Goal: Transaction & Acquisition: Purchase product/service

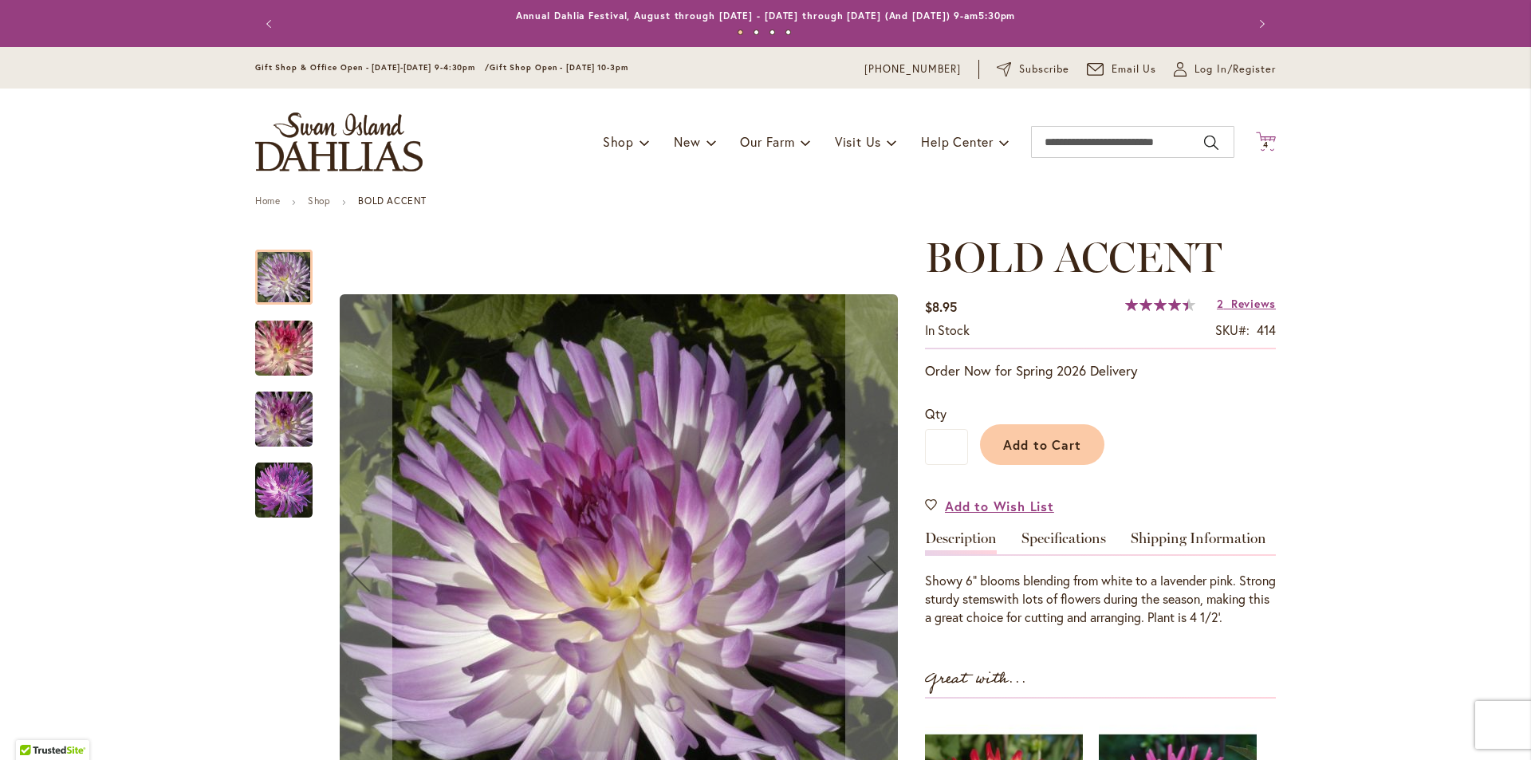
click at [1262, 140] on icon "Cart .cls-1 { fill: #231f20; }" at bounding box center [1266, 142] width 20 height 20
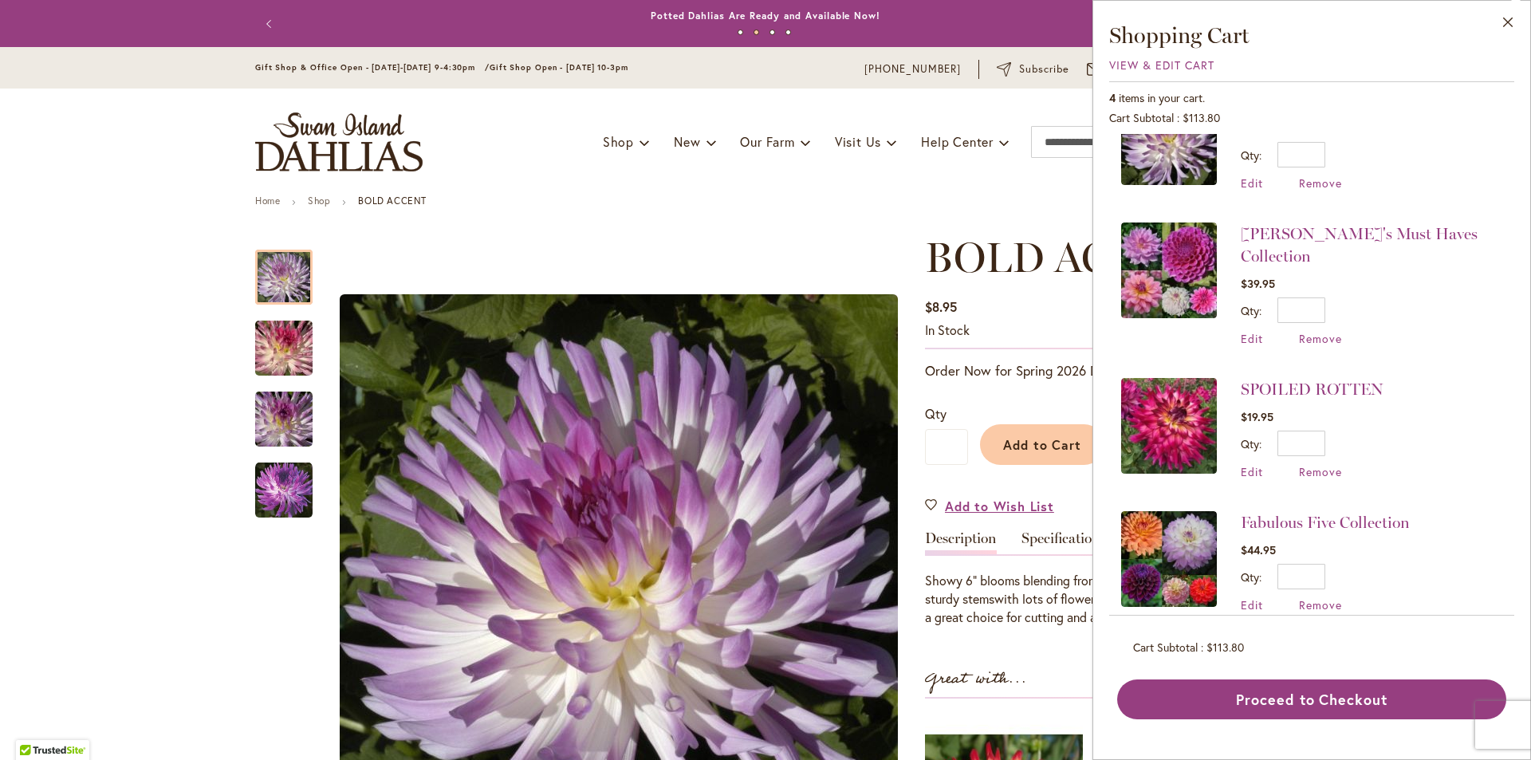
click at [692, 207] on ul "Home Shop BOLD ACCENT" at bounding box center [765, 202] width 1021 height 14
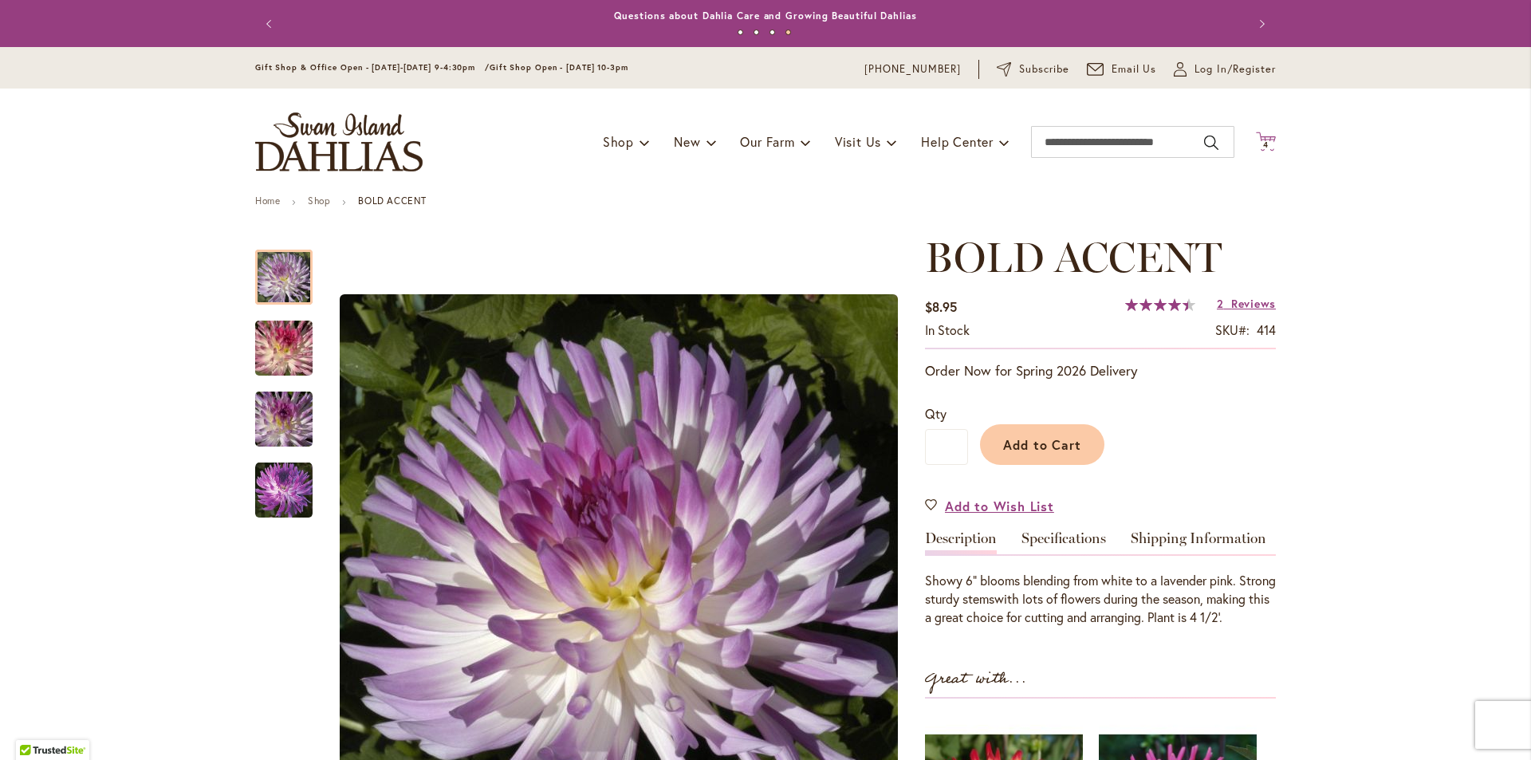
click at [1263, 145] on span "4" at bounding box center [1266, 145] width 6 height 10
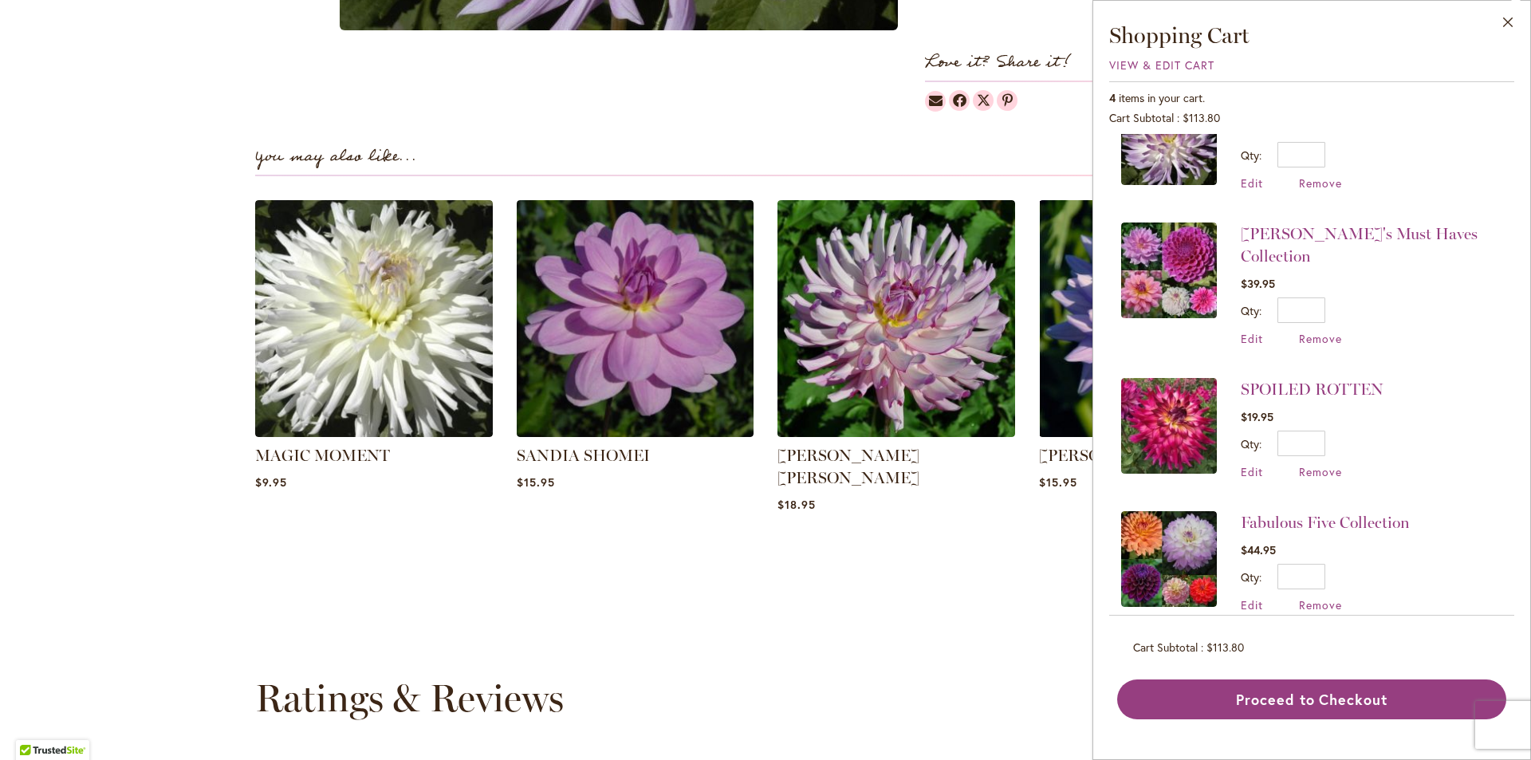
scroll to position [1037, 0]
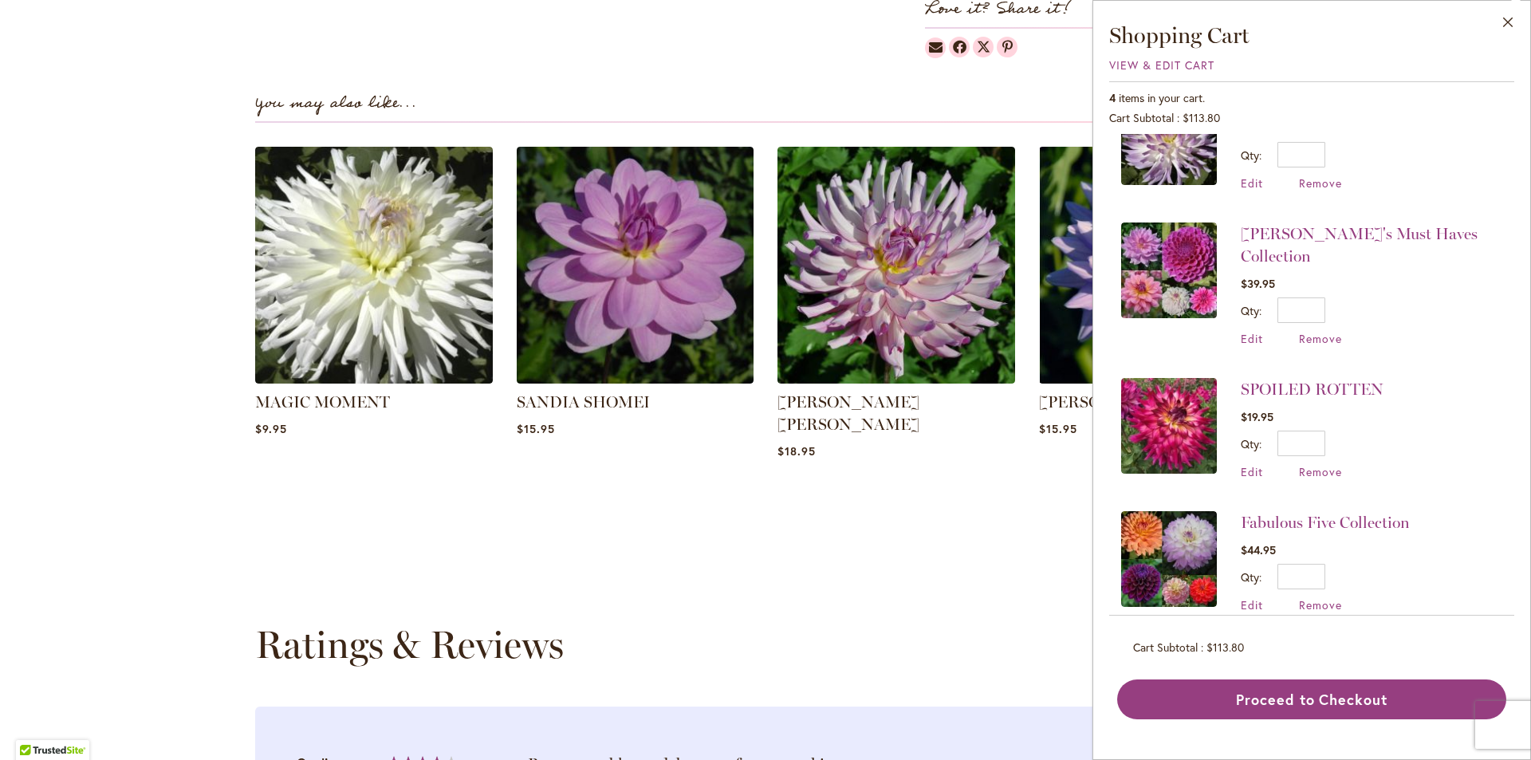
click at [916, 584] on div "Skip to the end of the images gallery Skip to the beginning of the images galle…" at bounding box center [765, 225] width 1021 height 2057
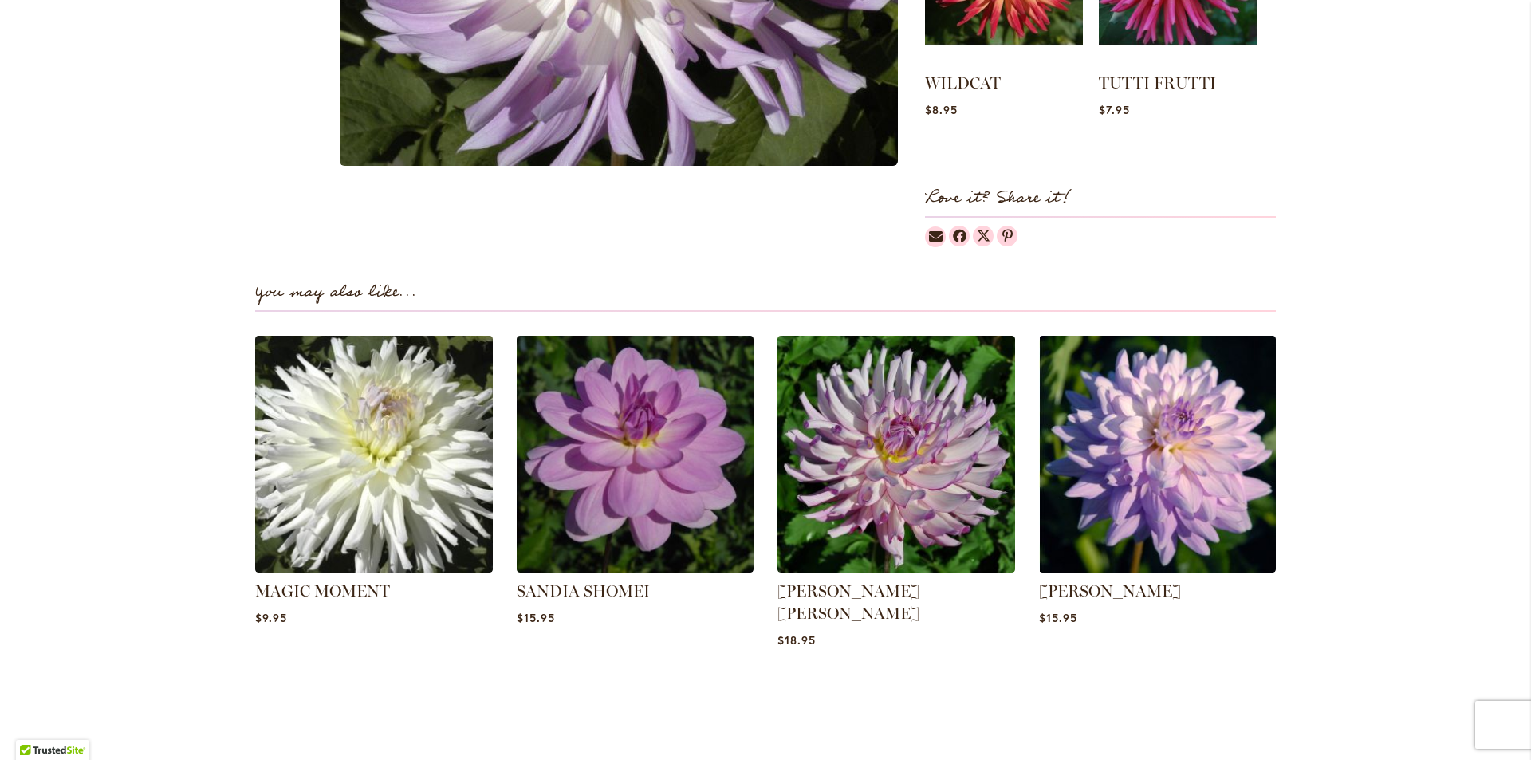
scroll to position [1116, 0]
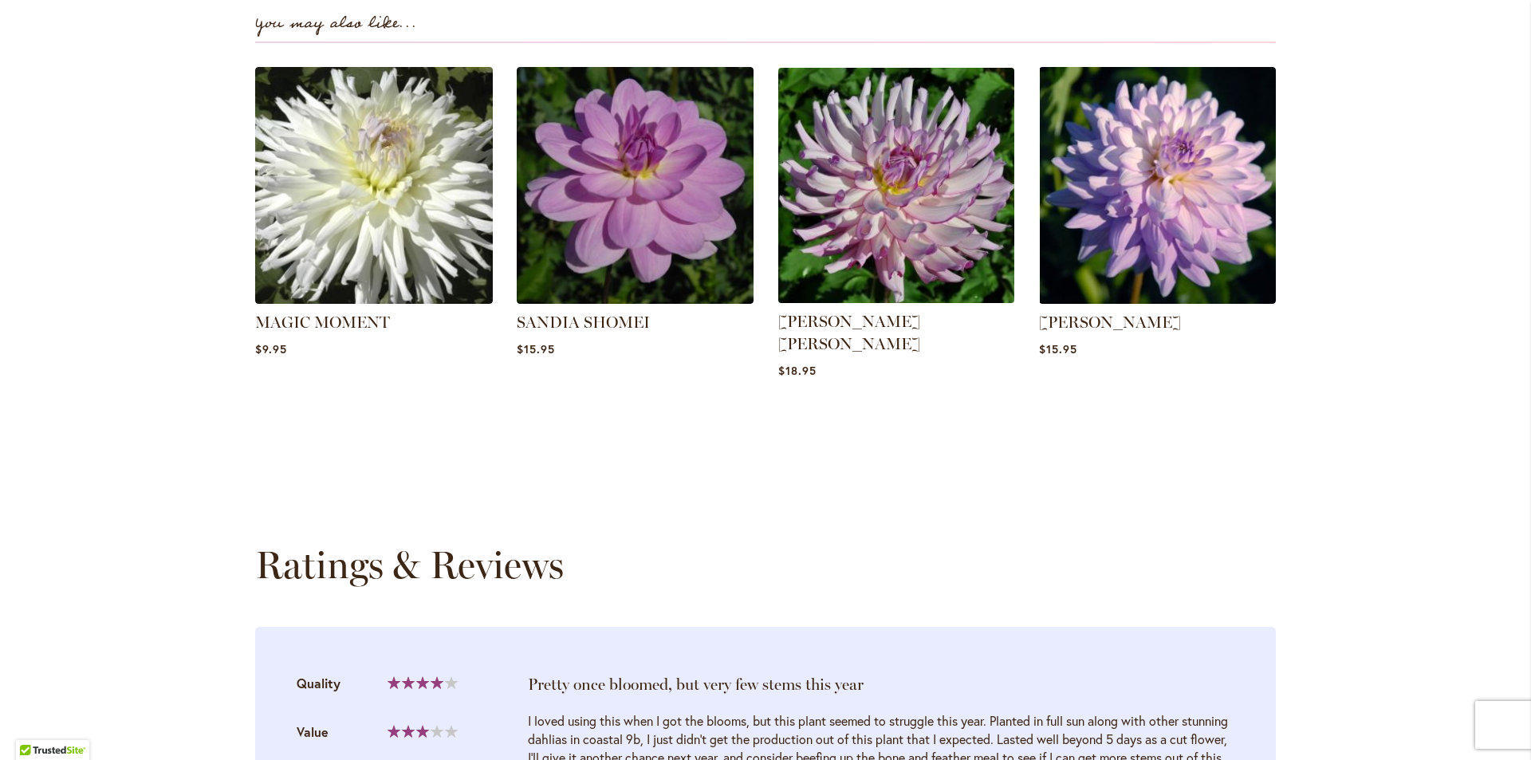
click at [892, 191] on img at bounding box center [896, 184] width 247 height 247
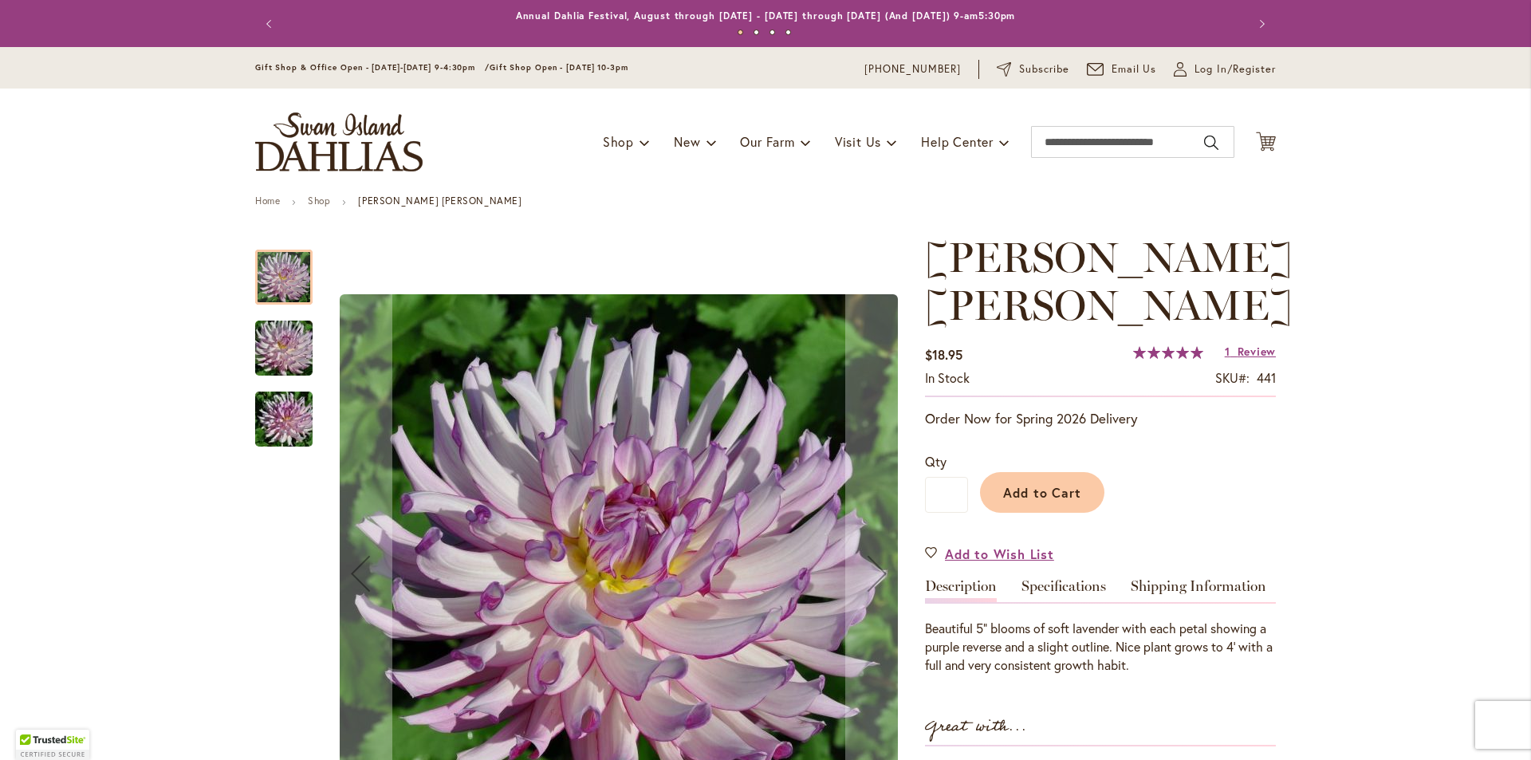
click at [276, 360] on img "LEILA SAVANNA ROSE" at bounding box center [283, 348] width 115 height 77
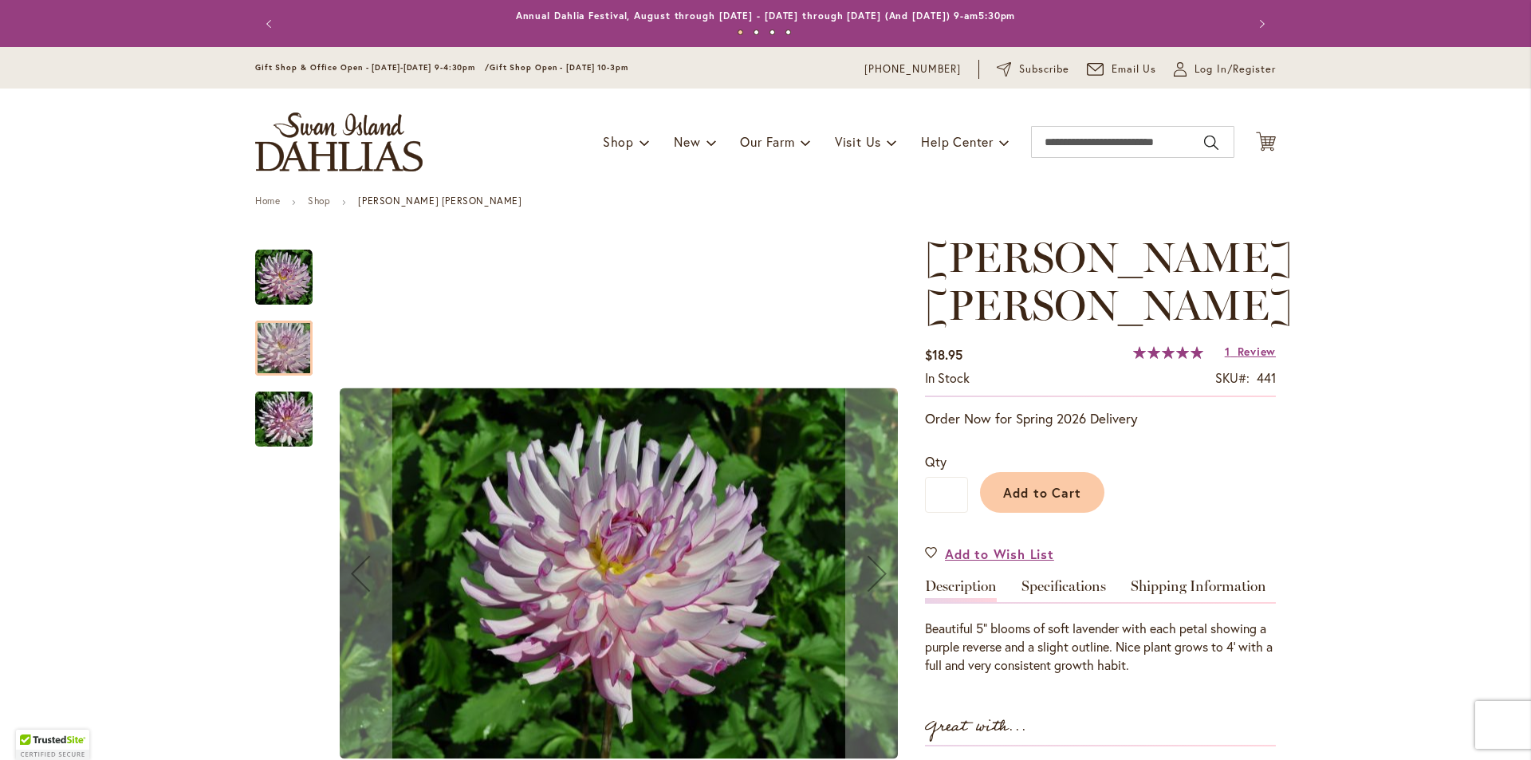
click at [277, 415] on img "LEILA SAVANNA ROSE" at bounding box center [283, 419] width 115 height 77
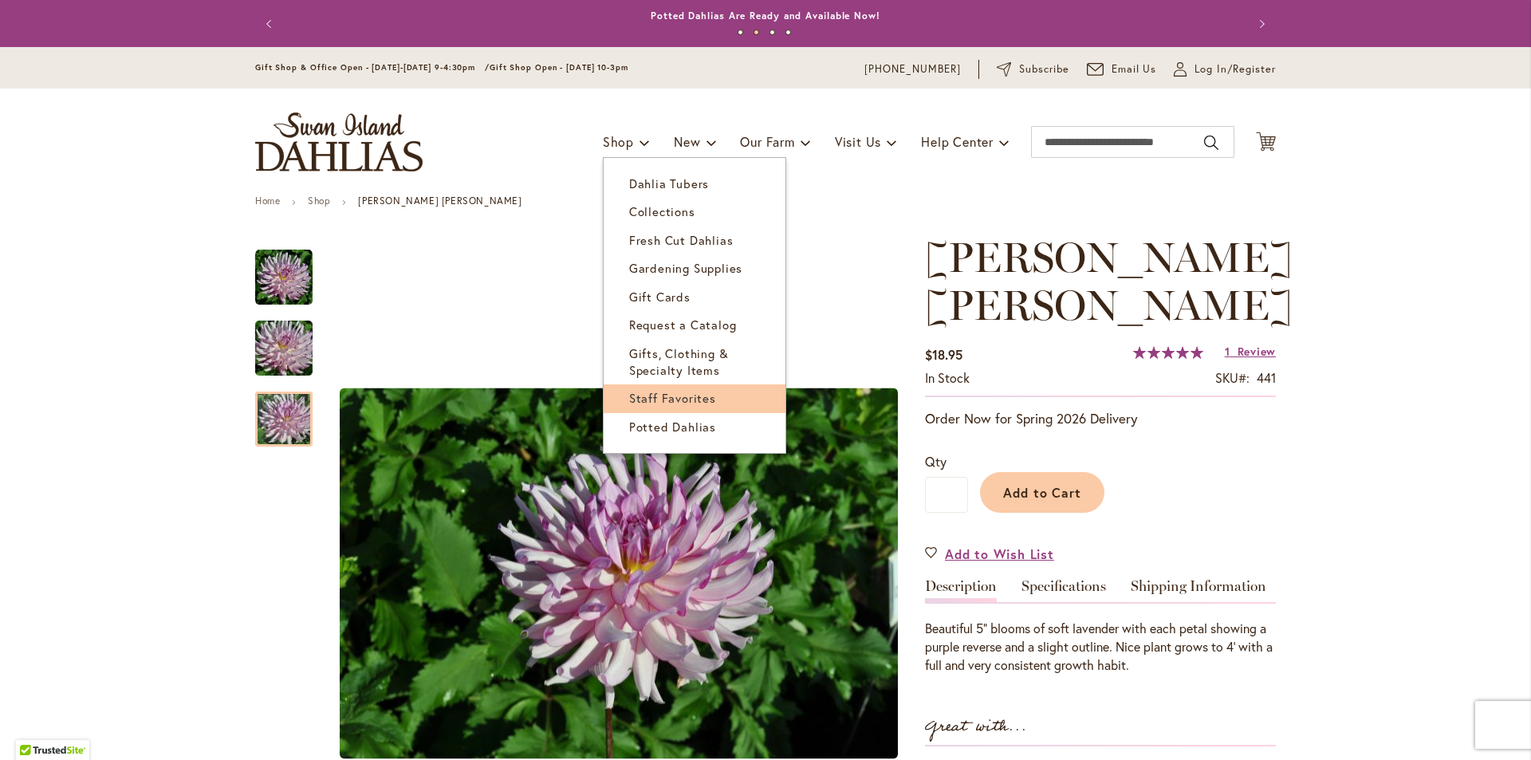
click at [640, 395] on span "Staff Favorites" at bounding box center [672, 398] width 87 height 16
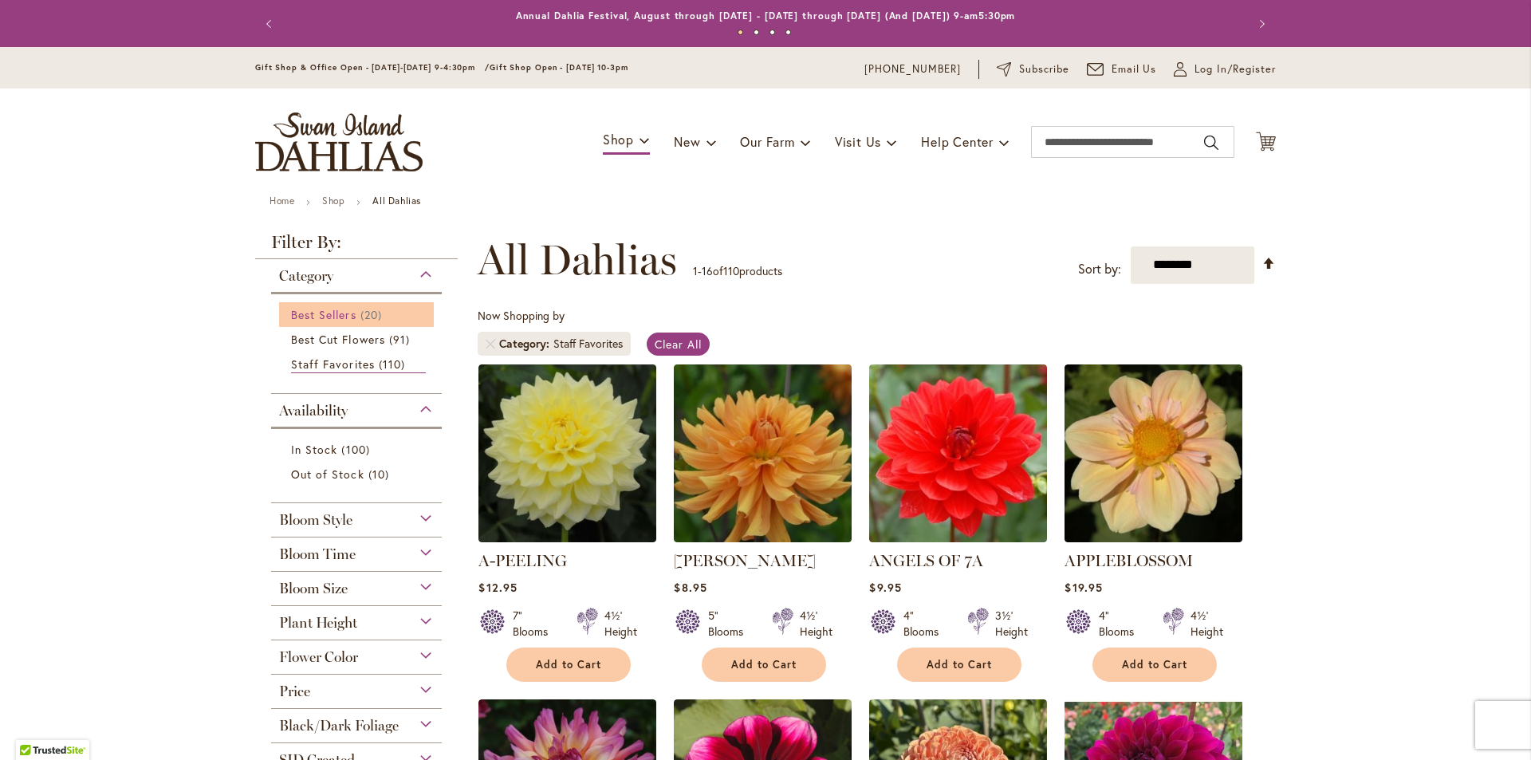
click at [348, 310] on span "Best Sellers" at bounding box center [323, 314] width 65 height 15
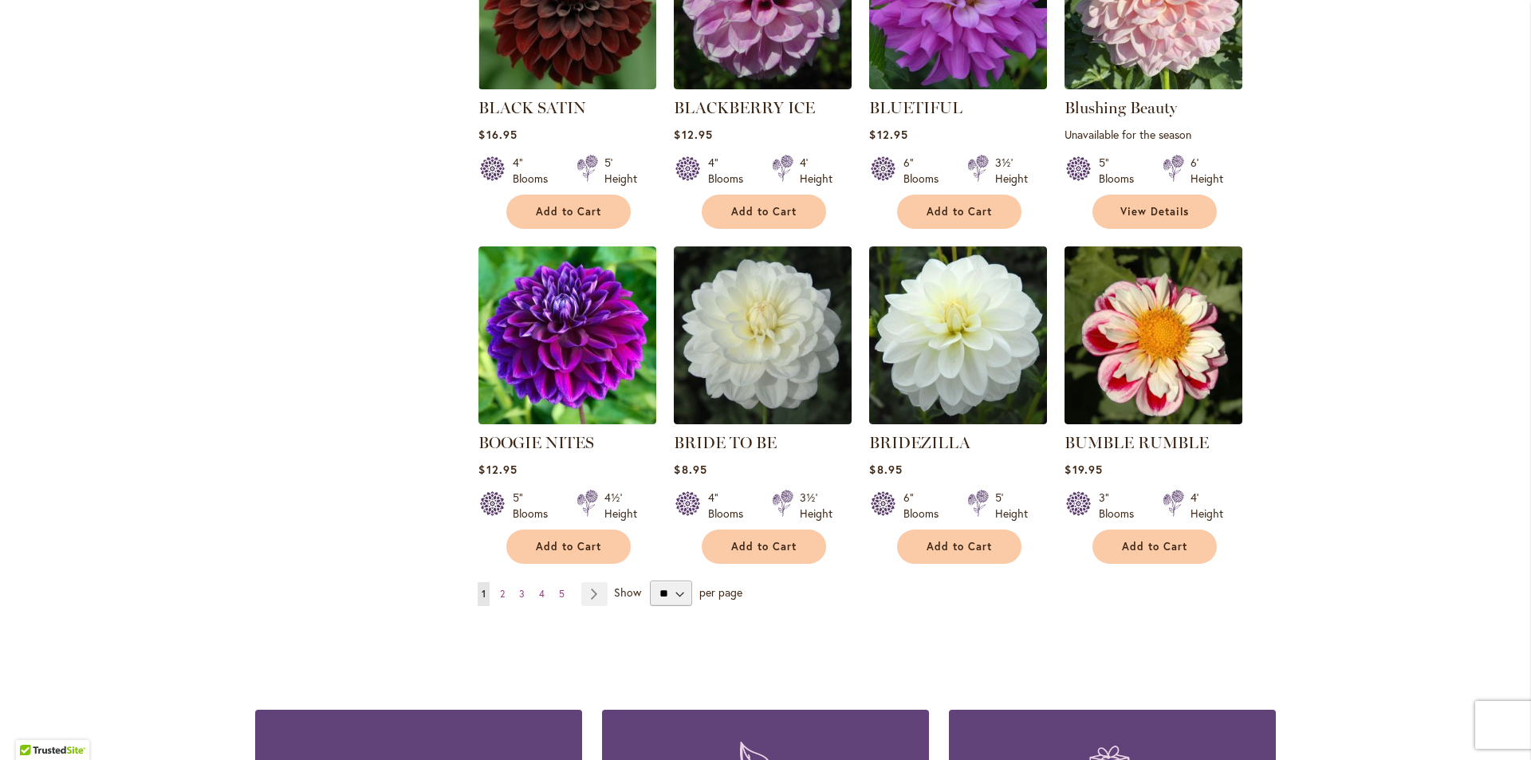
scroll to position [1196, 0]
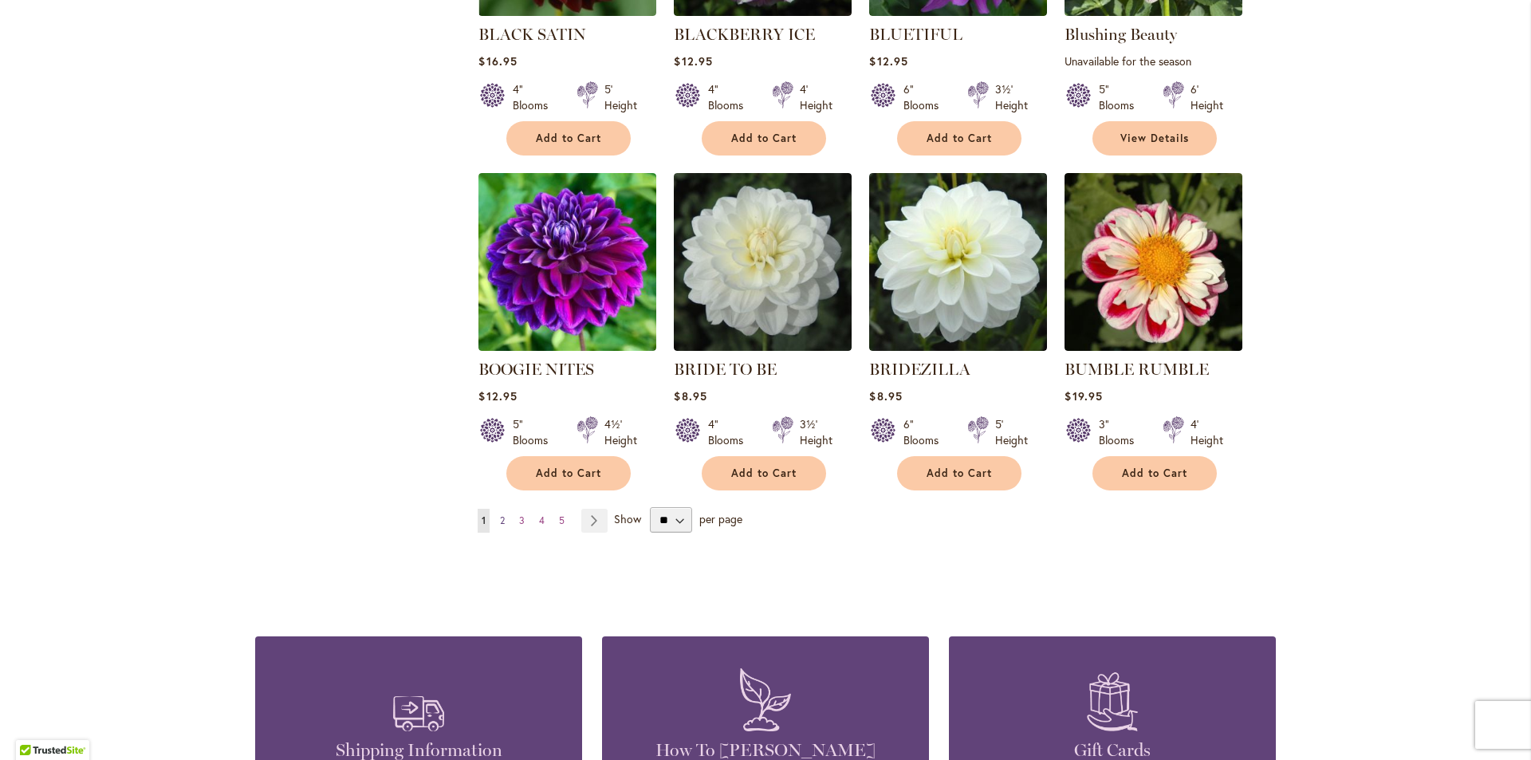
click at [500, 516] on link "Page 2" at bounding box center [502, 521] width 13 height 24
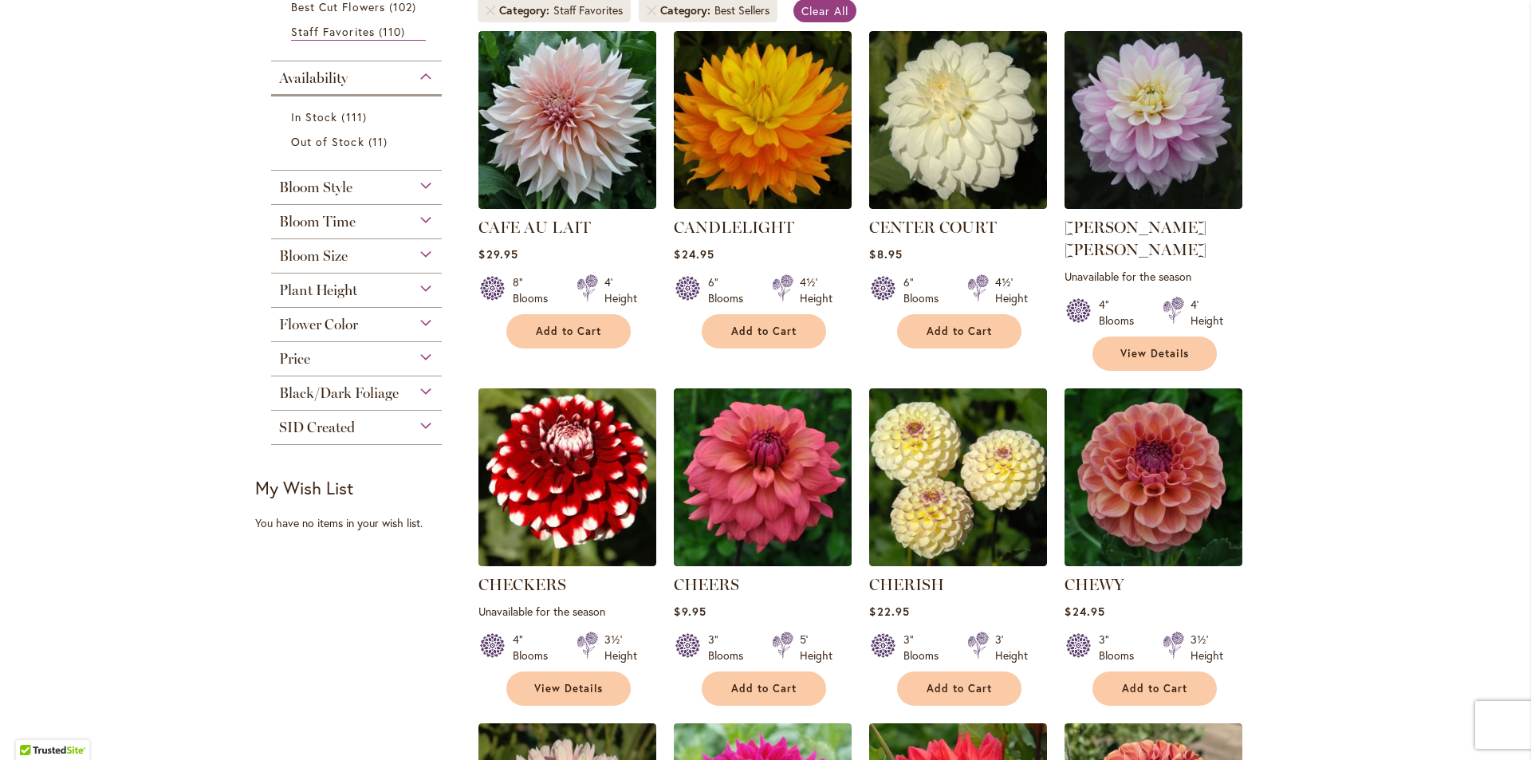
scroll to position [558, 0]
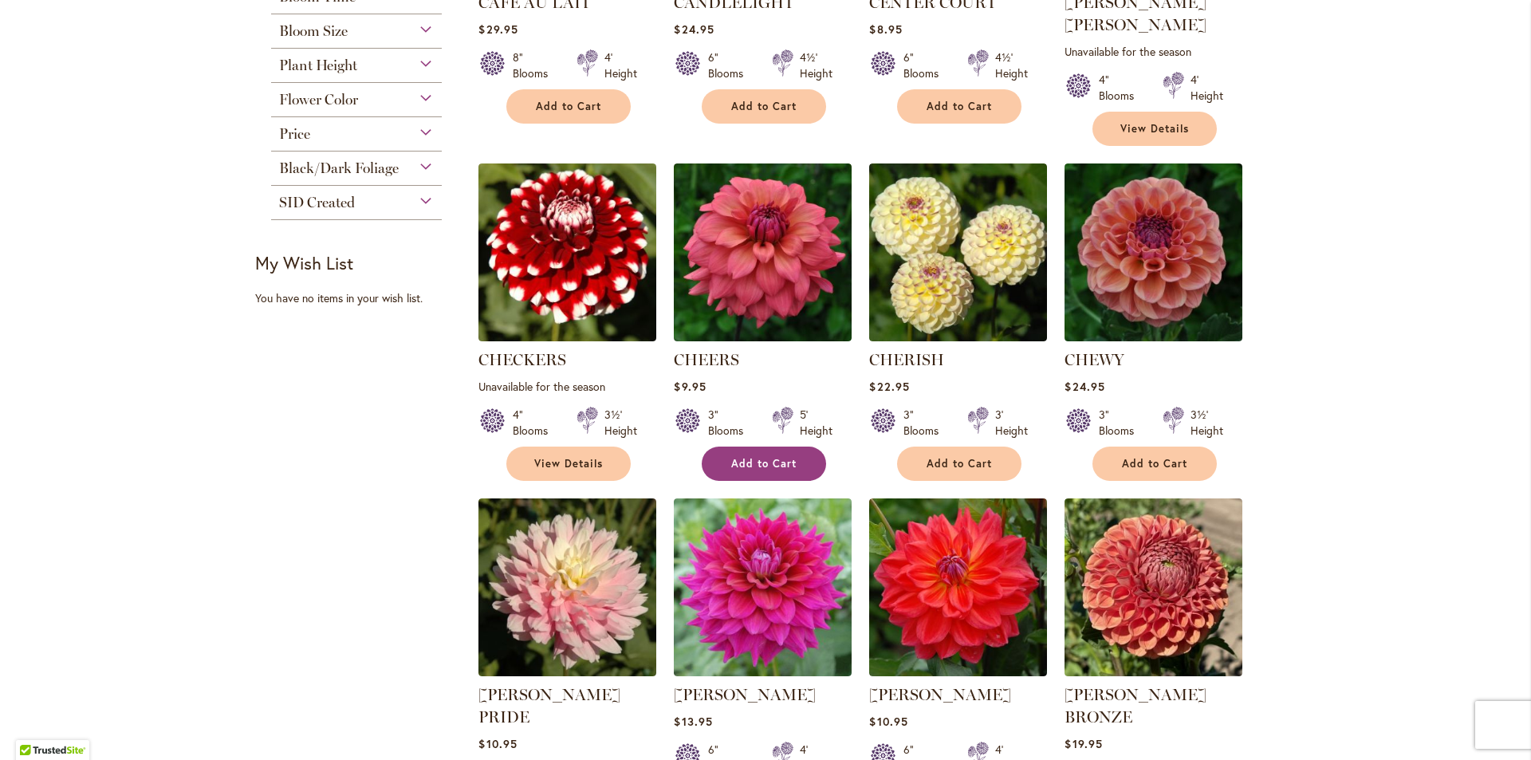
click at [734, 457] on span "Add to Cart" at bounding box center [763, 464] width 65 height 14
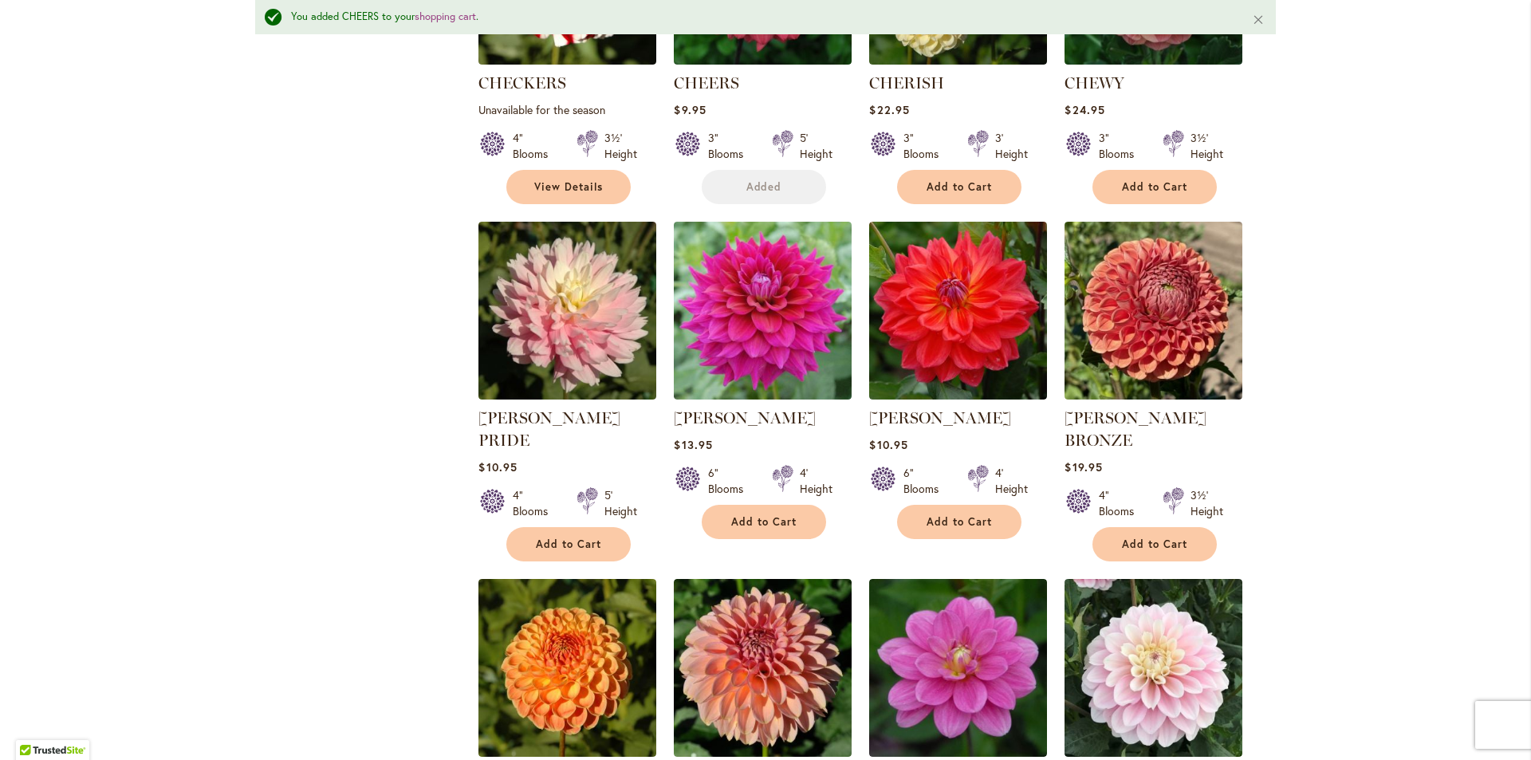
scroll to position [920, 0]
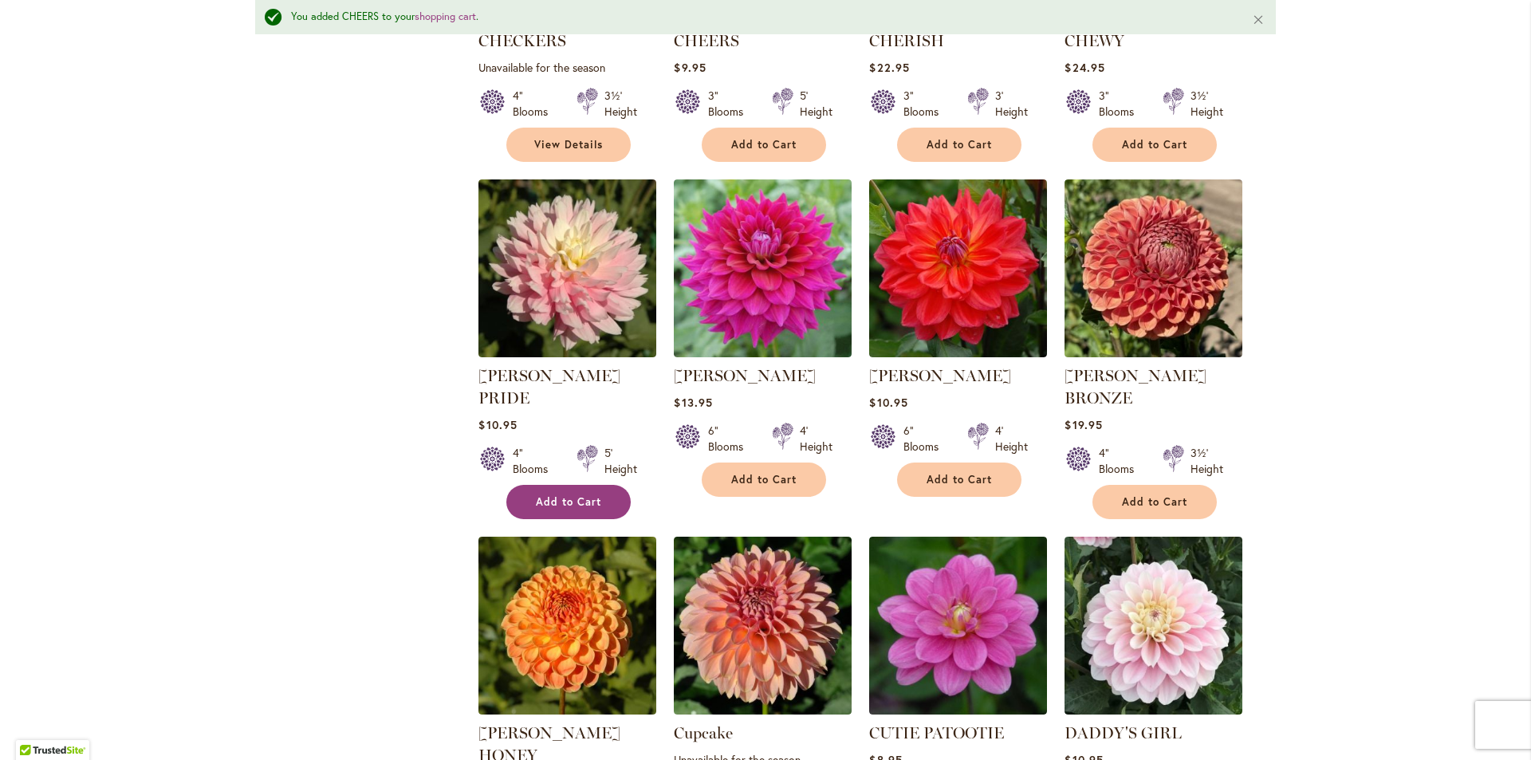
click at [587, 495] on span "Add to Cart" at bounding box center [568, 502] width 65 height 14
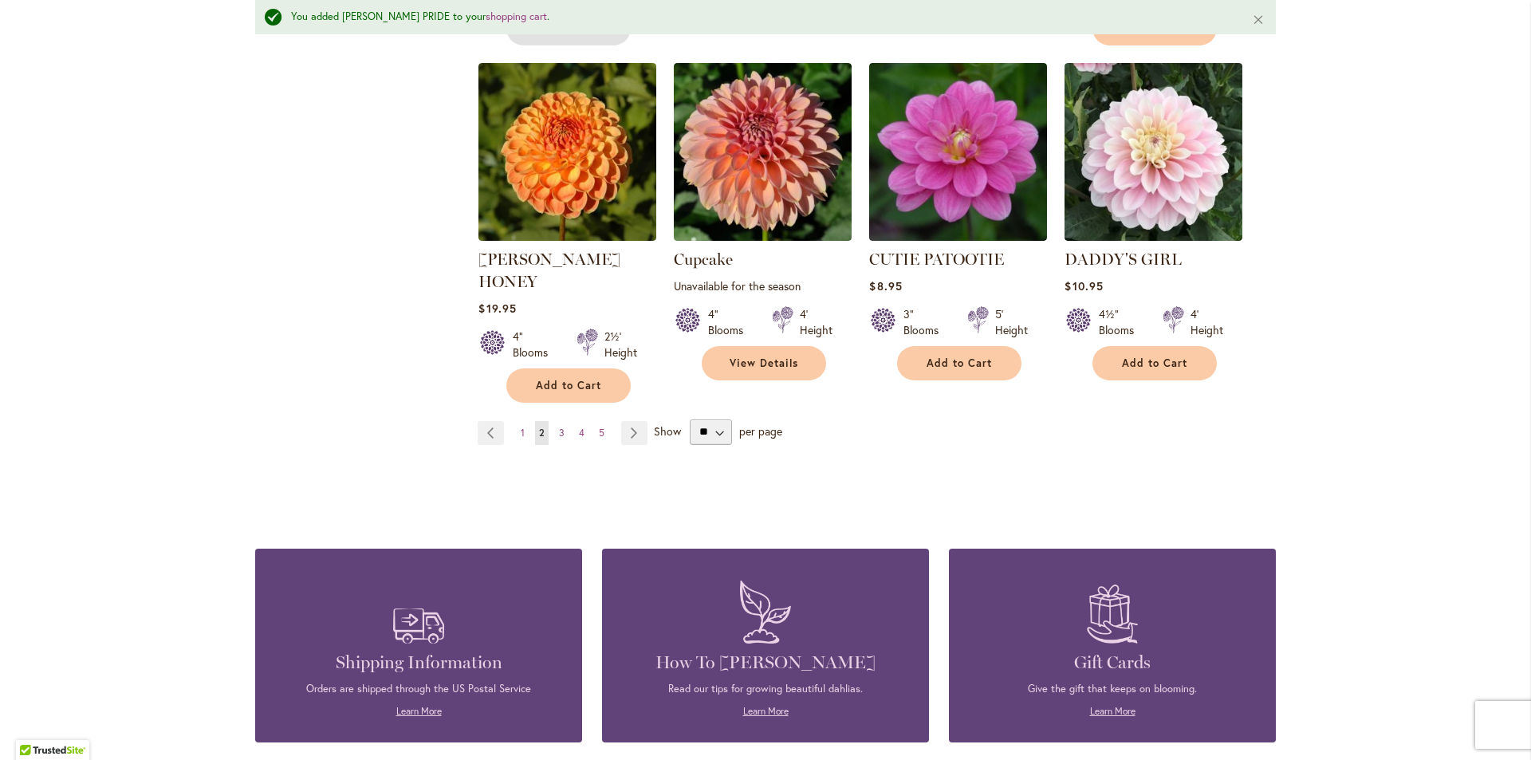
scroll to position [1398, 0]
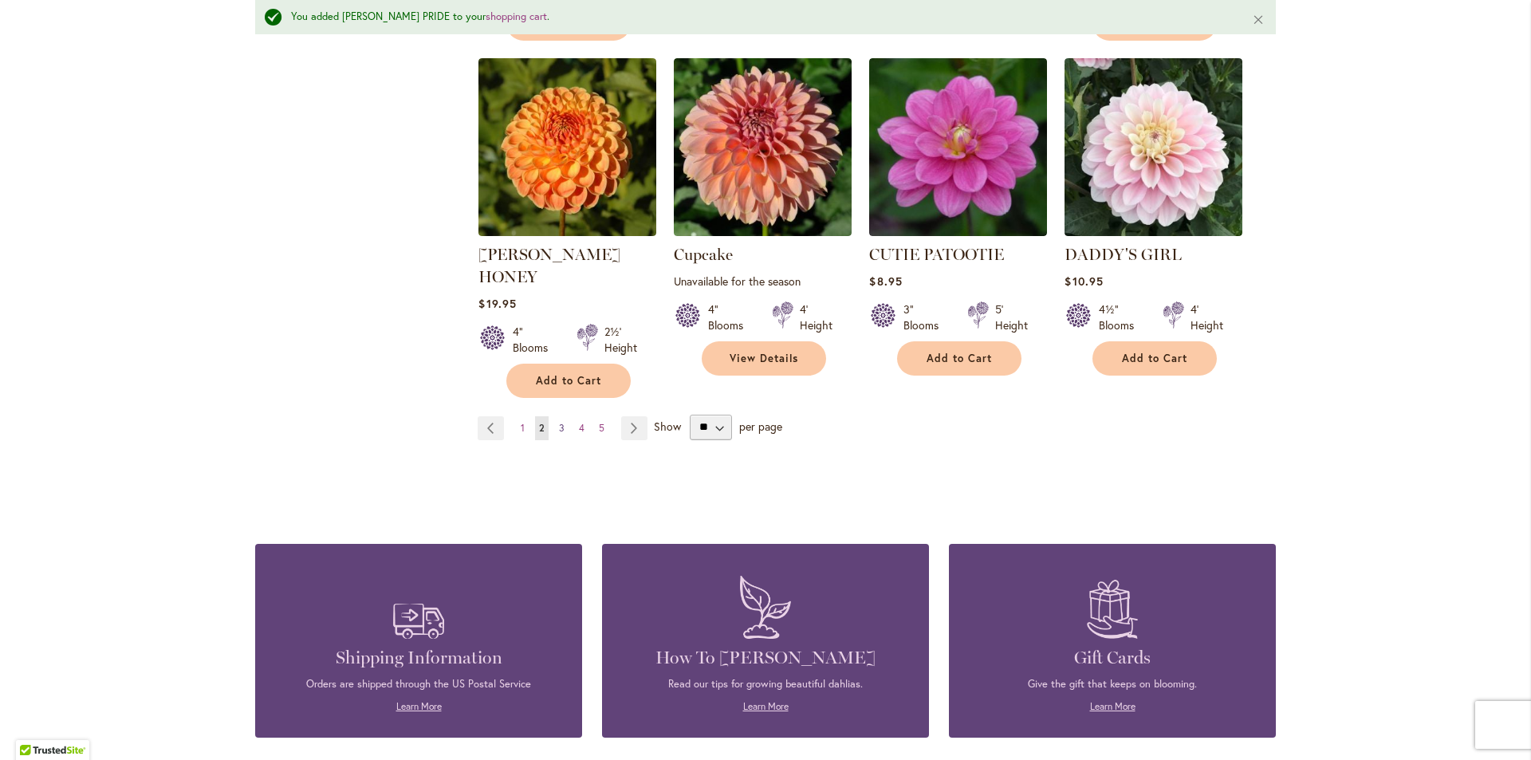
click at [559, 422] on span "3" at bounding box center [562, 428] width 6 height 12
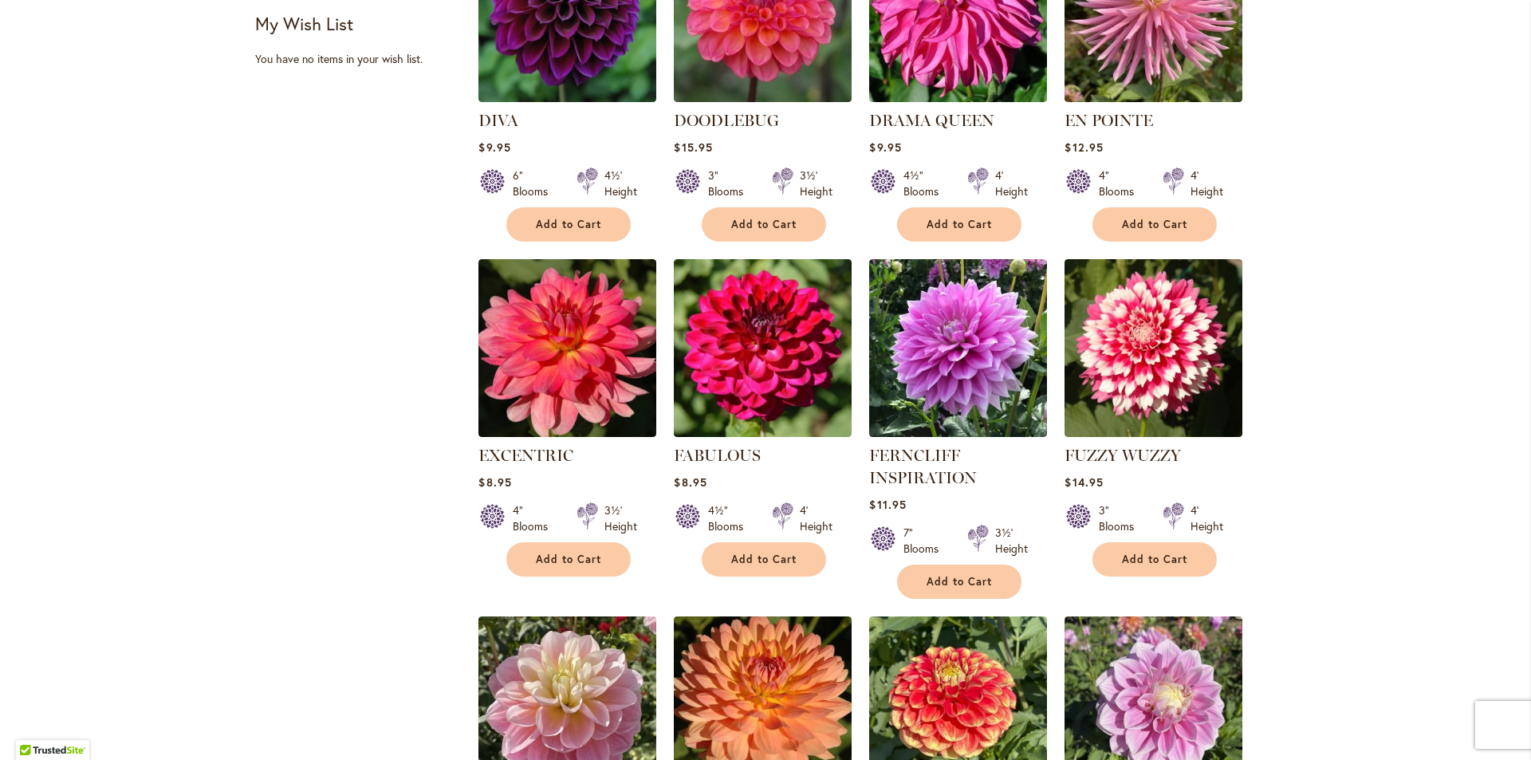
scroll to position [478, 0]
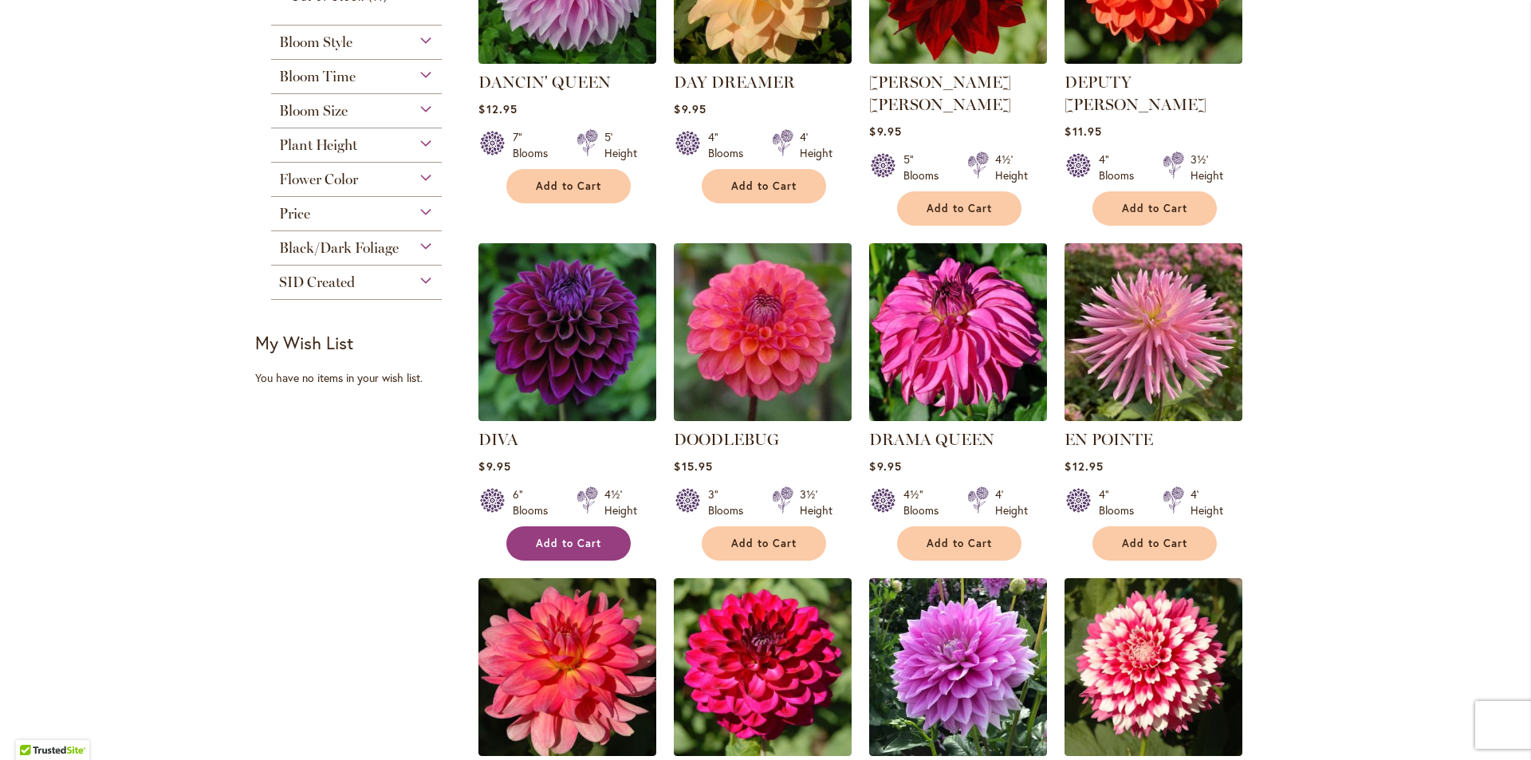
click at [573, 537] on span "Add to Cart" at bounding box center [568, 544] width 65 height 14
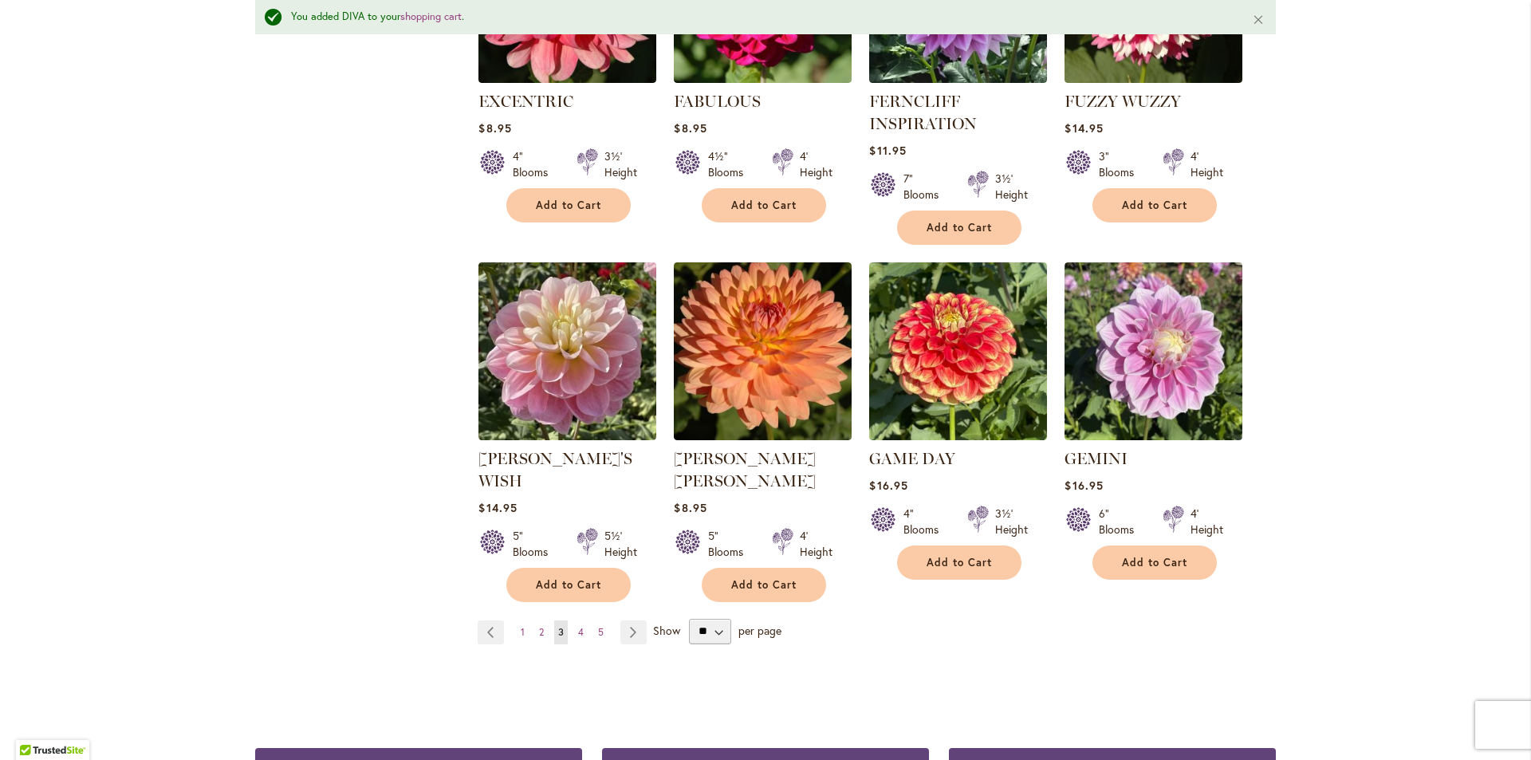
scroll to position [1239, 0]
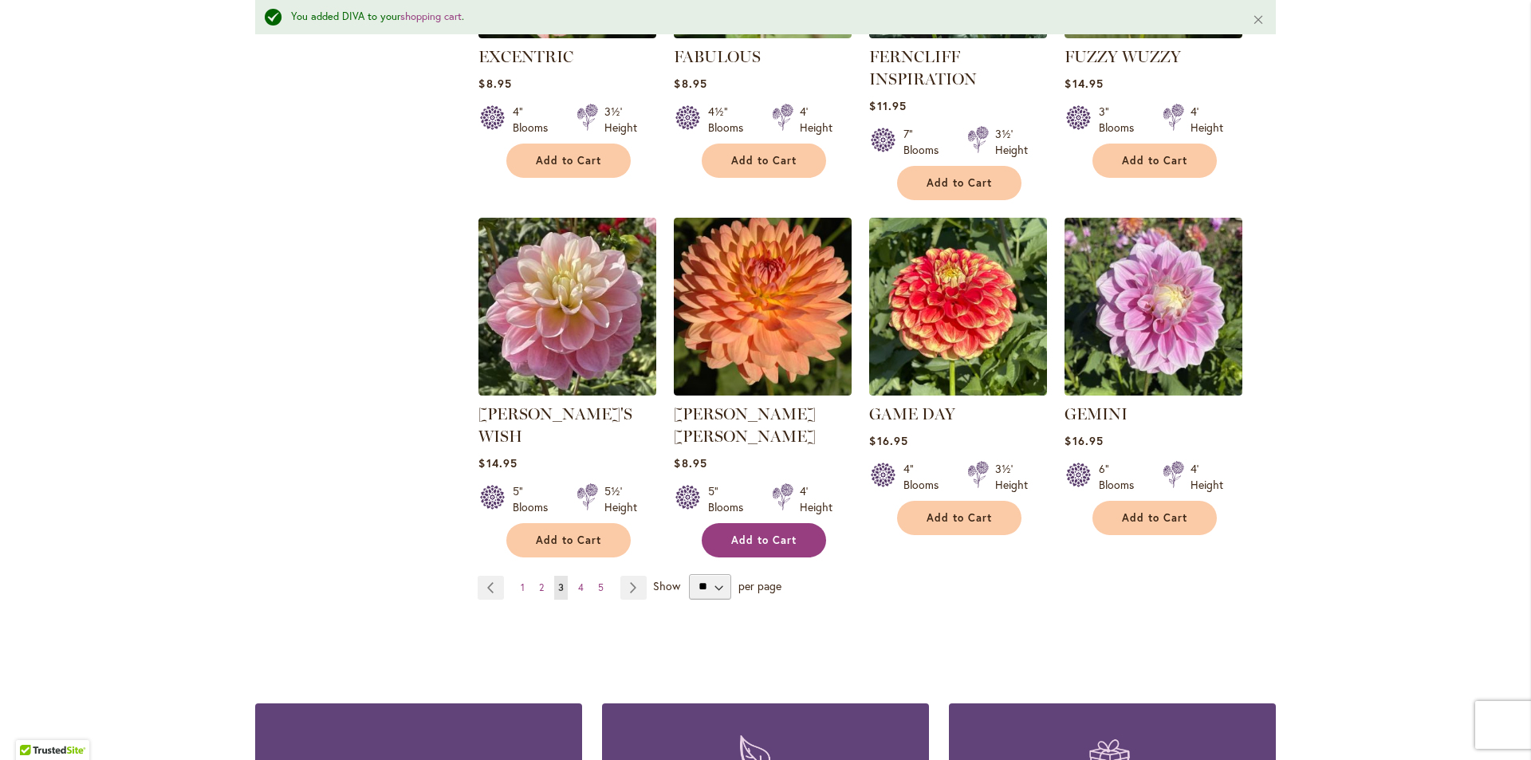
click at [769, 523] on button "Add to Cart" at bounding box center [764, 540] width 124 height 34
click at [578, 581] on span "4" at bounding box center [581, 587] width 6 height 12
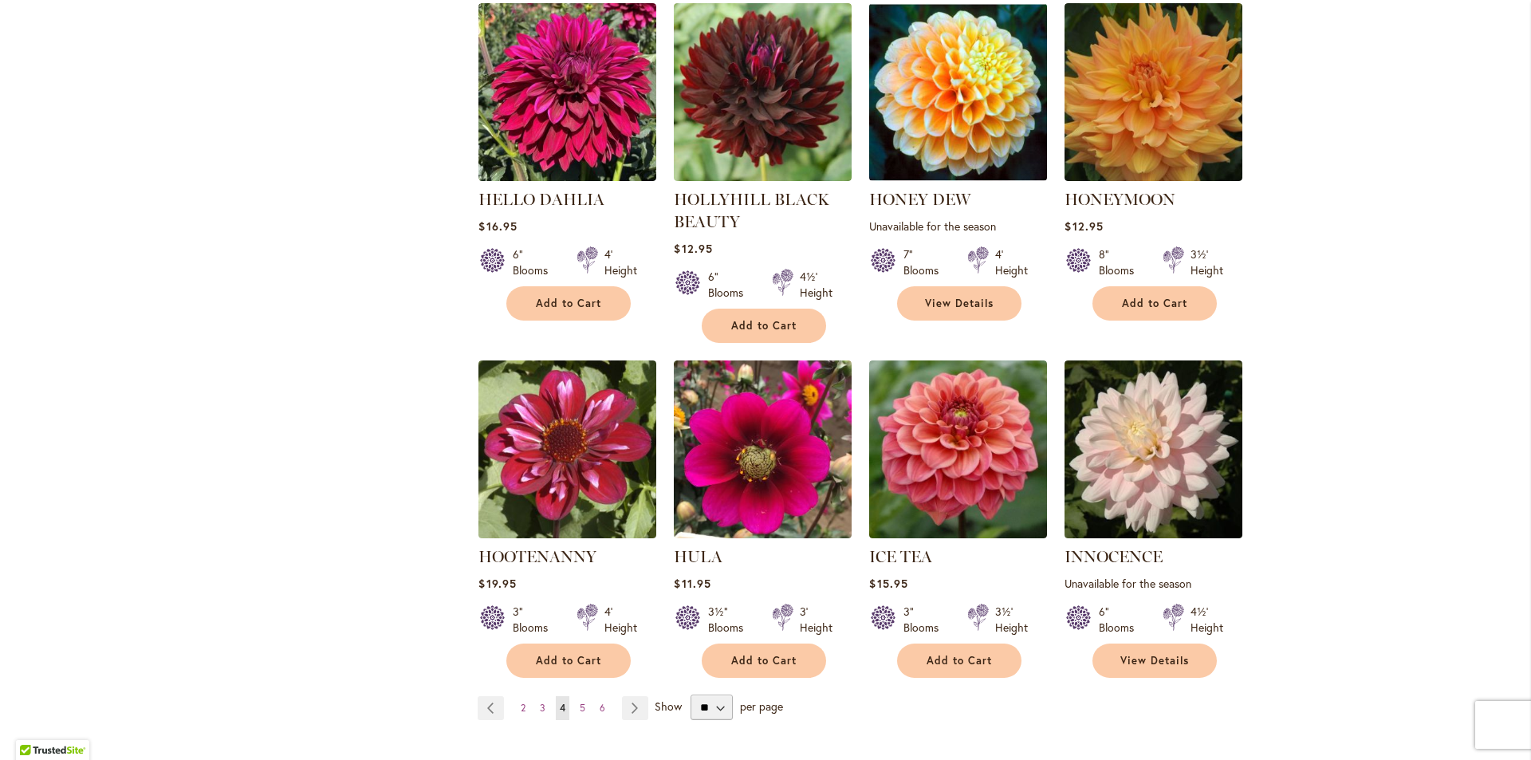
scroll to position [1037, 0]
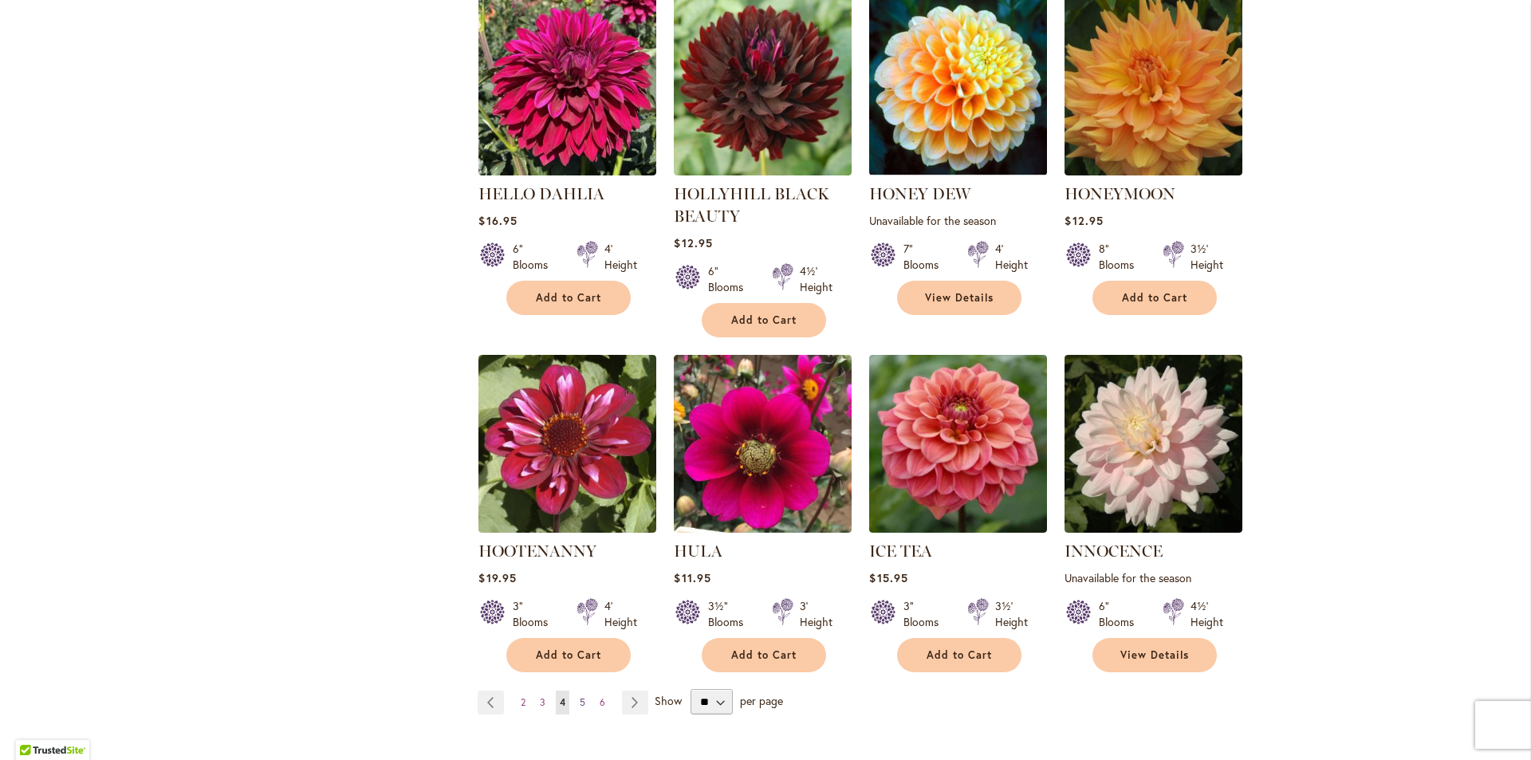
click at [576, 700] on link "Page 5" at bounding box center [583, 703] width 14 height 24
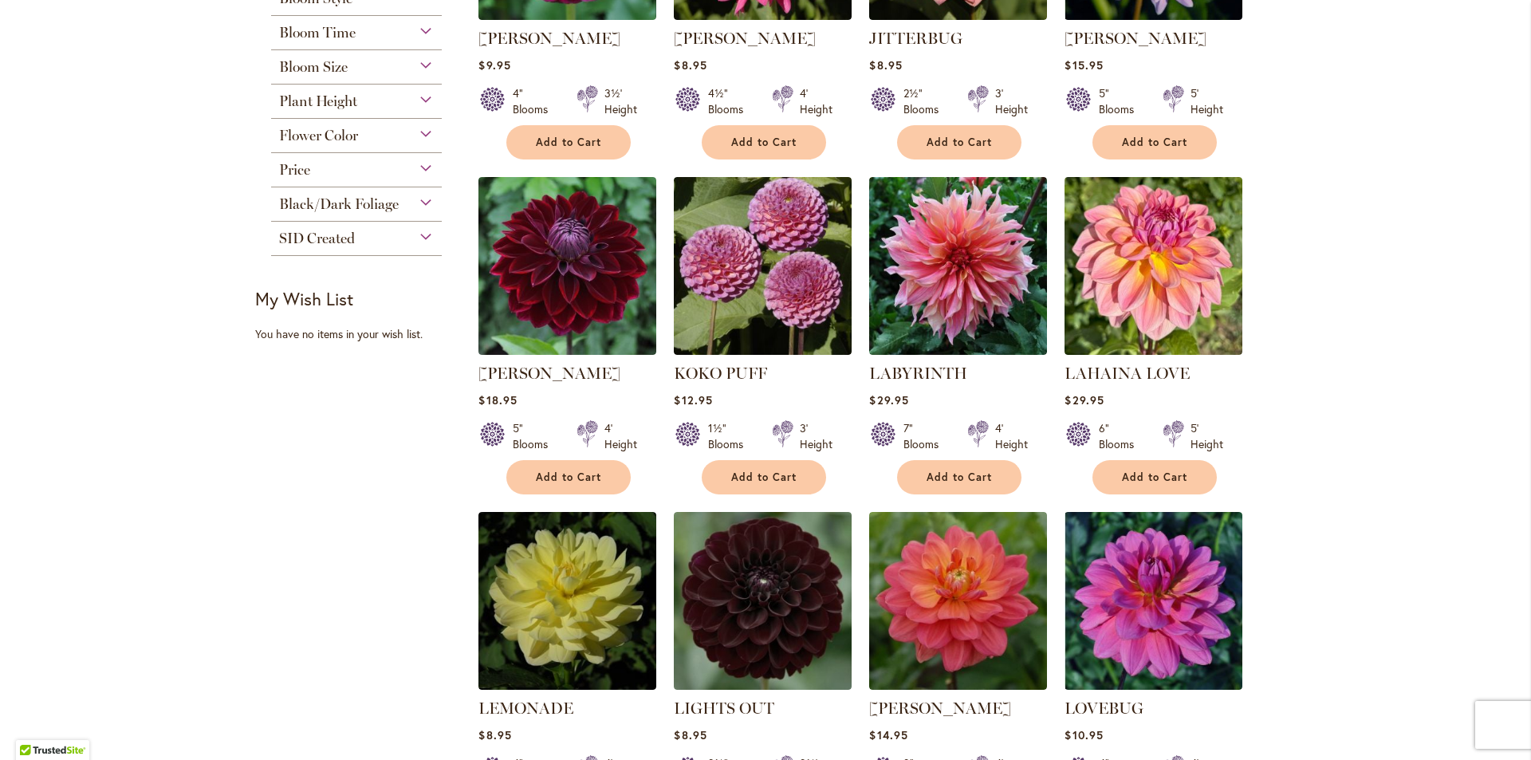
scroll to position [558, 0]
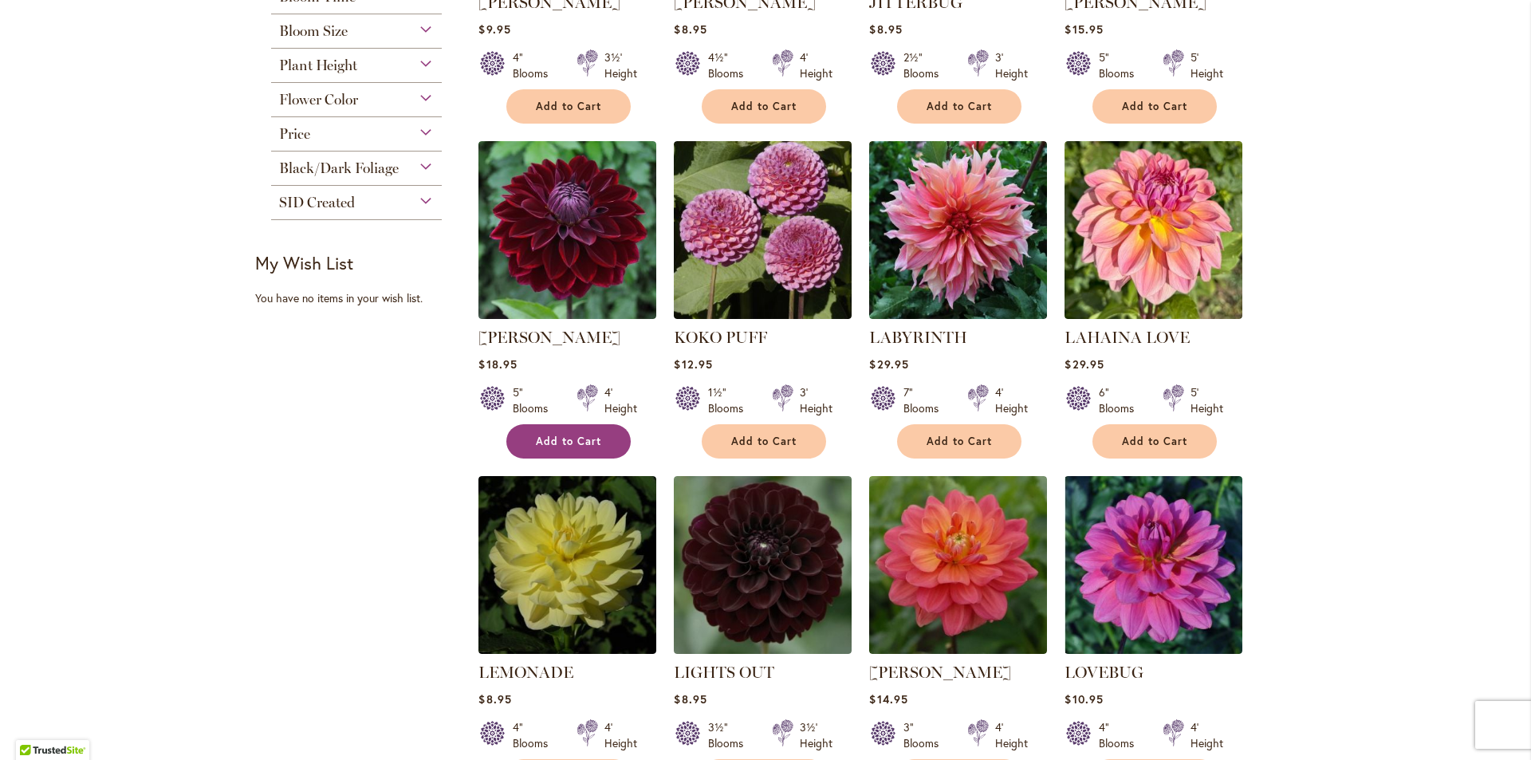
click at [557, 443] on span "Add to Cart" at bounding box center [568, 442] width 65 height 14
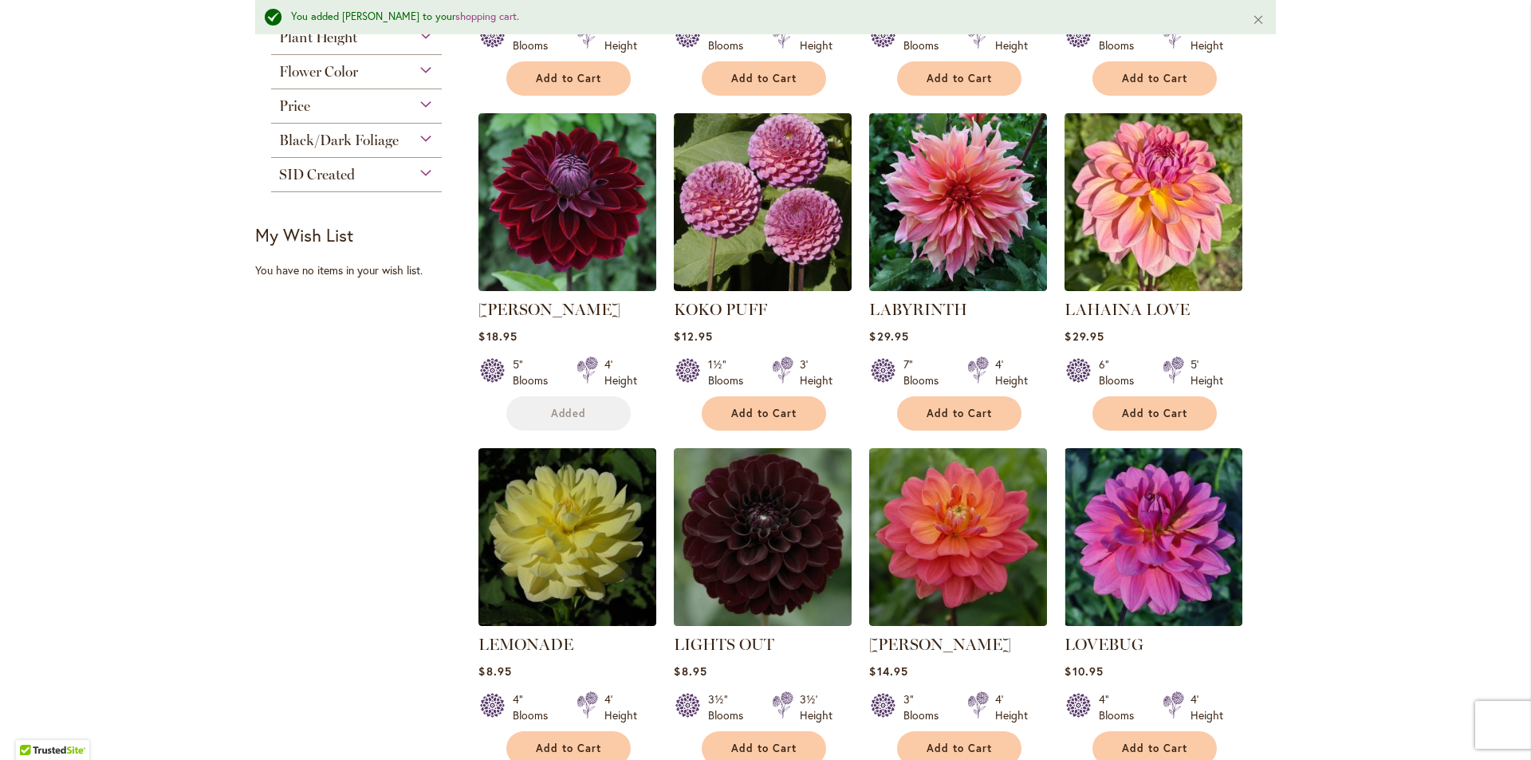
scroll to position [1079, 0]
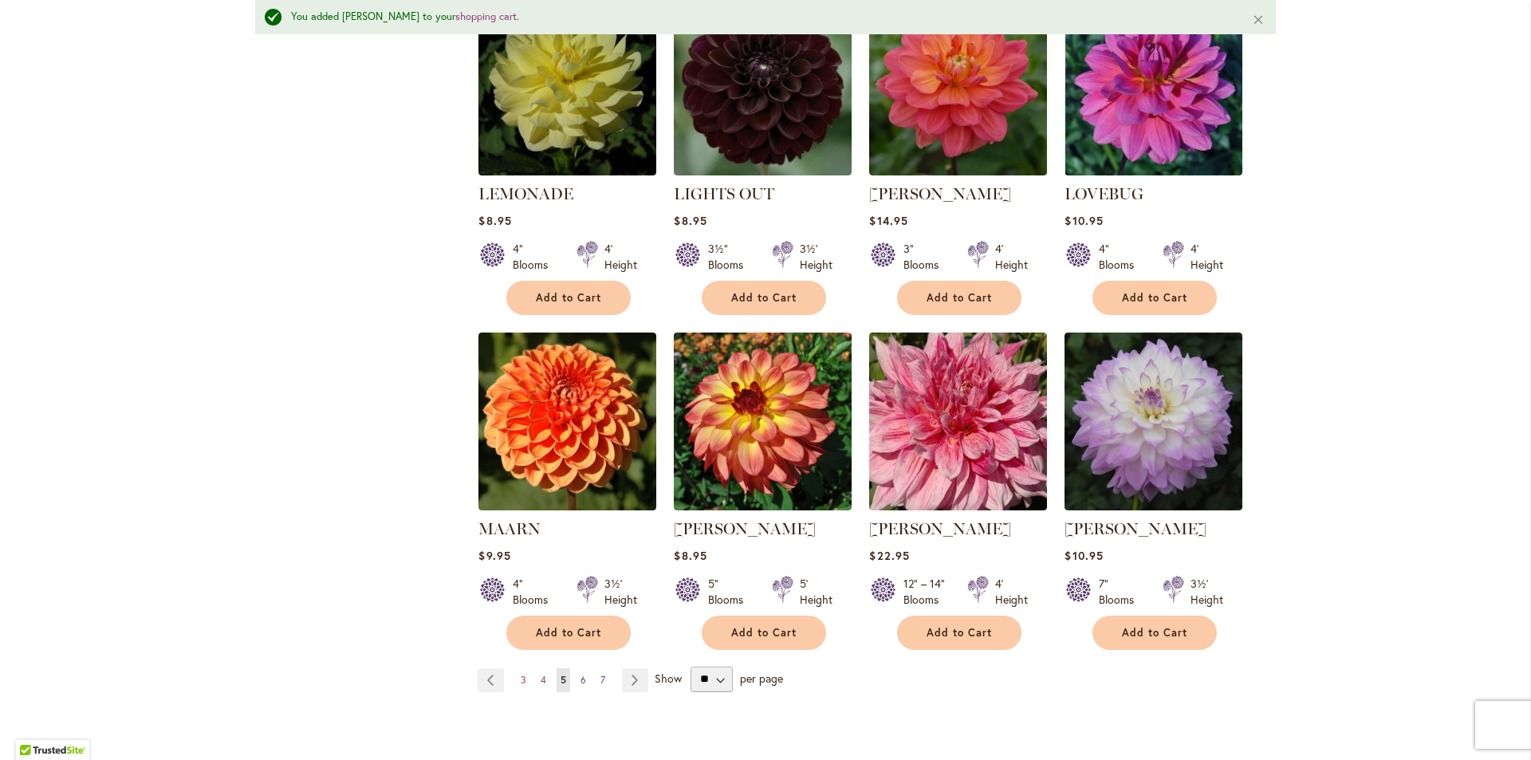
click at [581, 675] on span "6" at bounding box center [584, 680] width 6 height 12
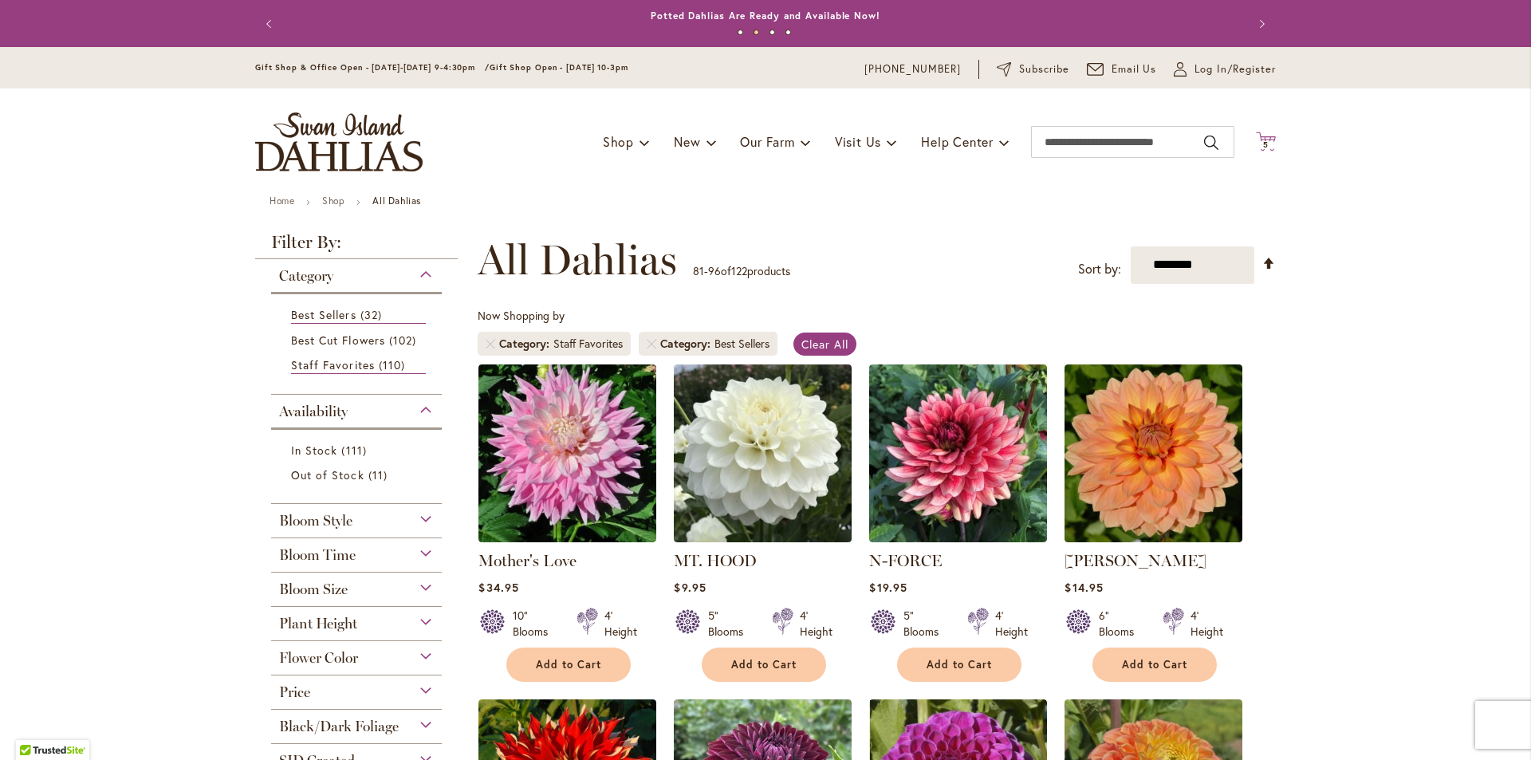
click at [1263, 140] on span "5" at bounding box center [1266, 145] width 6 height 10
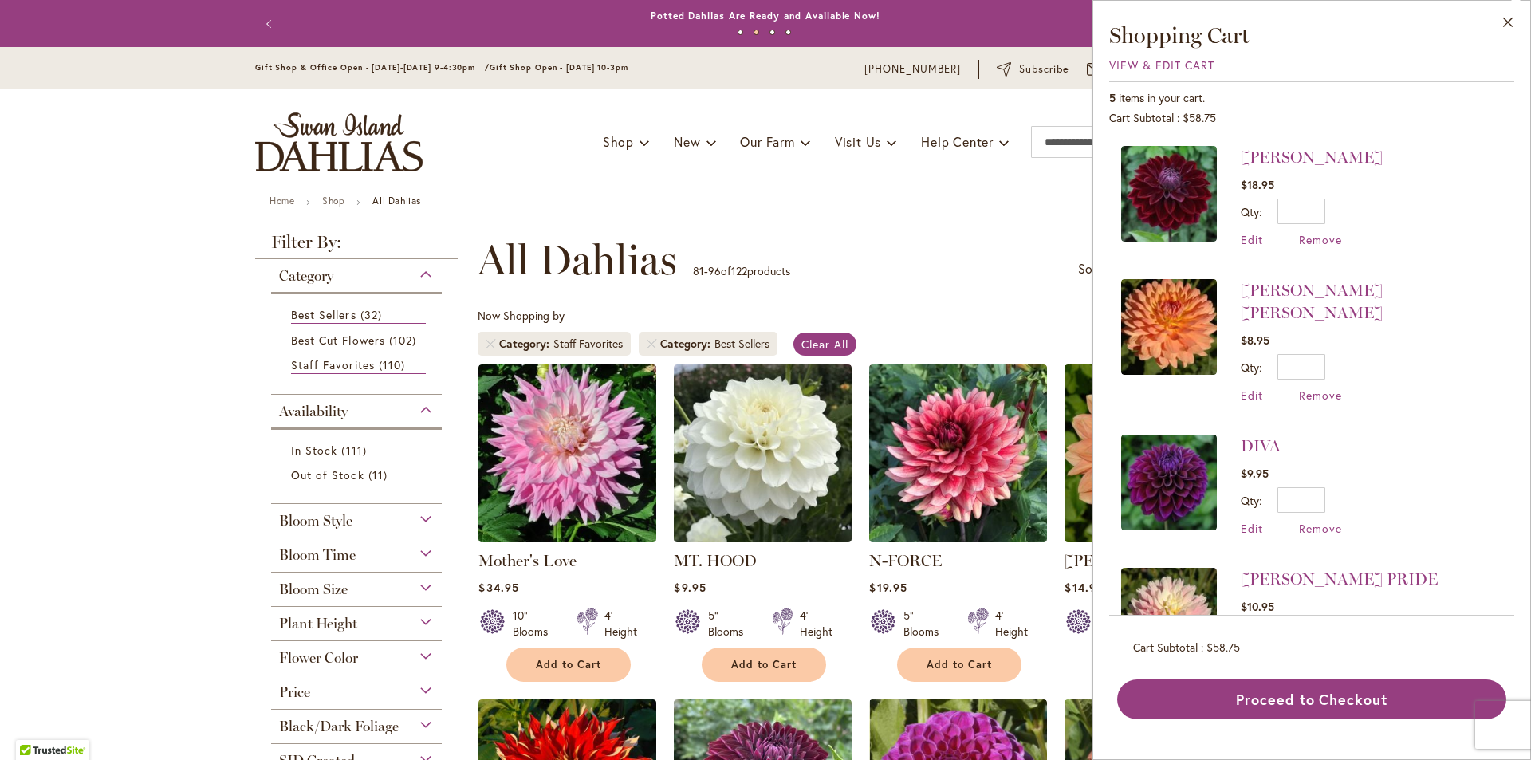
scroll to position [189, 0]
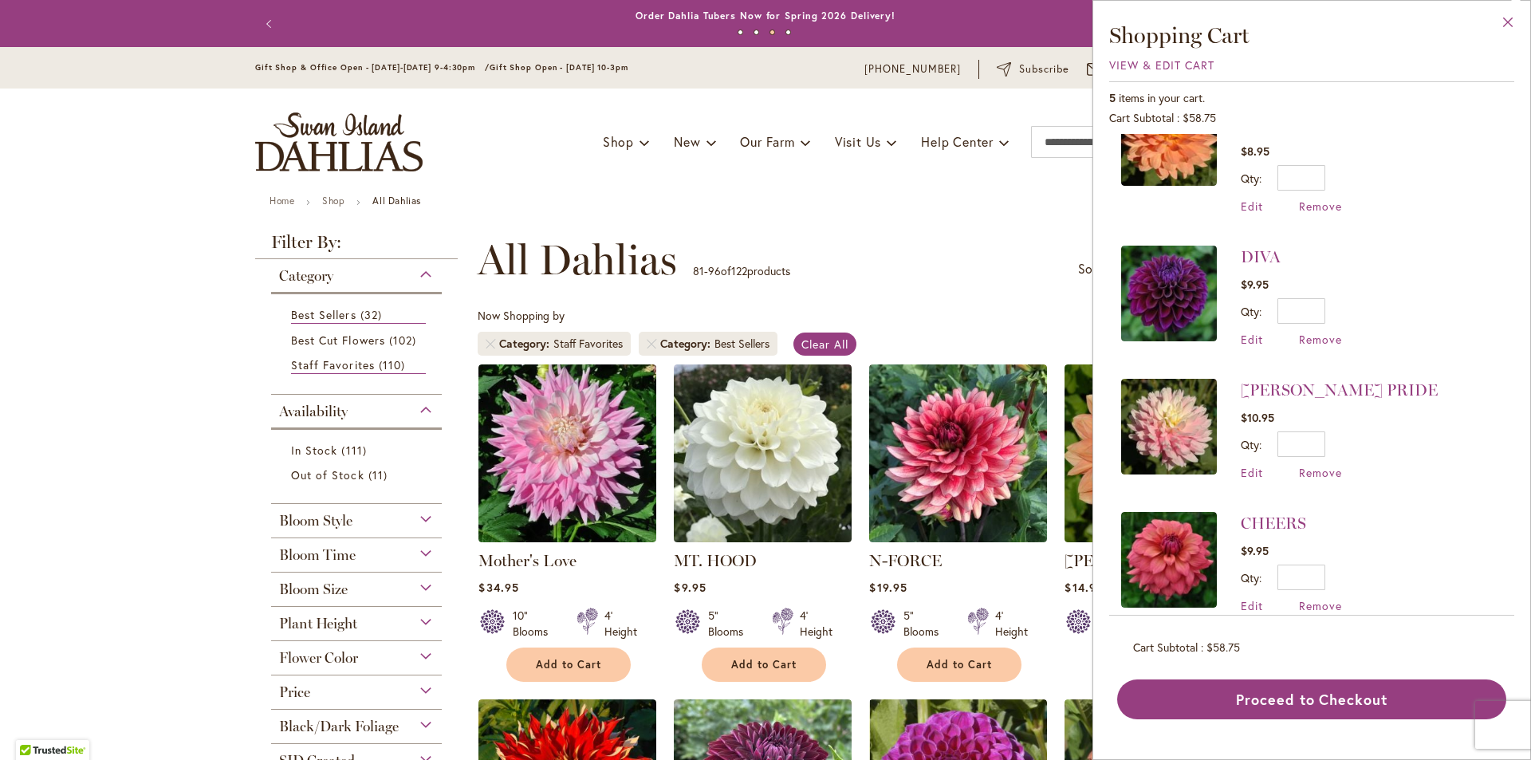
click at [1502, 18] on button "Close" at bounding box center [1509, 26] width 44 height 50
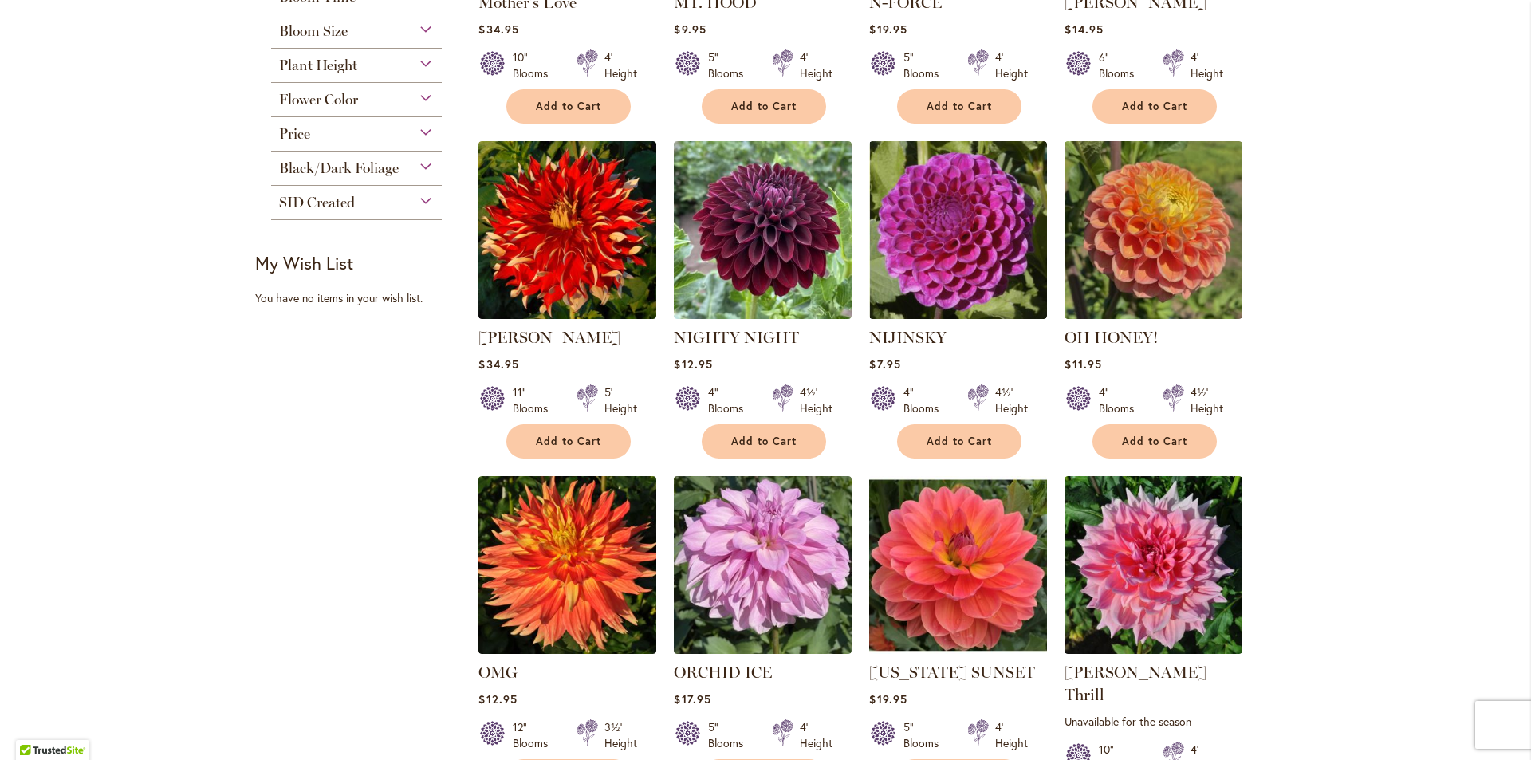
scroll to position [1196, 0]
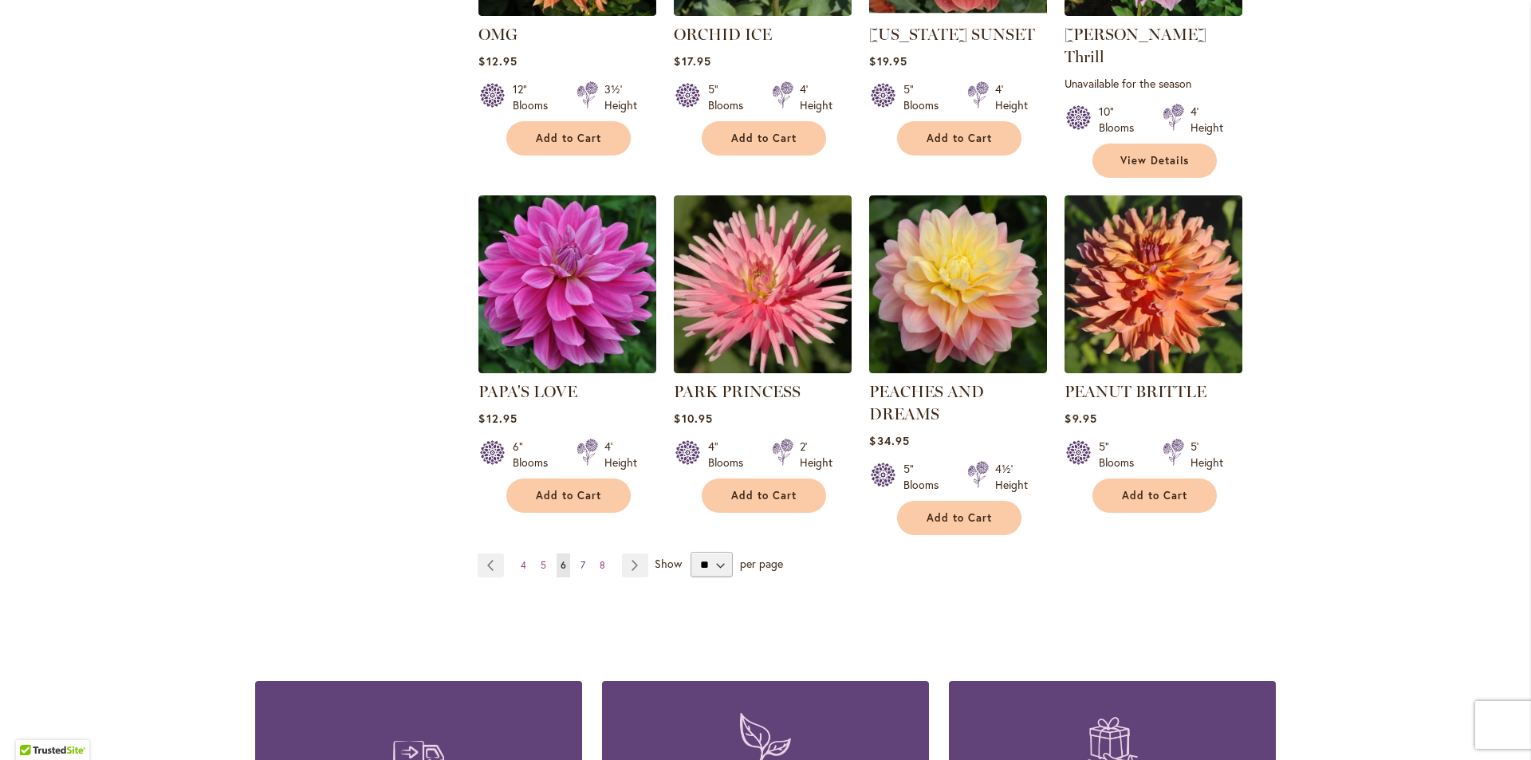
click at [577, 553] on link "Page 7" at bounding box center [583, 565] width 13 height 24
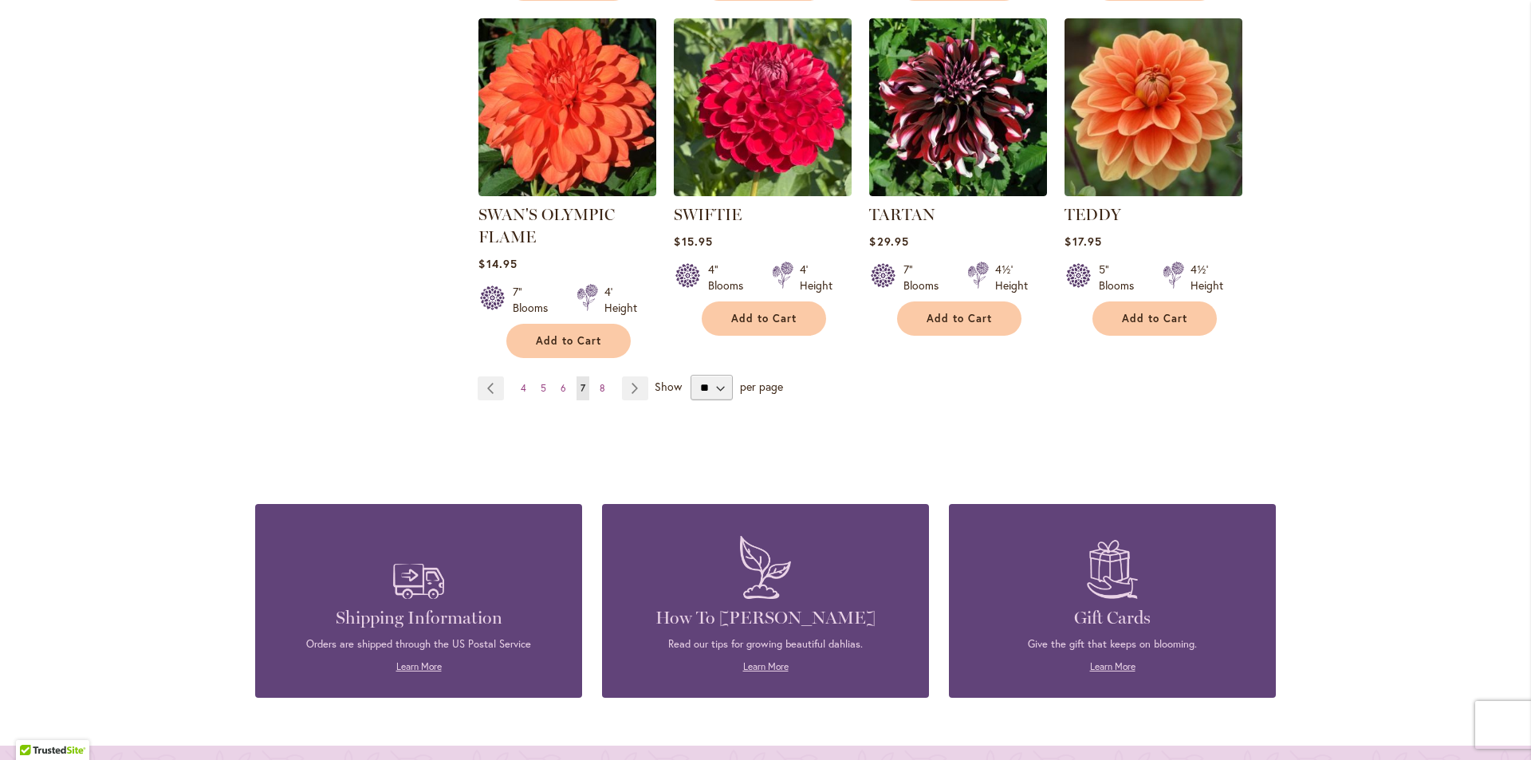
scroll to position [1435, 0]
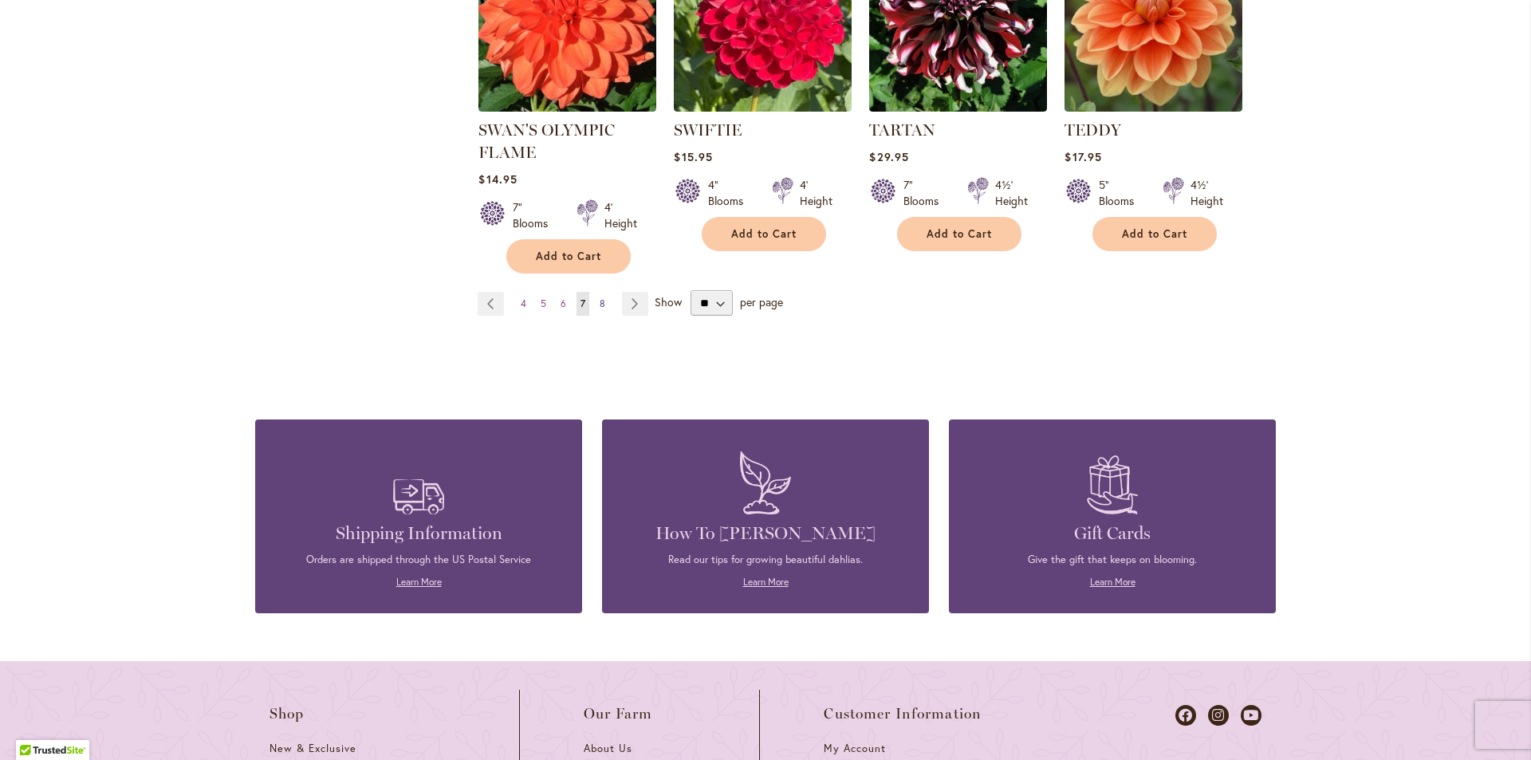
click at [600, 298] on link "Page 8" at bounding box center [603, 304] width 14 height 24
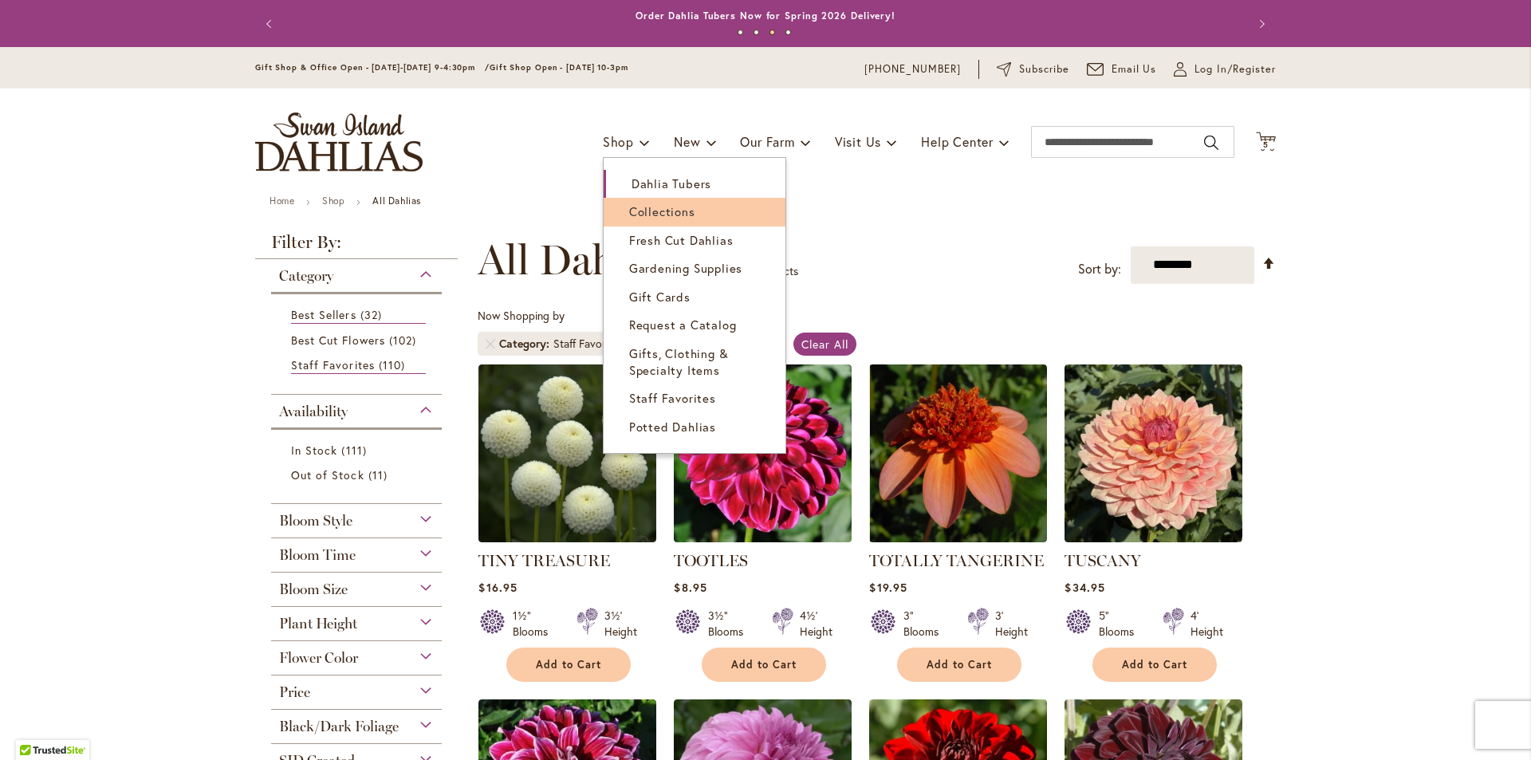
click at [649, 218] on span "Collections" at bounding box center [662, 211] width 66 height 16
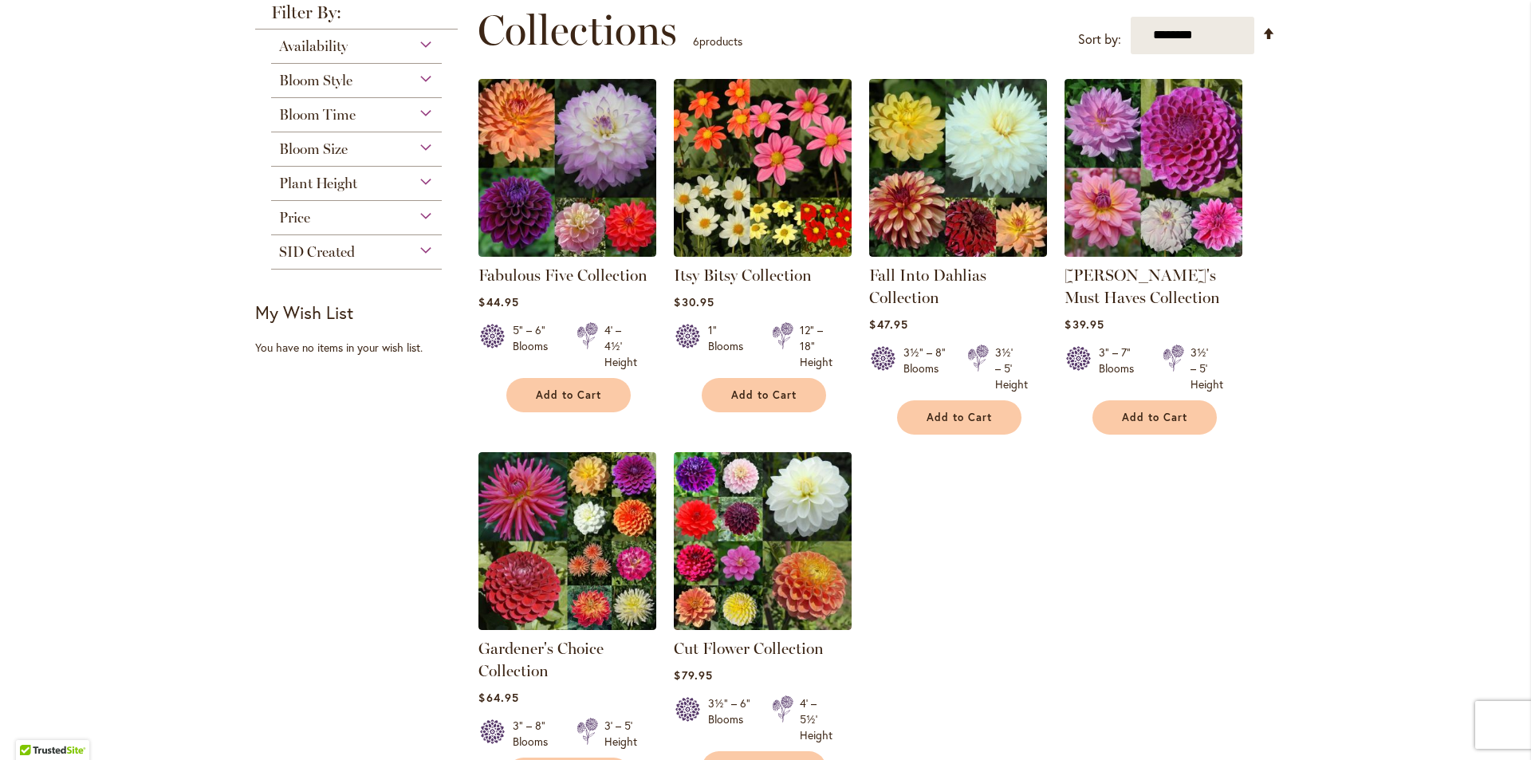
scroll to position [319, 0]
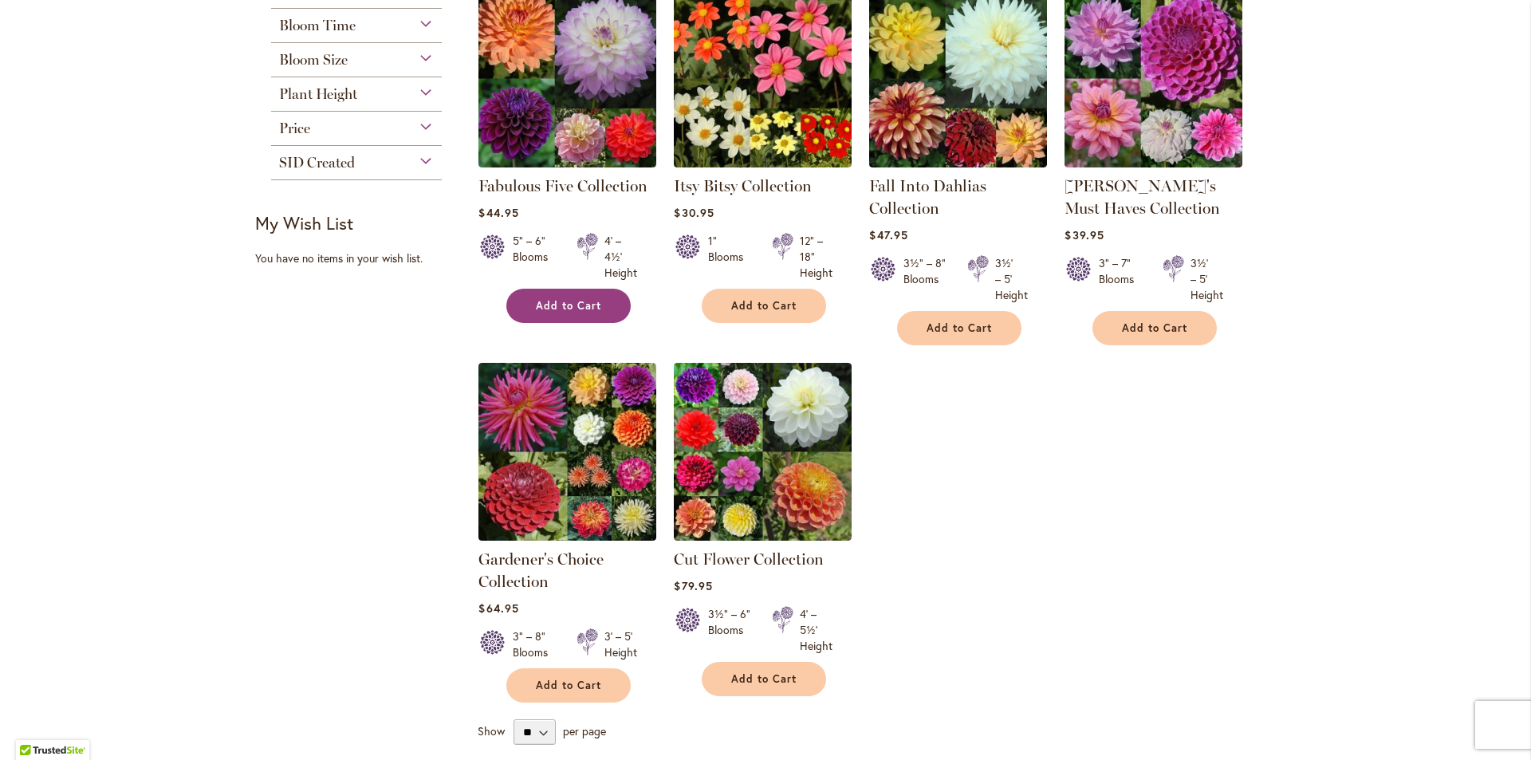
click at [593, 301] on span "Add to Cart" at bounding box center [568, 306] width 65 height 14
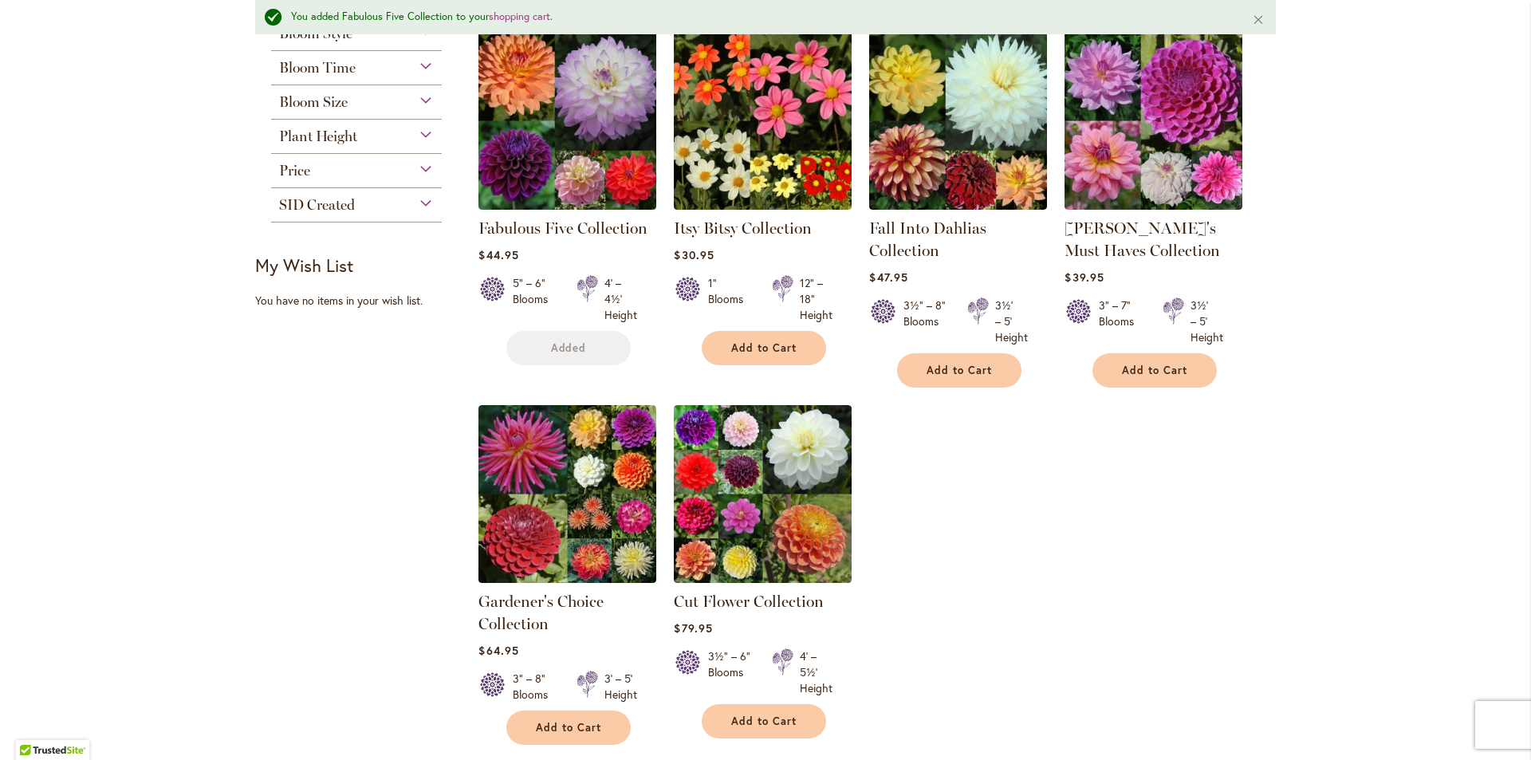
scroll to position [361, 0]
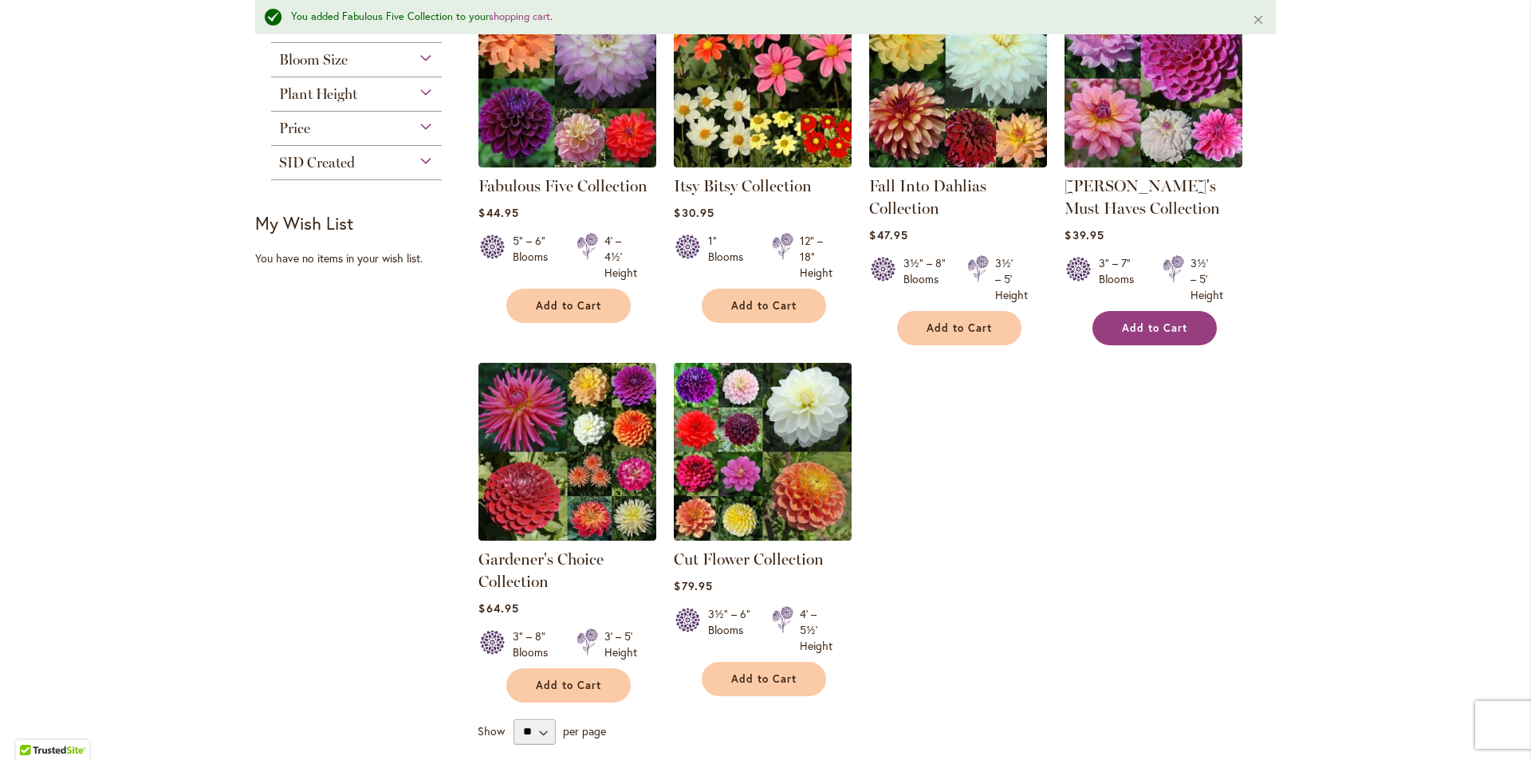
click at [1178, 333] on button "Add to Cart" at bounding box center [1155, 328] width 124 height 34
click at [1116, 199] on link "[PERSON_NAME]'s Must Haves Collection" at bounding box center [1143, 196] width 156 height 41
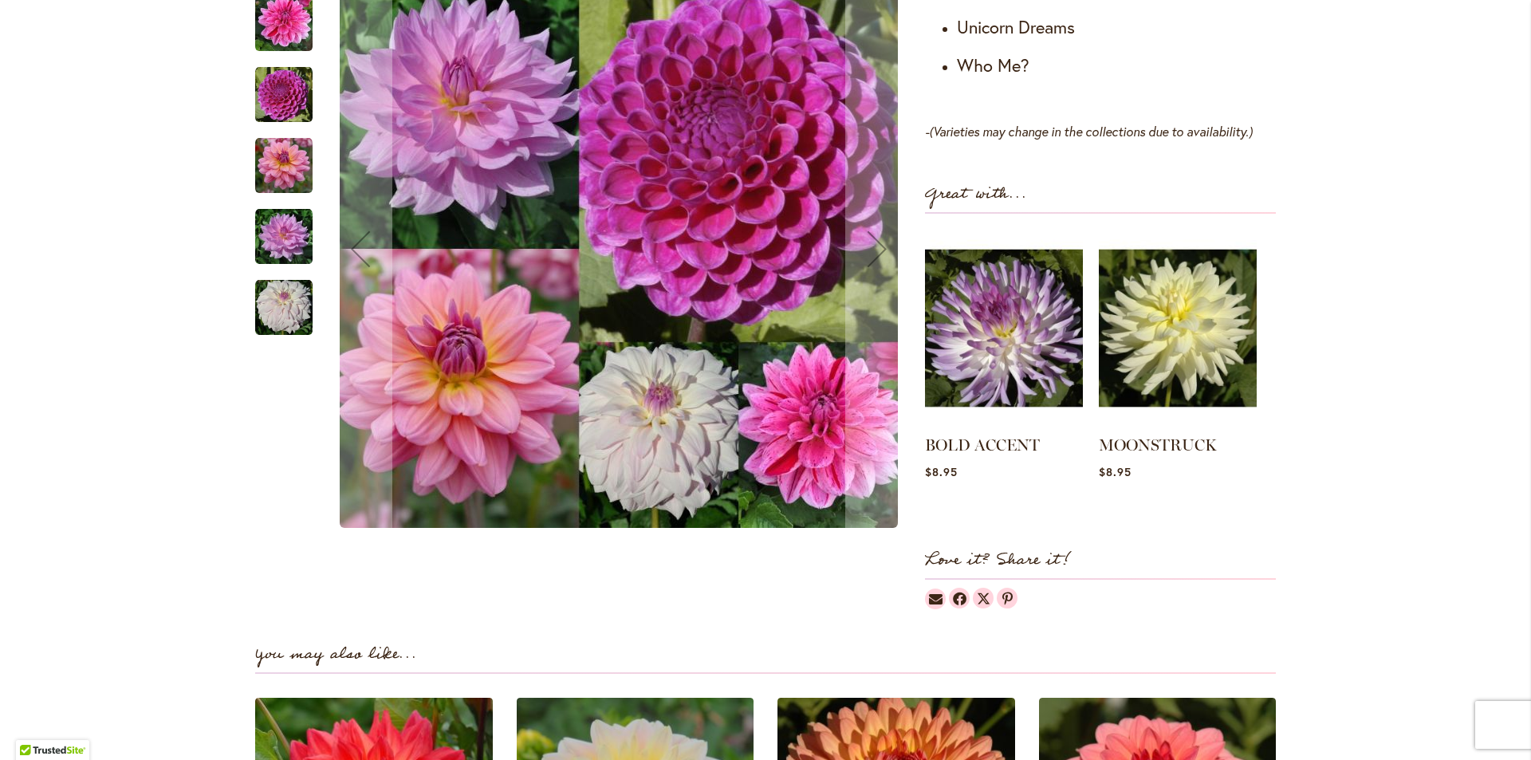
scroll to position [1196, 0]
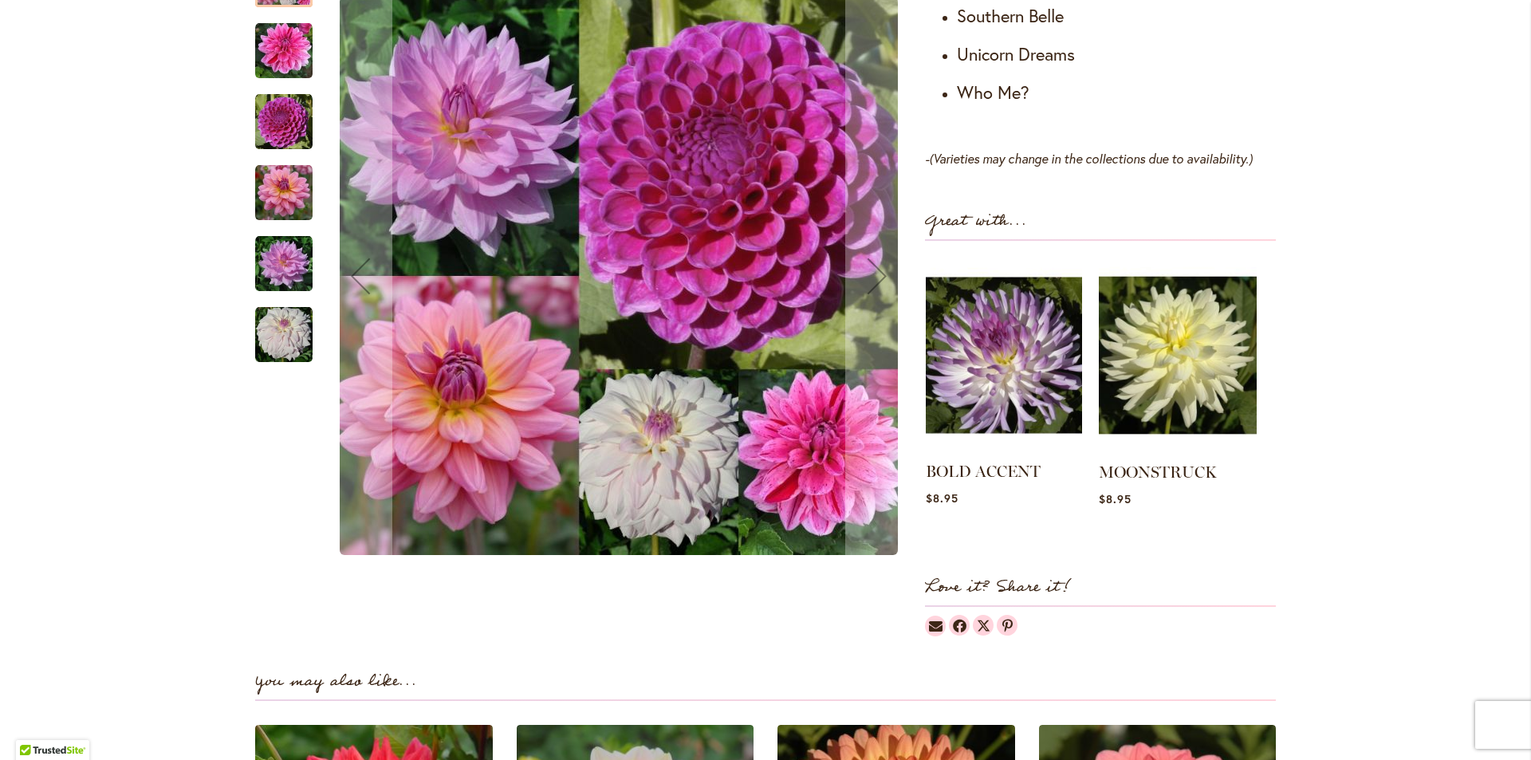
click at [1034, 344] on img at bounding box center [1004, 355] width 156 height 195
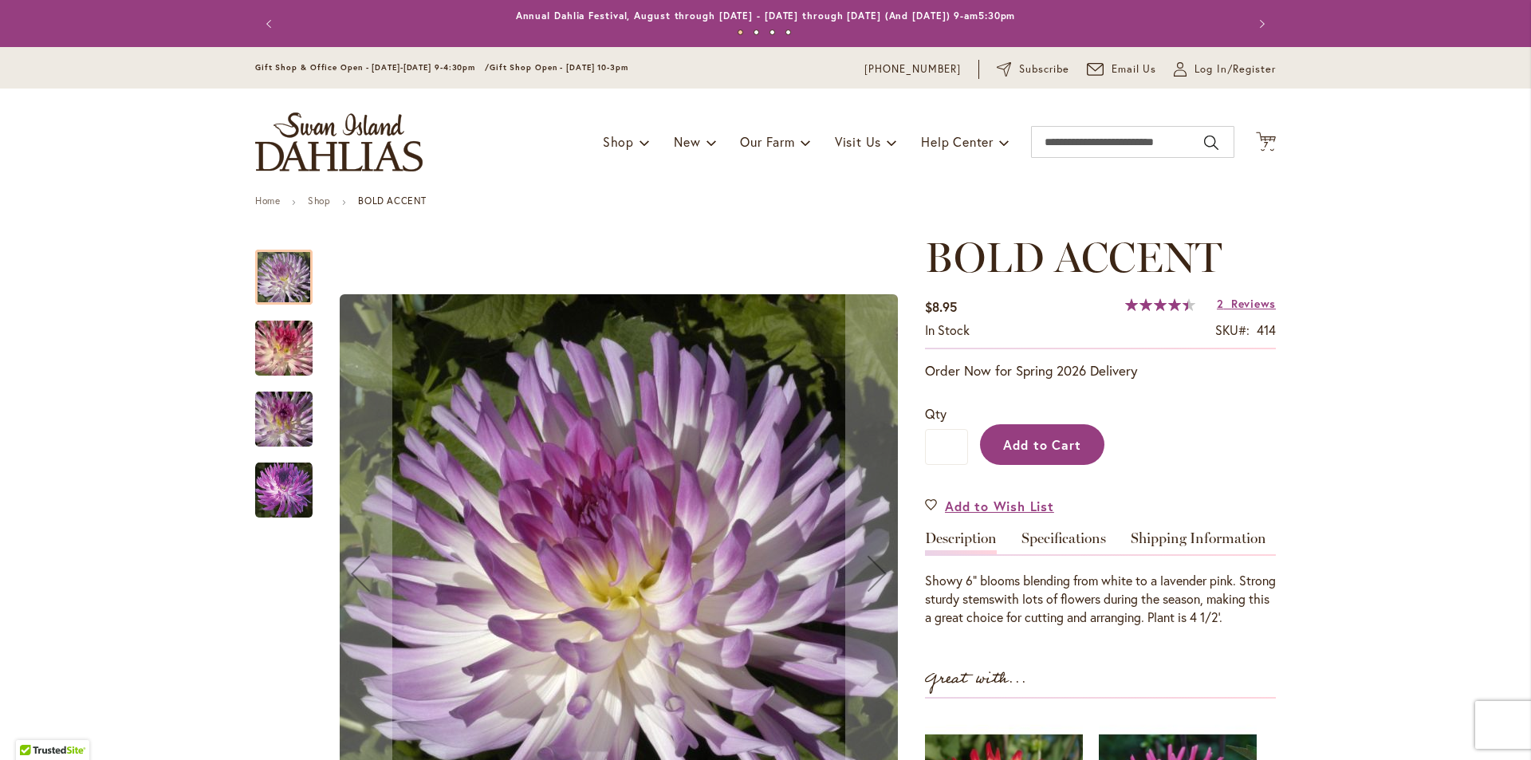
click at [1071, 451] on span "Add to Cart" at bounding box center [1042, 444] width 79 height 17
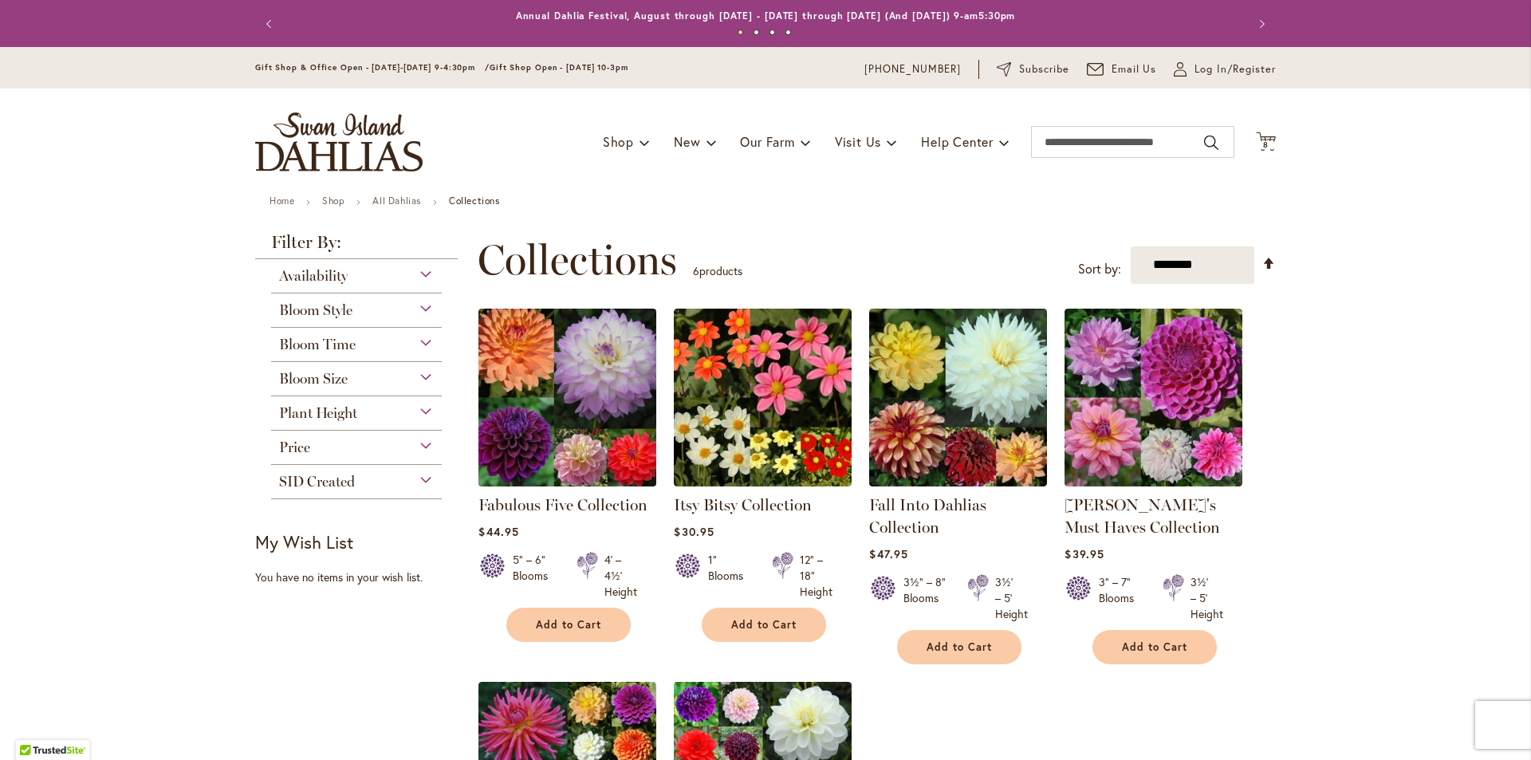
click at [591, 398] on img at bounding box center [568, 397] width 187 height 187
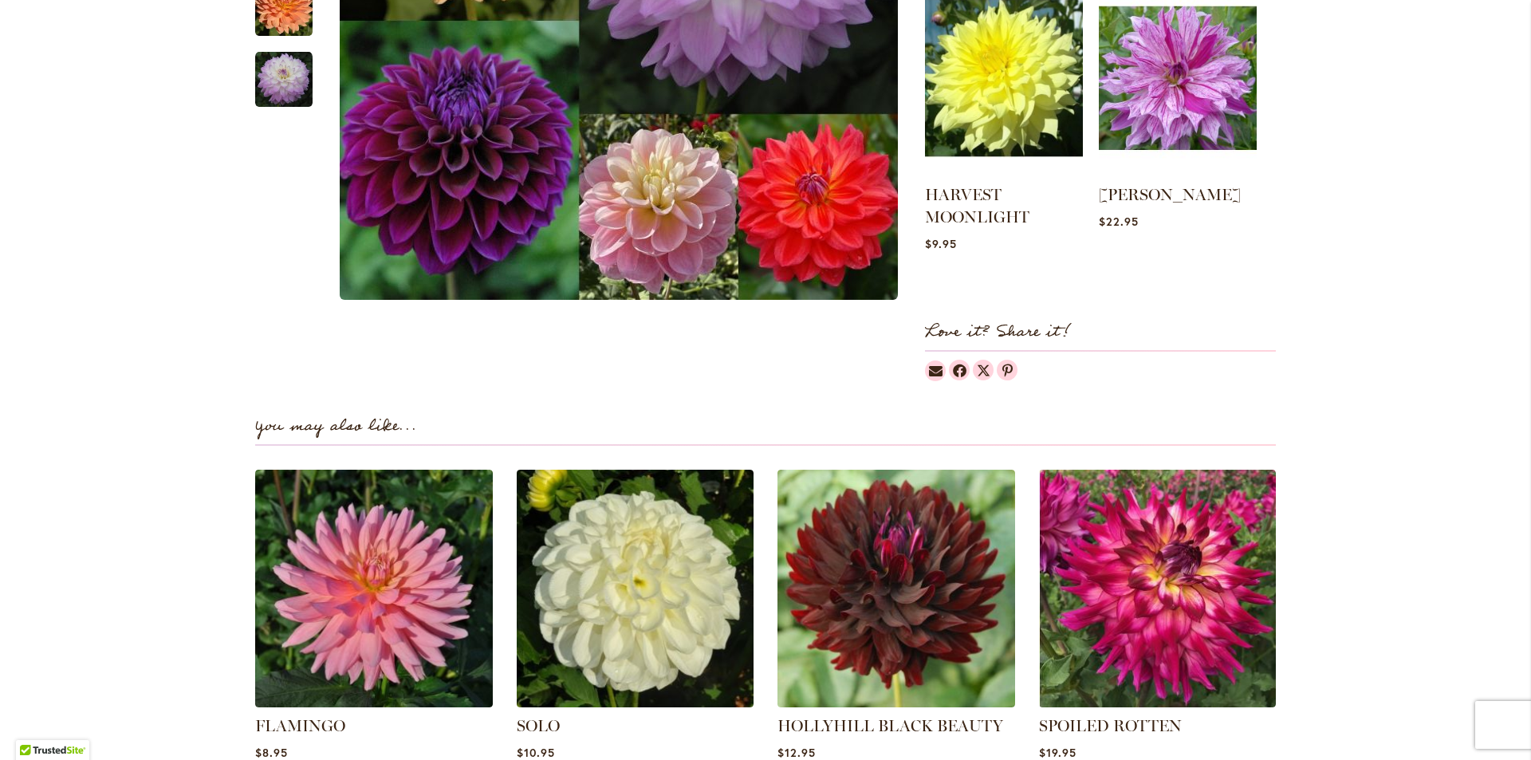
scroll to position [1435, 0]
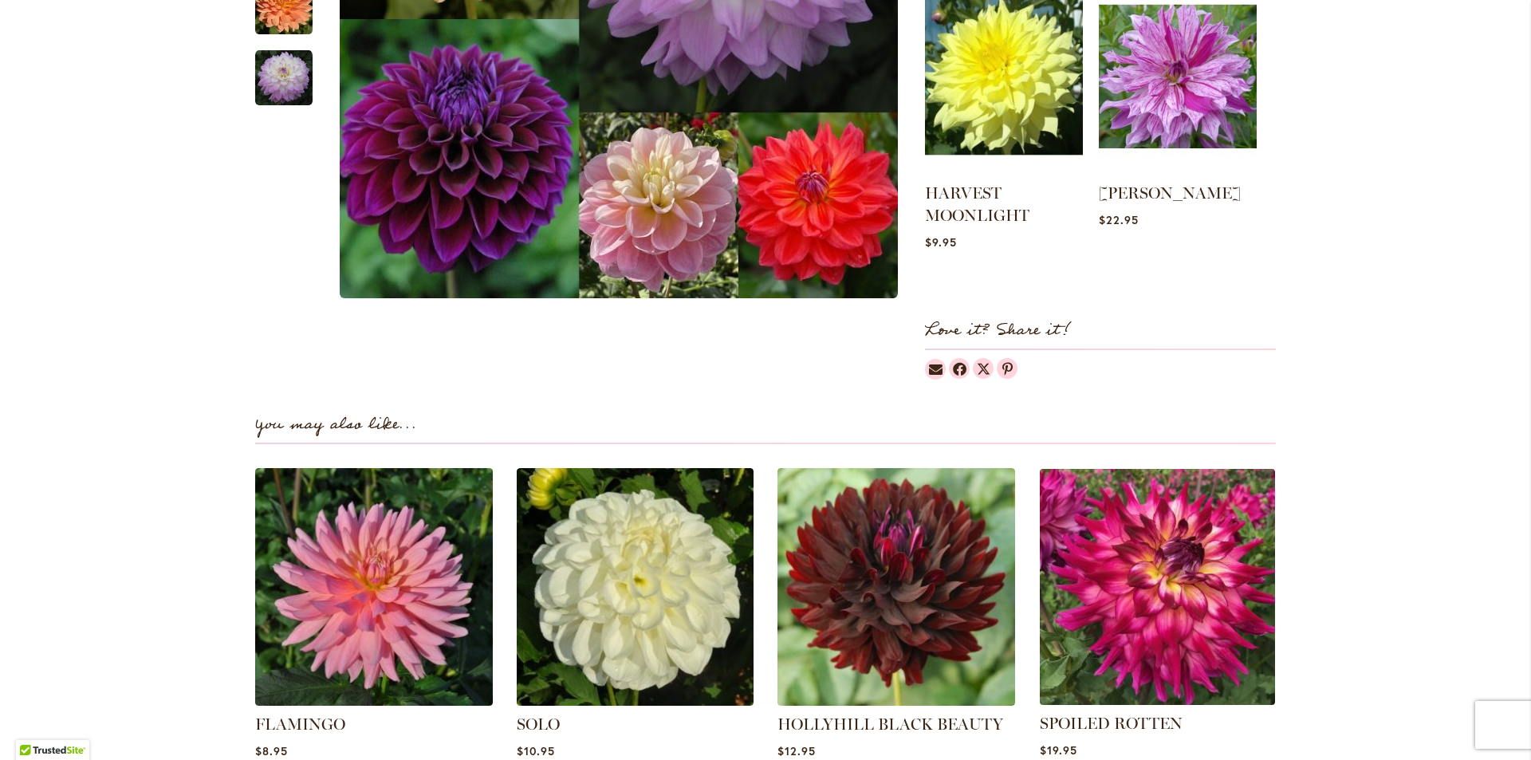
click at [1130, 620] on img at bounding box center [1157, 586] width 247 height 247
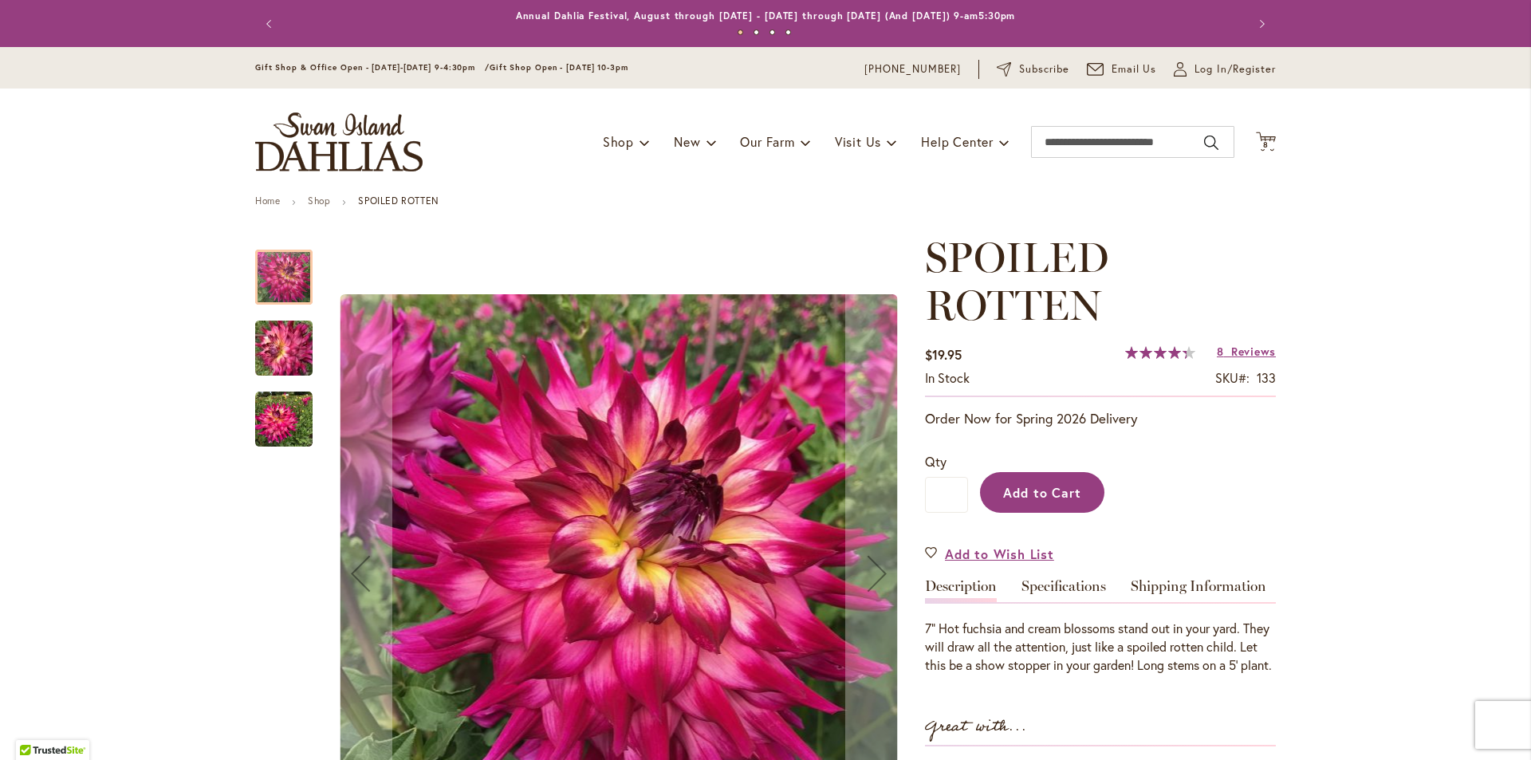
click at [1016, 492] on span "Add to Cart" at bounding box center [1042, 492] width 79 height 17
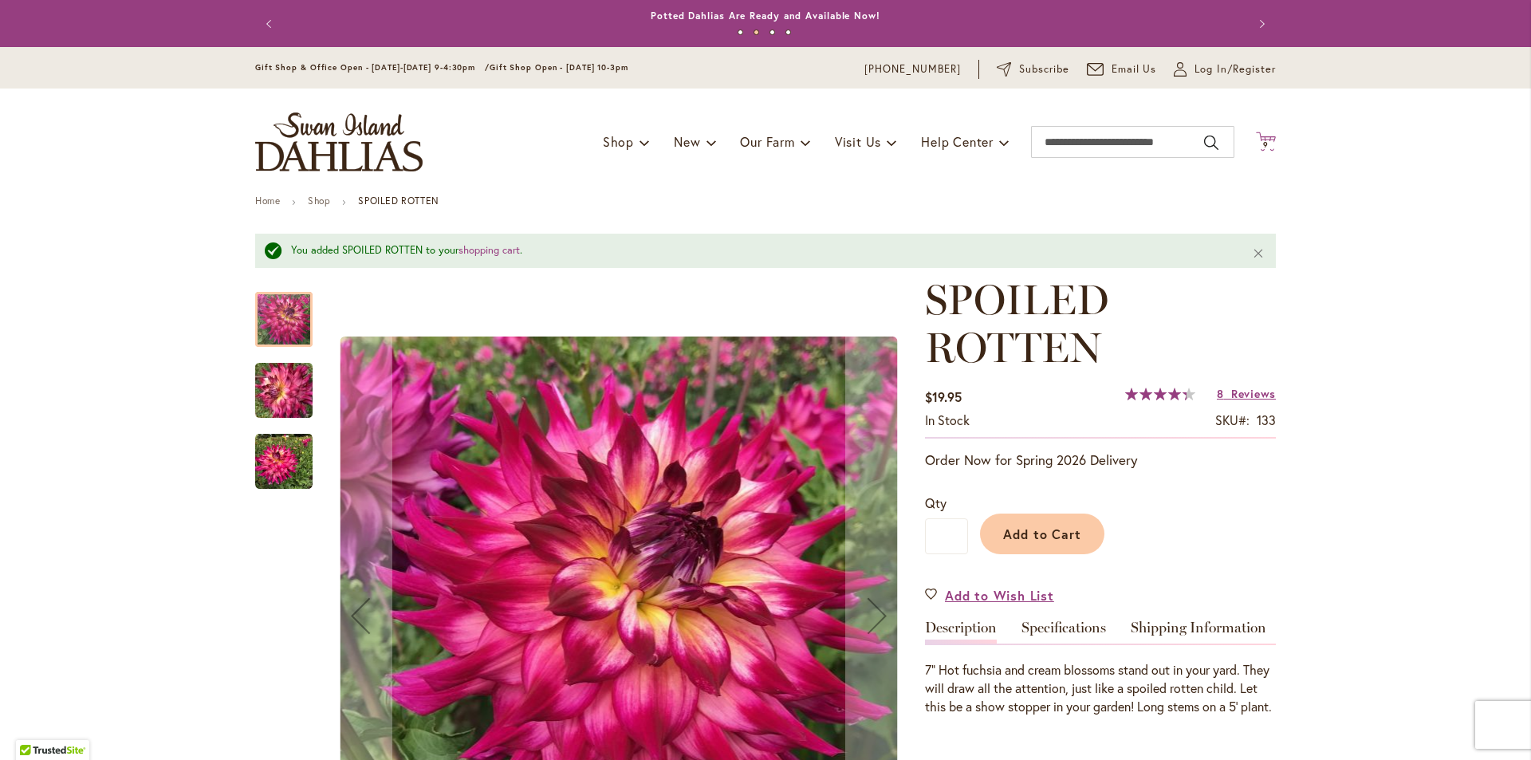
click at [1258, 137] on icon "Cart .cls-1 { fill: #231f20; }" at bounding box center [1266, 142] width 20 height 20
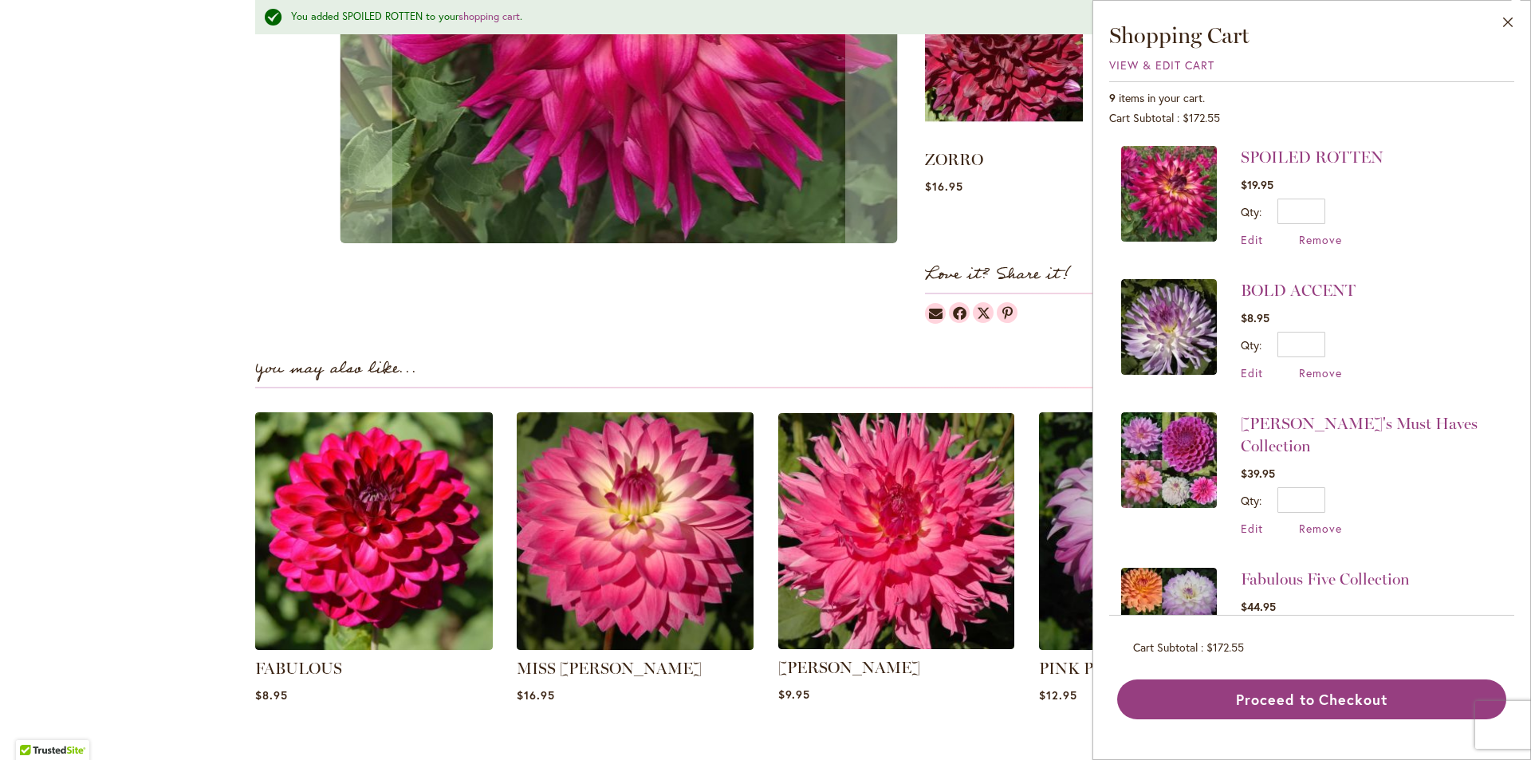
scroll to position [1116, 0]
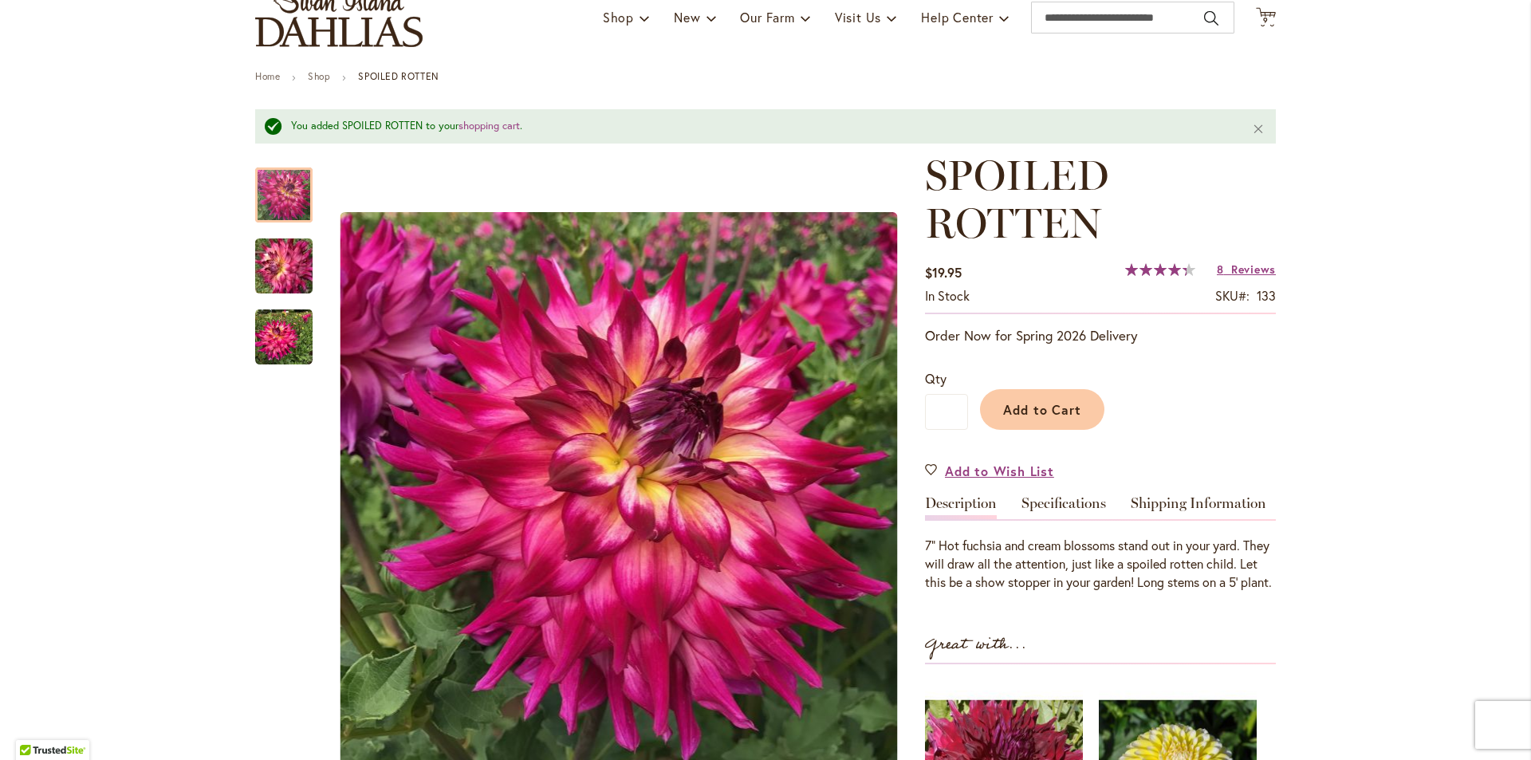
scroll to position [0, 0]
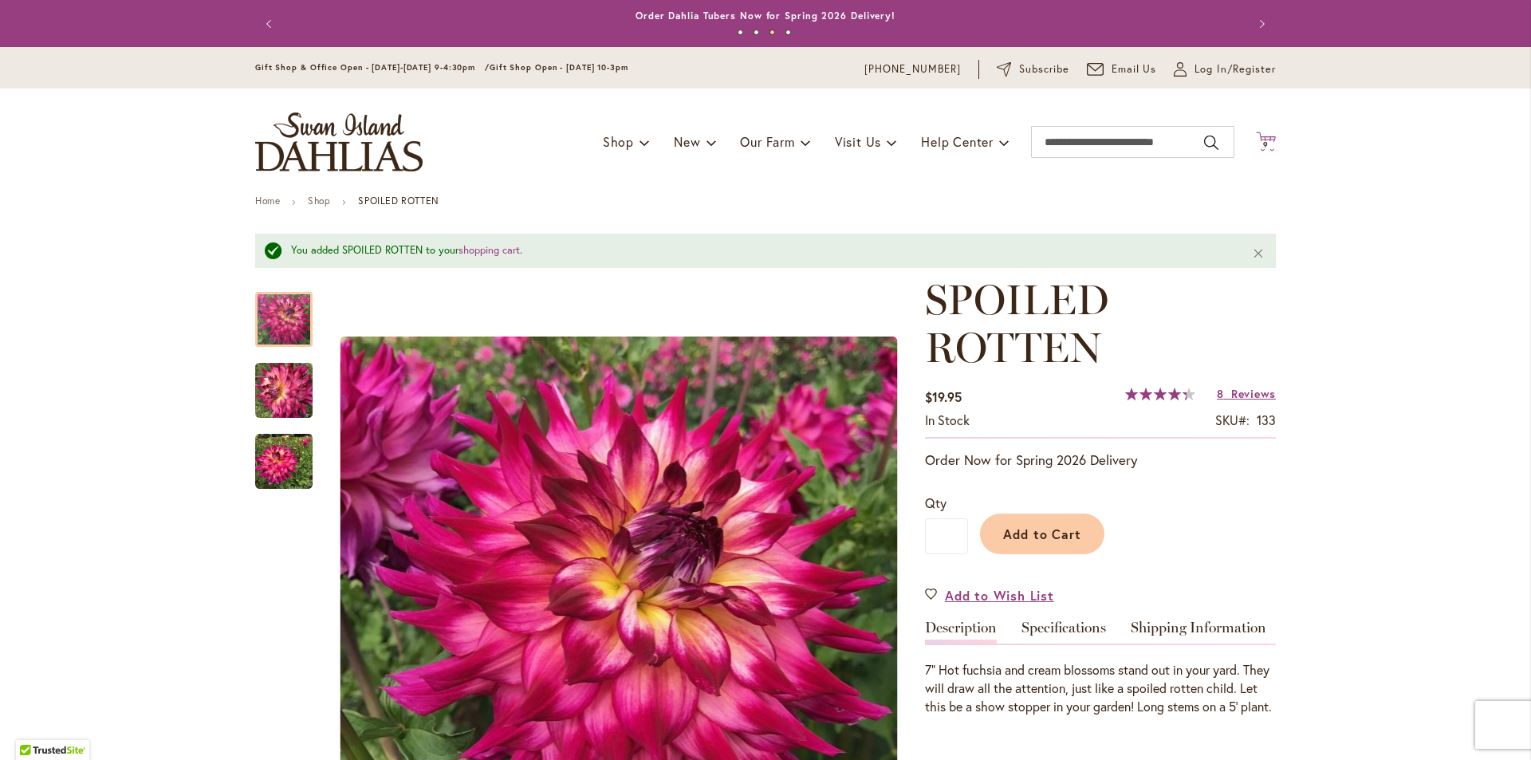
click at [1258, 139] on icon at bounding box center [1266, 141] width 20 height 19
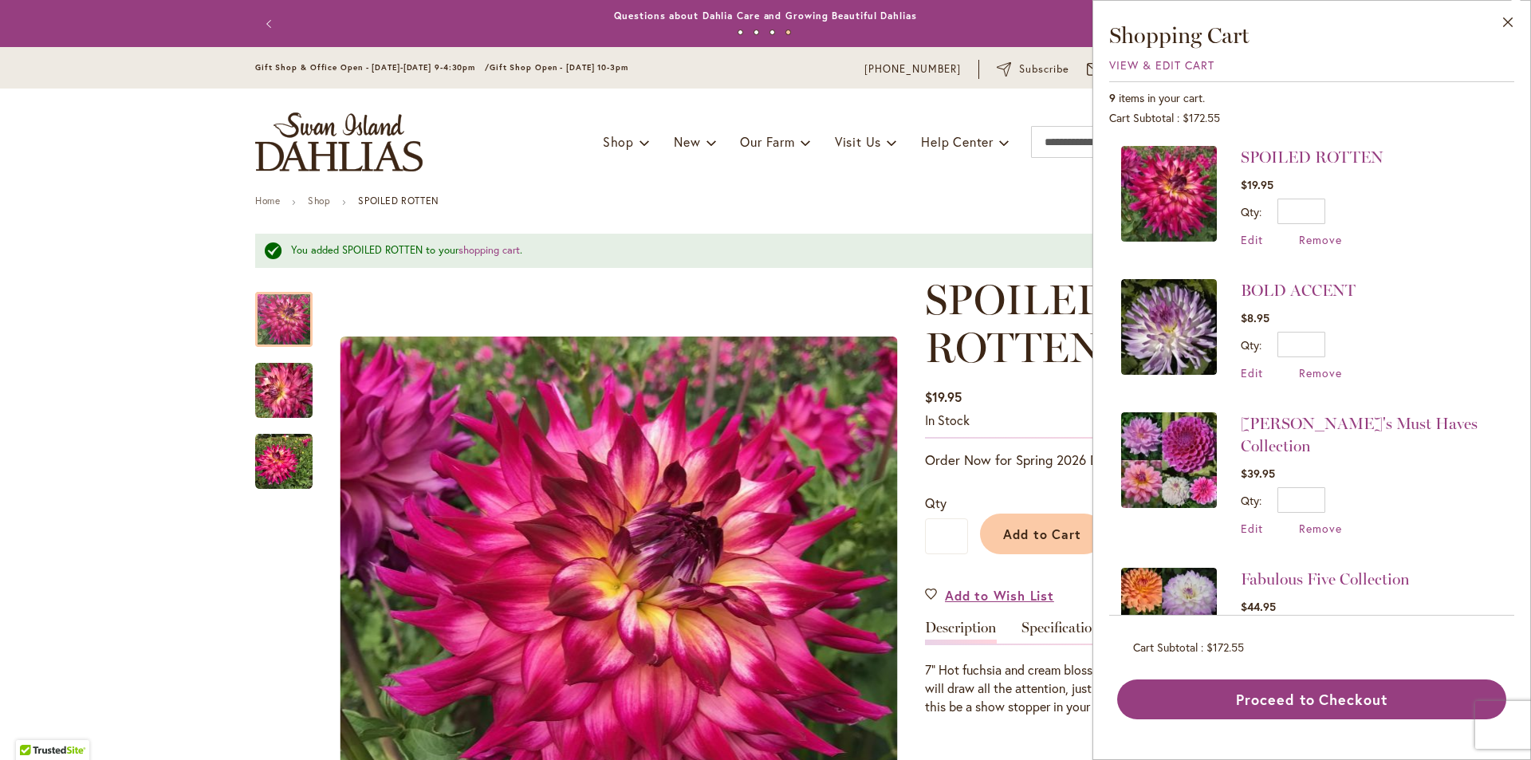
scroll to position [80, 0]
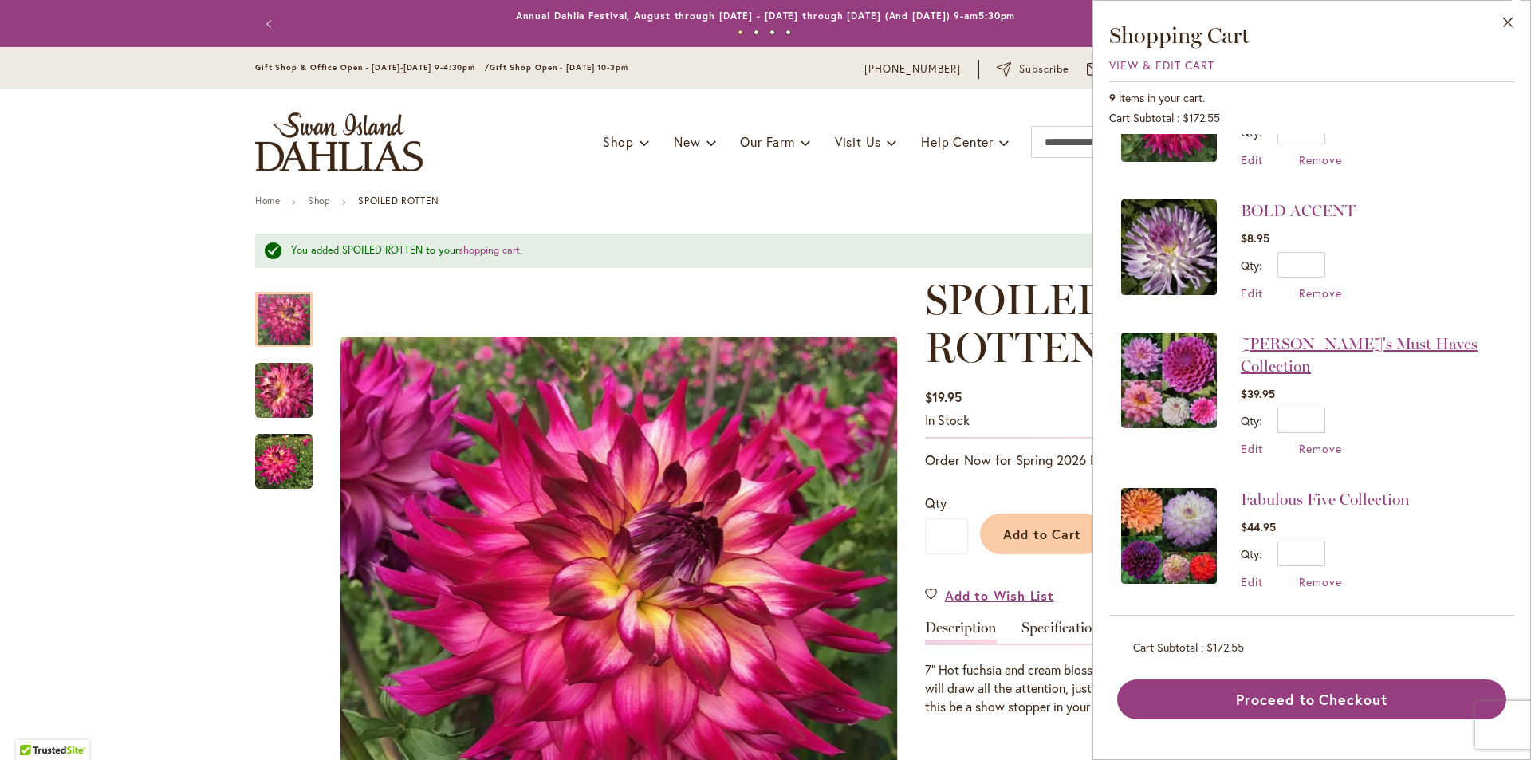
drag, startPoint x: 1266, startPoint y: 341, endPoint x: 1315, endPoint y: 341, distance: 49.5
click at [1266, 341] on link "Heather's Must Haves Collection" at bounding box center [1359, 354] width 237 height 41
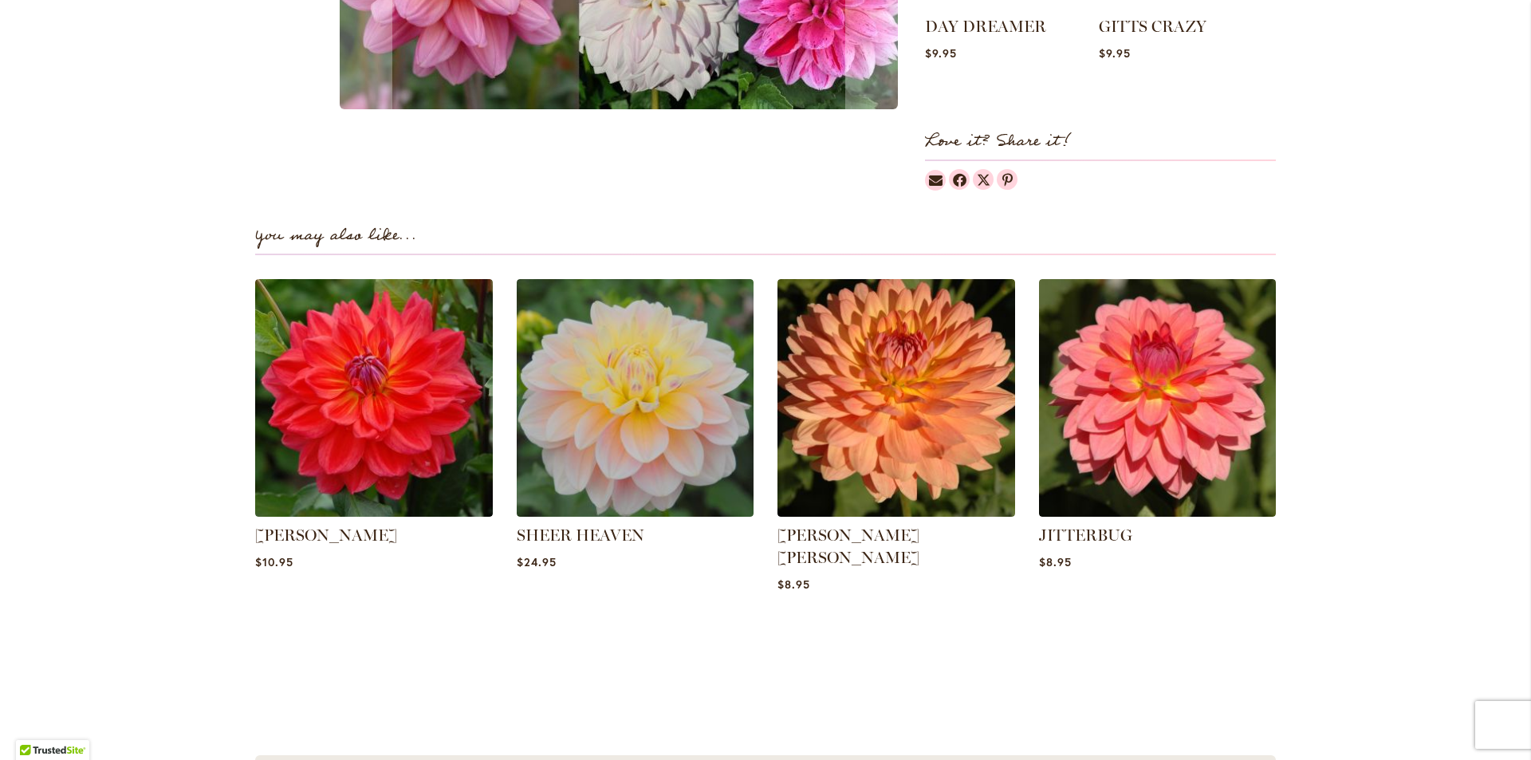
scroll to position [1675, 0]
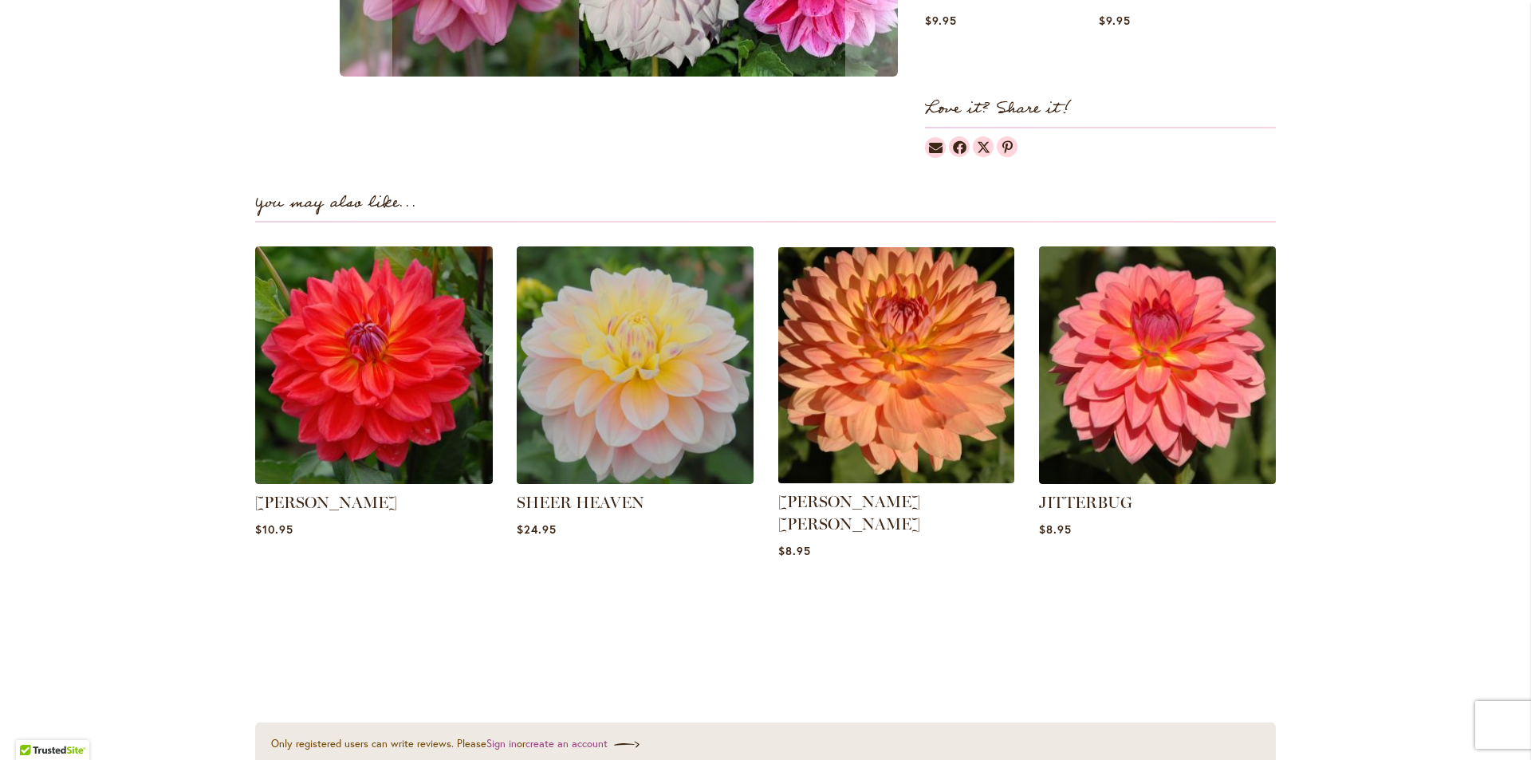
click at [943, 321] on img at bounding box center [896, 365] width 247 height 247
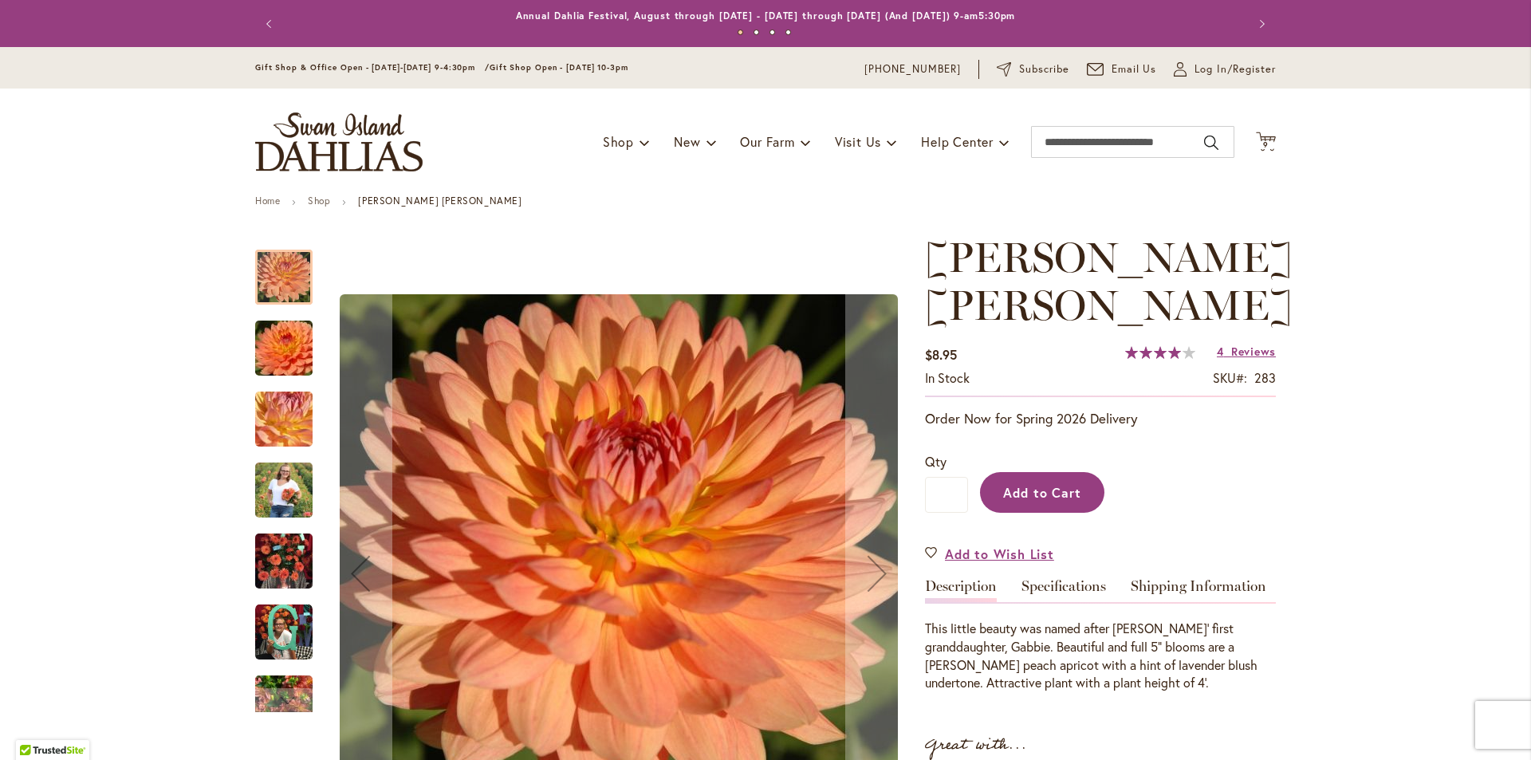
click at [1045, 496] on span "Add to Cart" at bounding box center [1042, 492] width 79 height 17
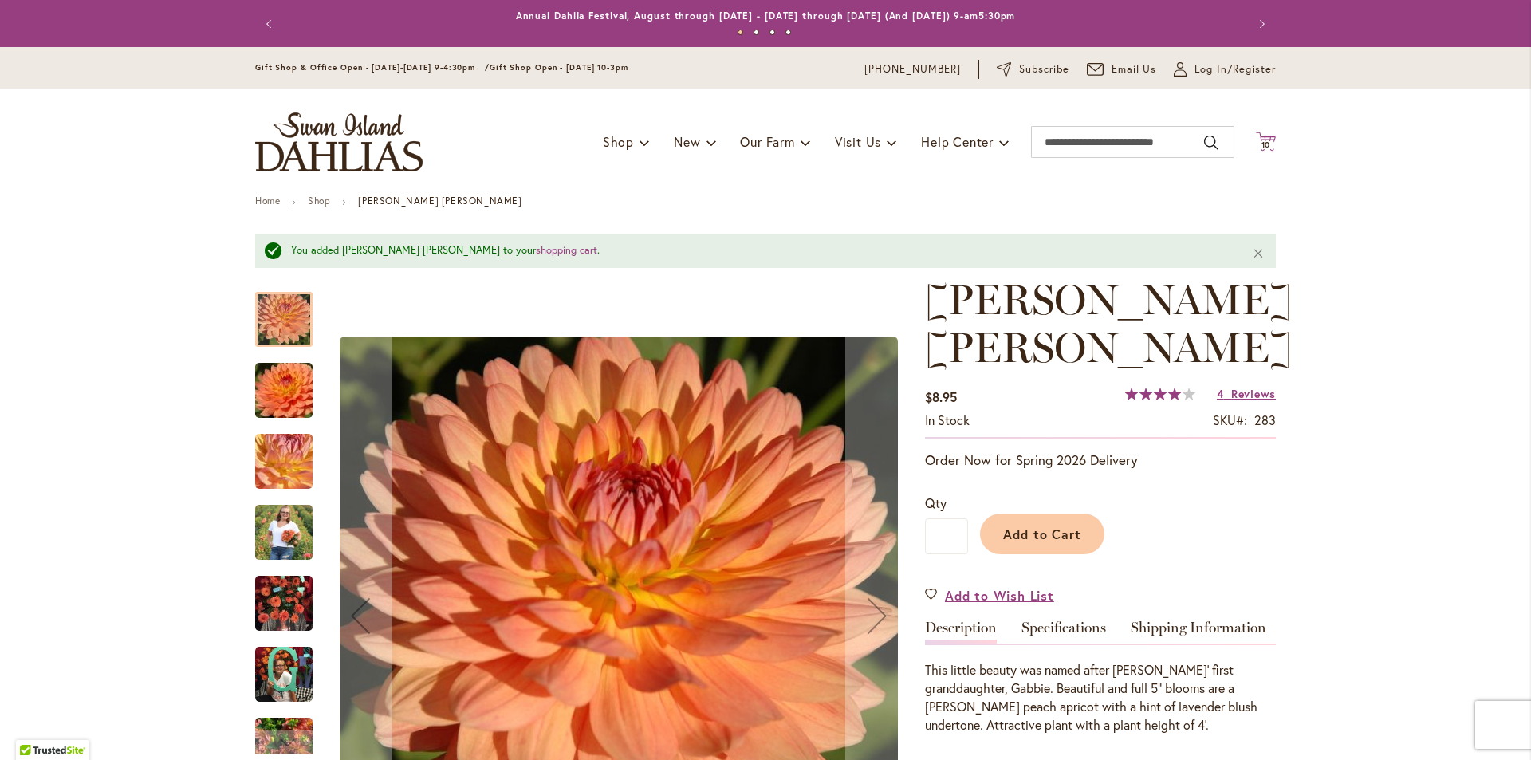
click at [1262, 144] on span "10" at bounding box center [1267, 145] width 10 height 10
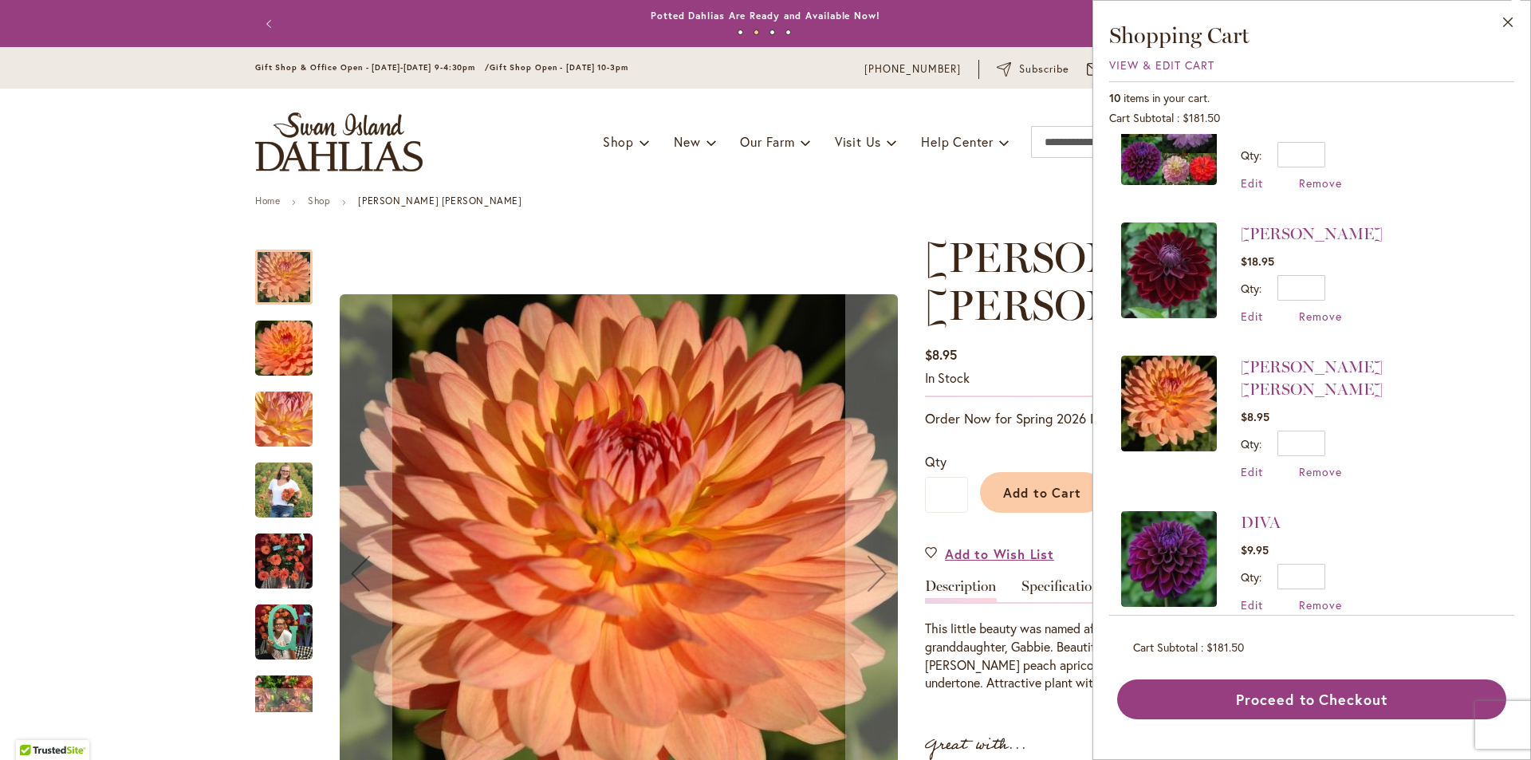
scroll to position [558, 0]
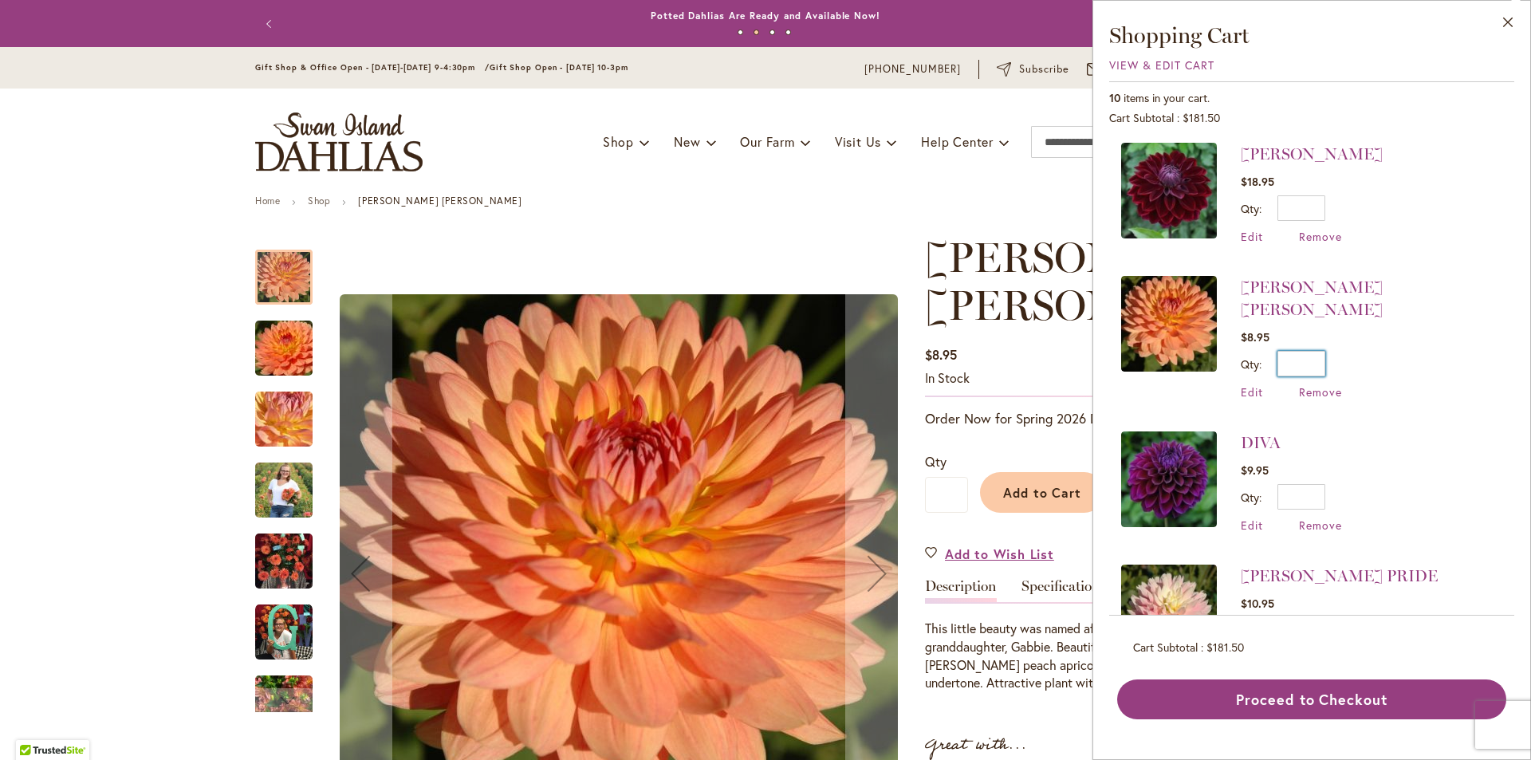
drag, startPoint x: 1320, startPoint y: 313, endPoint x: 1274, endPoint y: 318, distance: 45.7
click at [1274, 351] on div "Qty * Update" at bounding box center [1372, 364] width 262 height 26
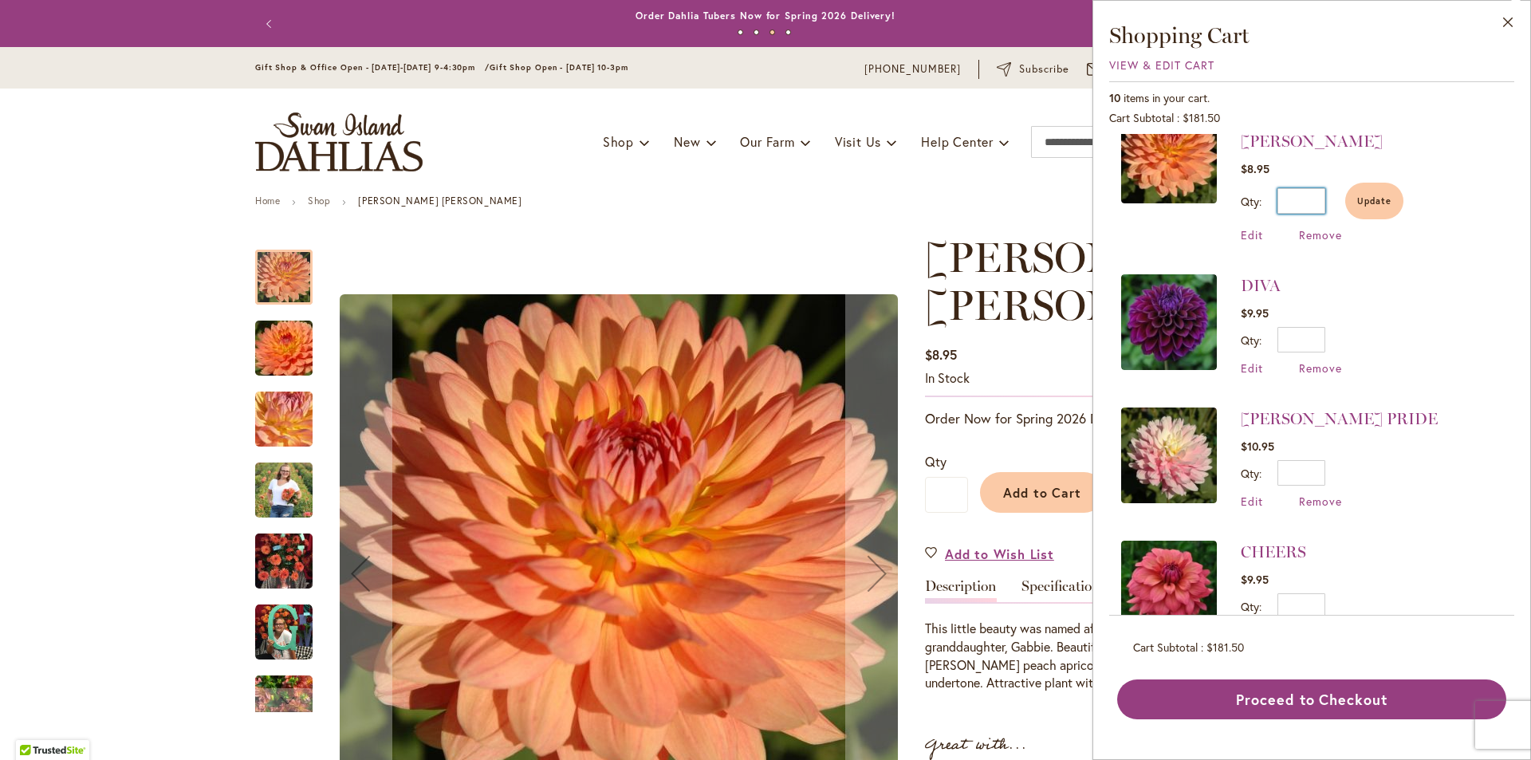
scroll to position [730, 0]
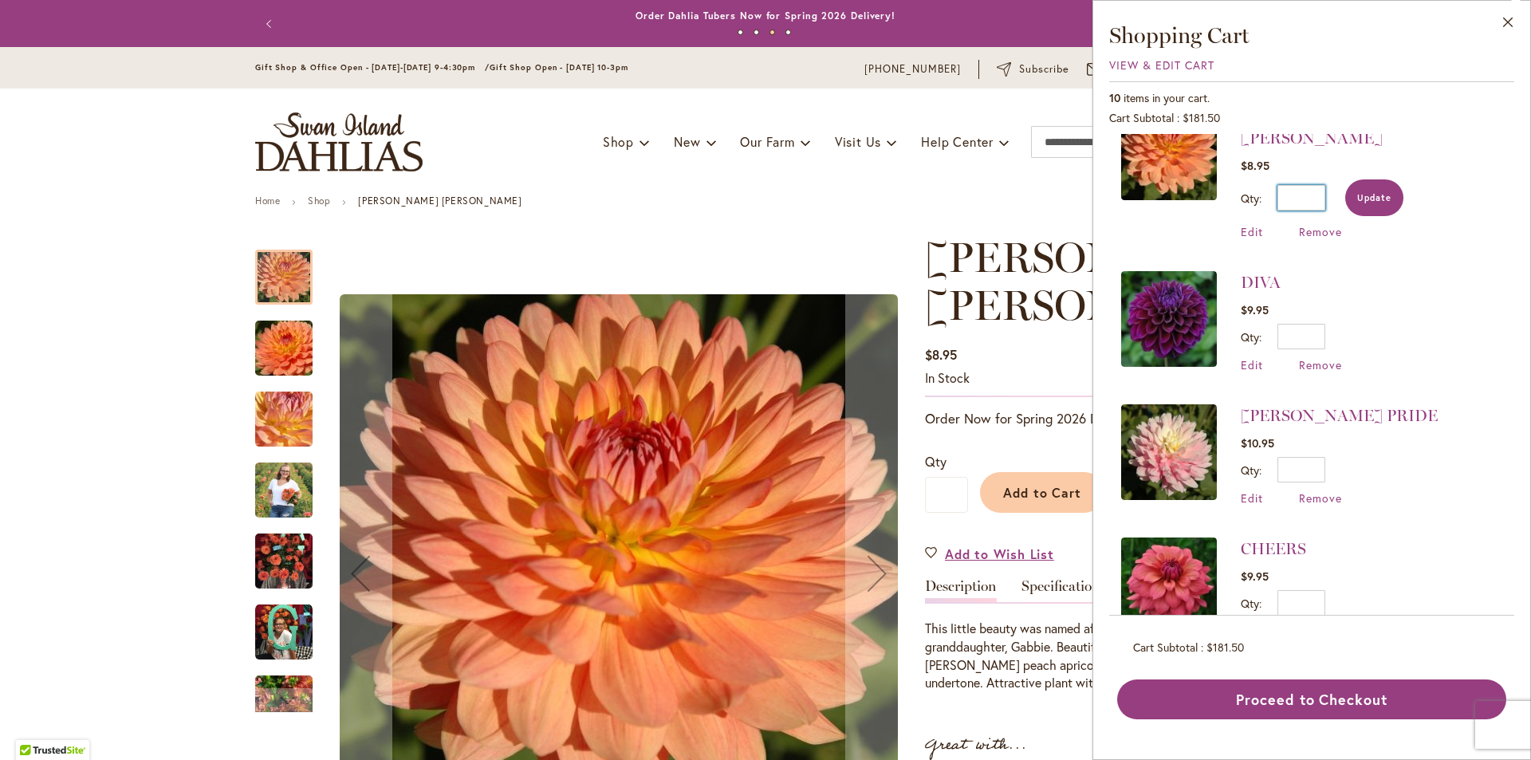
type input "*"
click at [1367, 192] on span "Update" at bounding box center [1374, 197] width 34 height 11
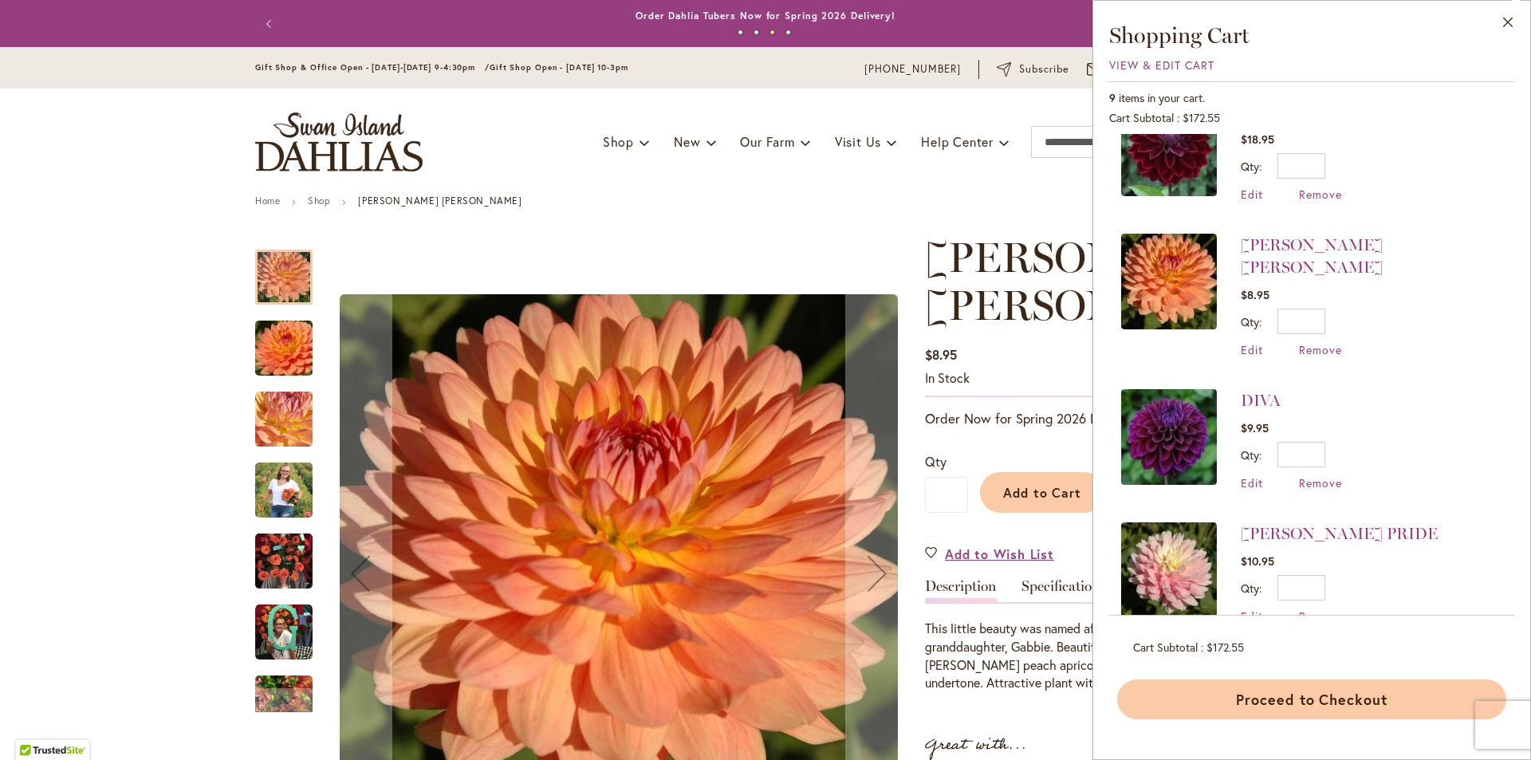
scroll to position [719, 0]
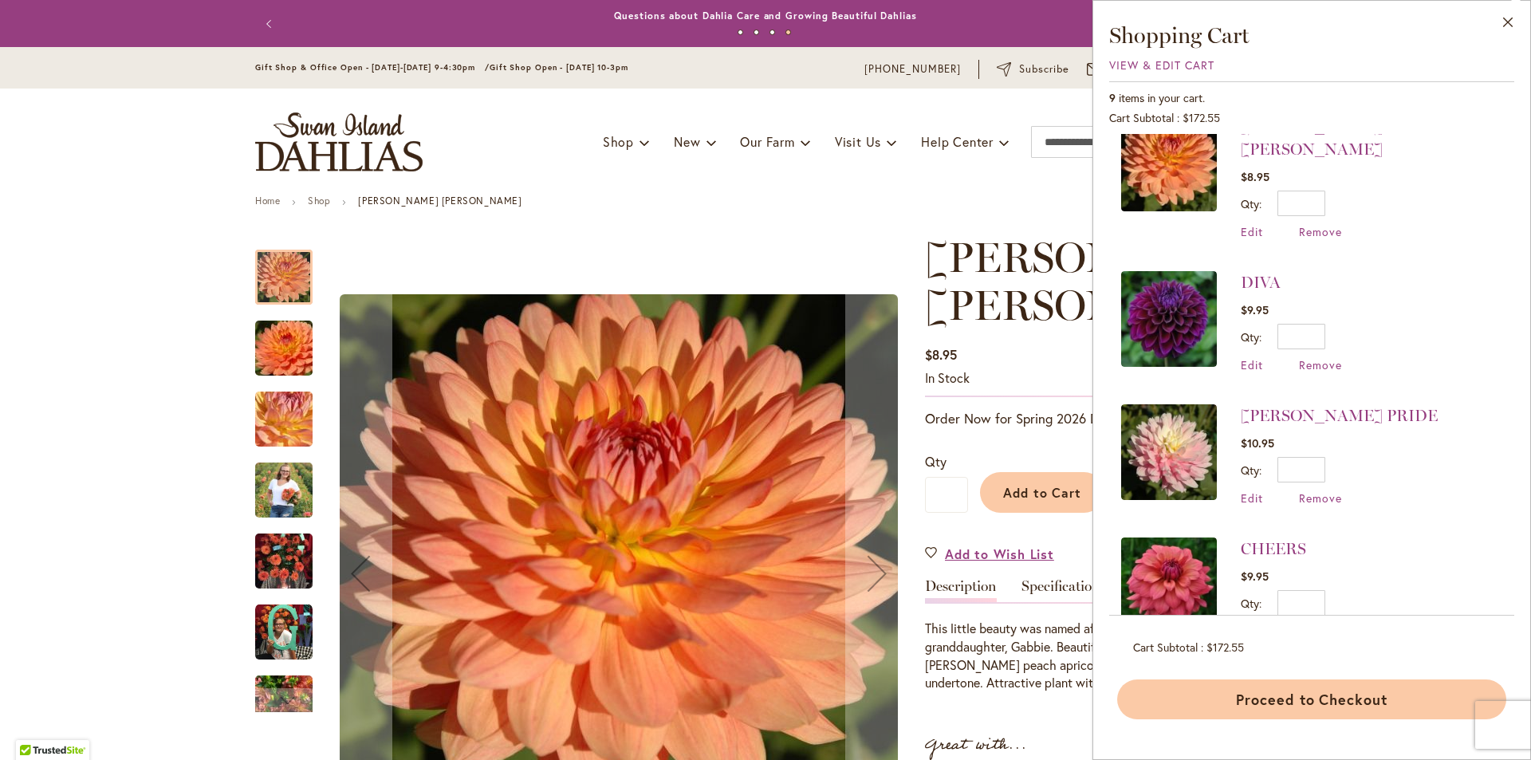
click at [1262, 704] on button "Proceed to Checkout" at bounding box center [1311, 699] width 389 height 40
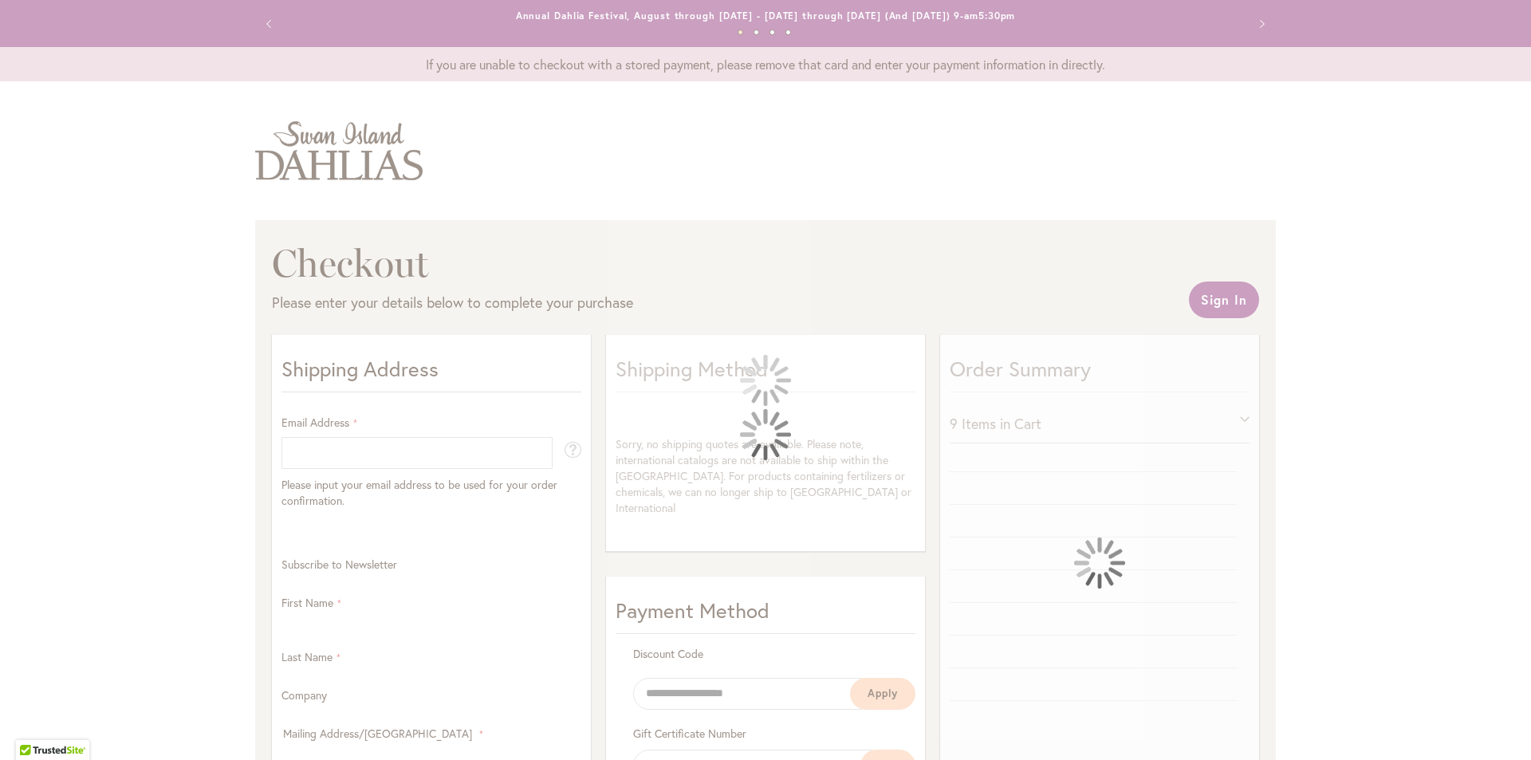
select select "**"
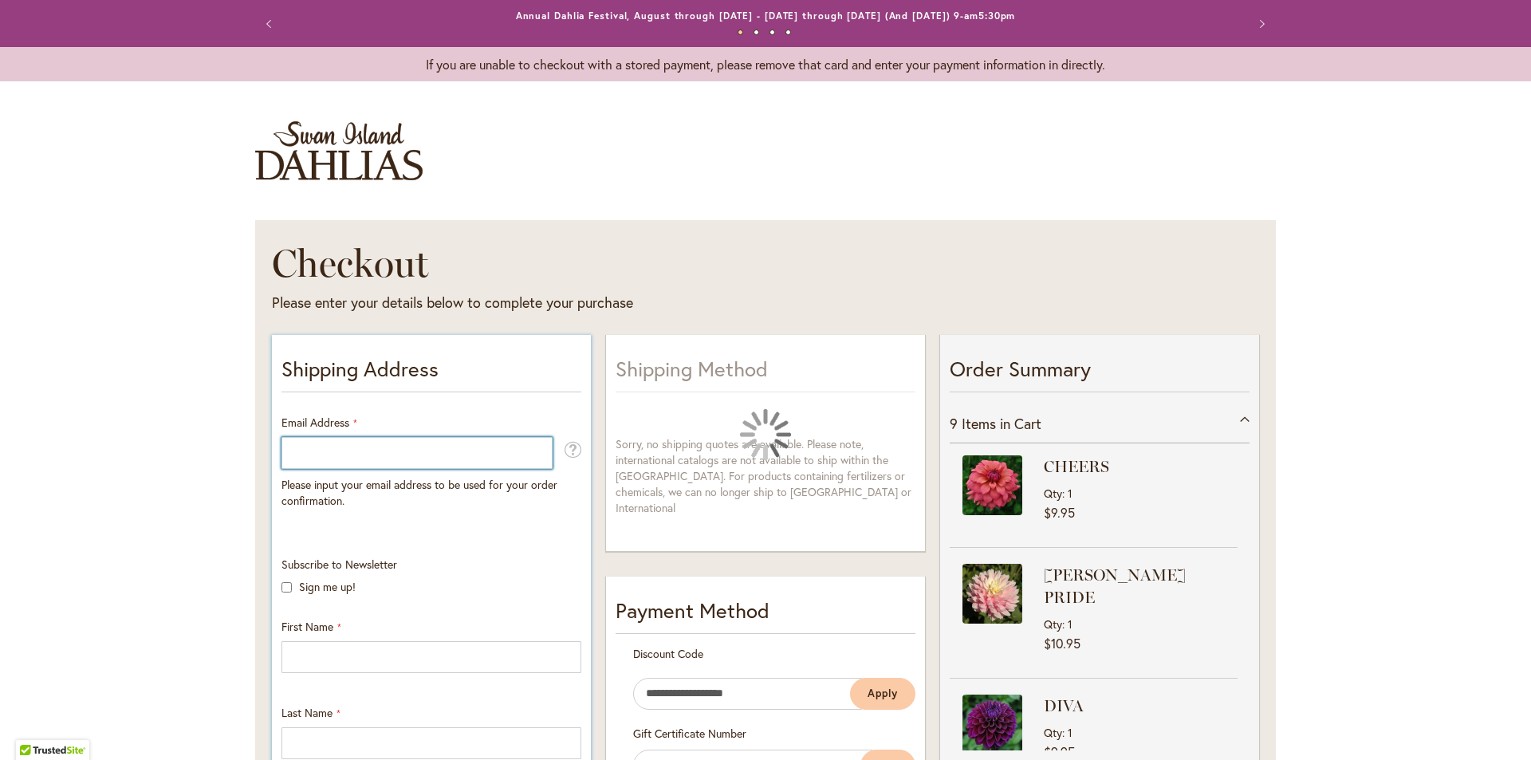
click at [372, 456] on input "Email Address" at bounding box center [417, 453] width 271 height 32
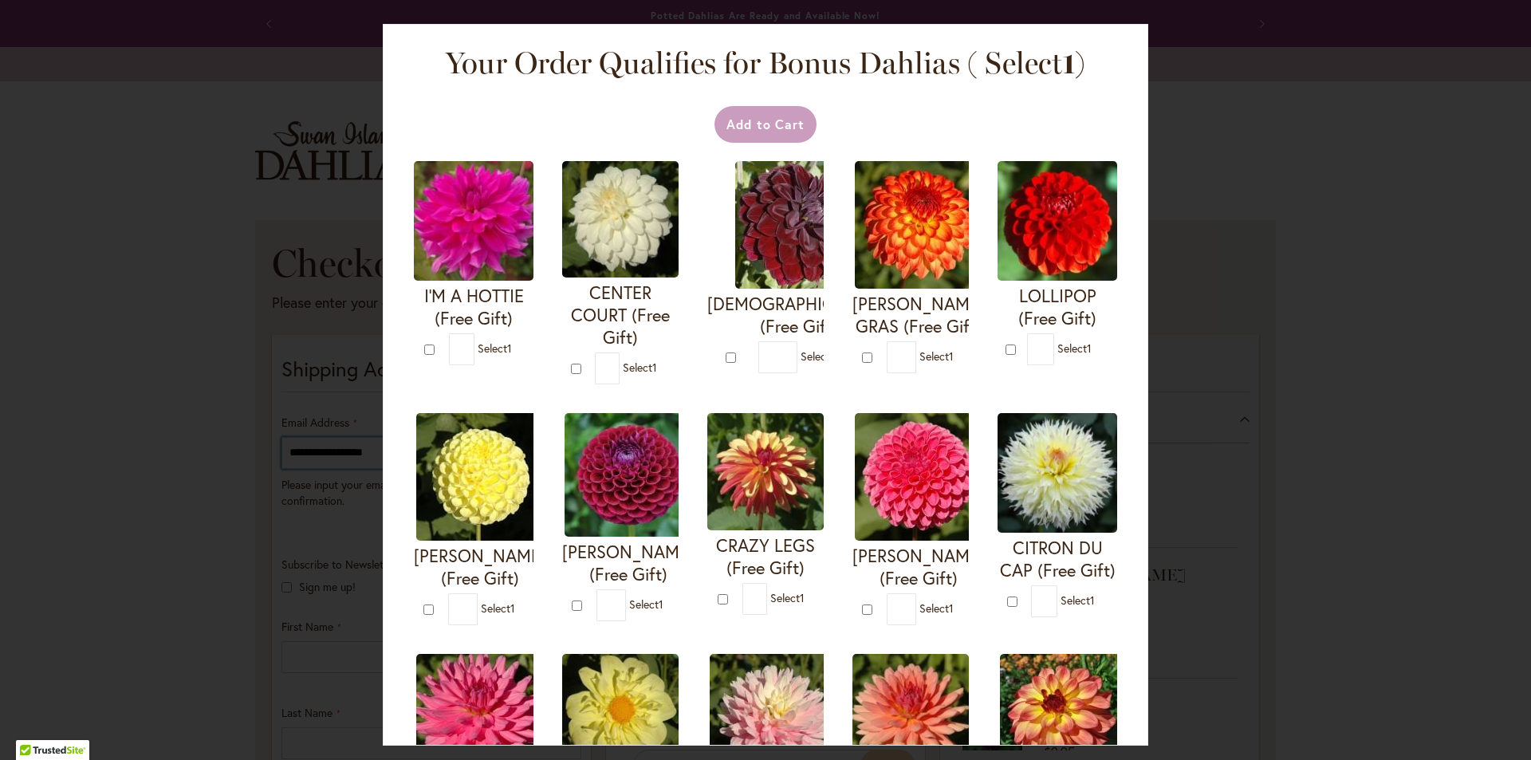
type input "**********"
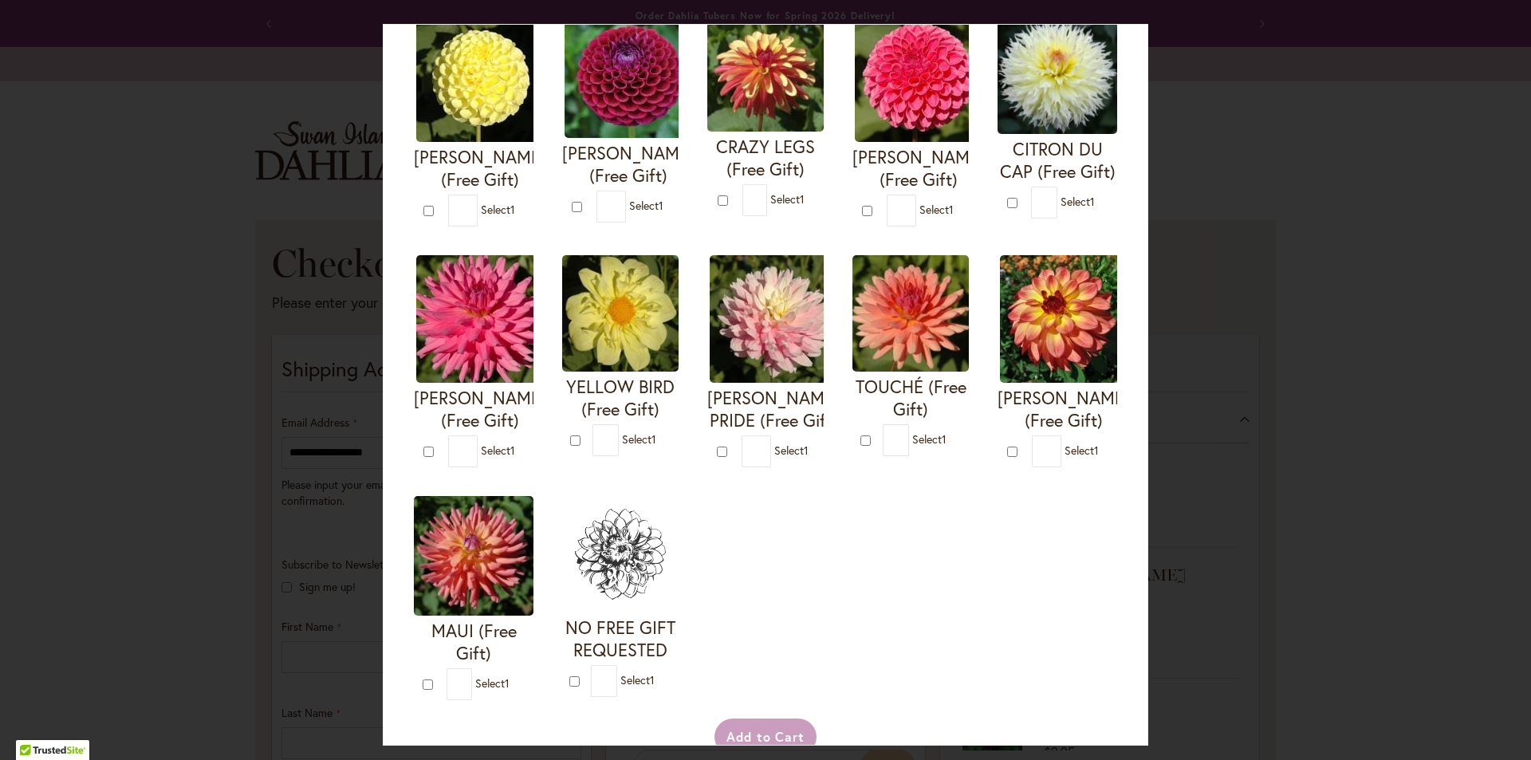
scroll to position [478, 0]
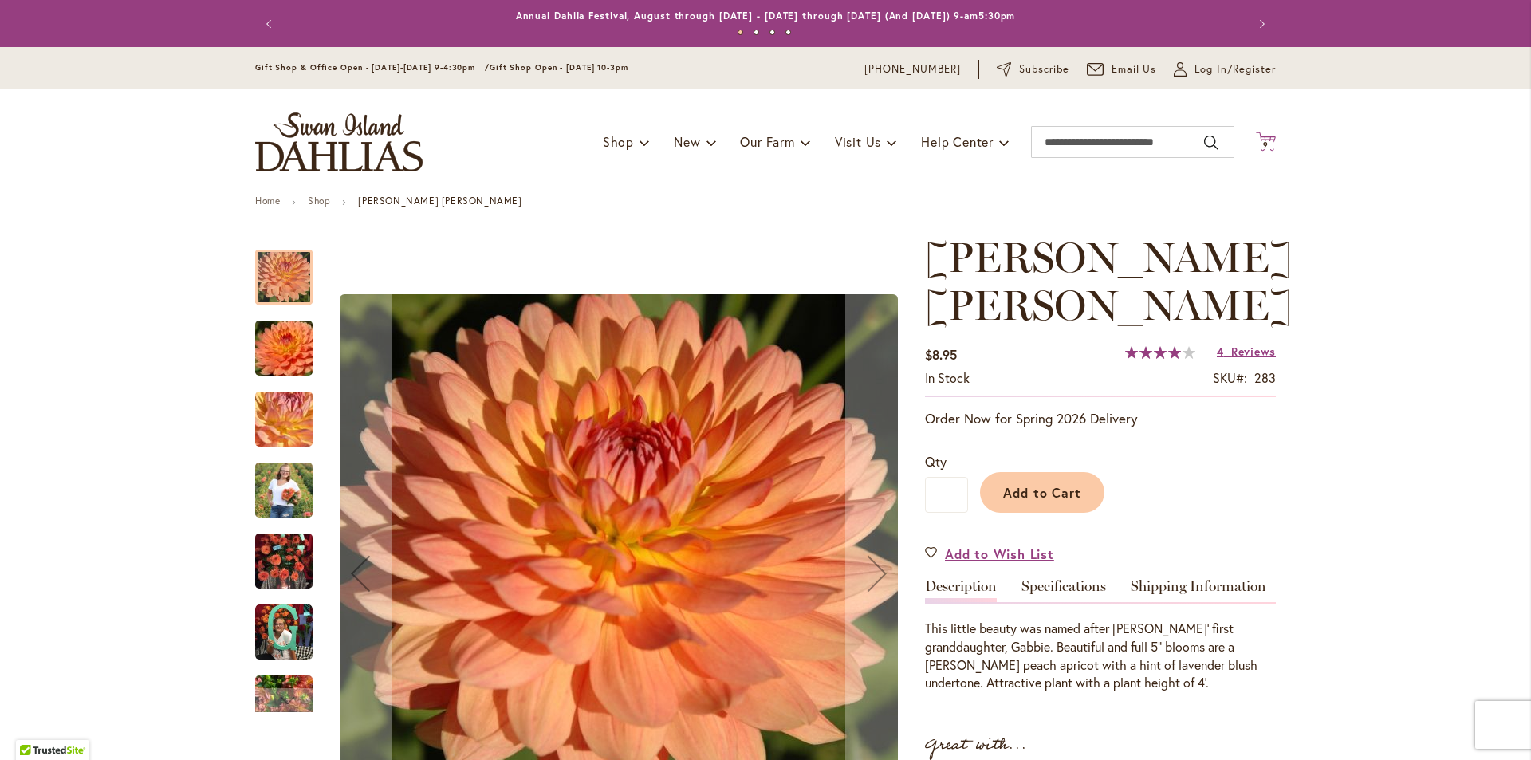
click at [1256, 134] on icon "Cart .cls-1 { fill: #231f20; }" at bounding box center [1266, 142] width 20 height 20
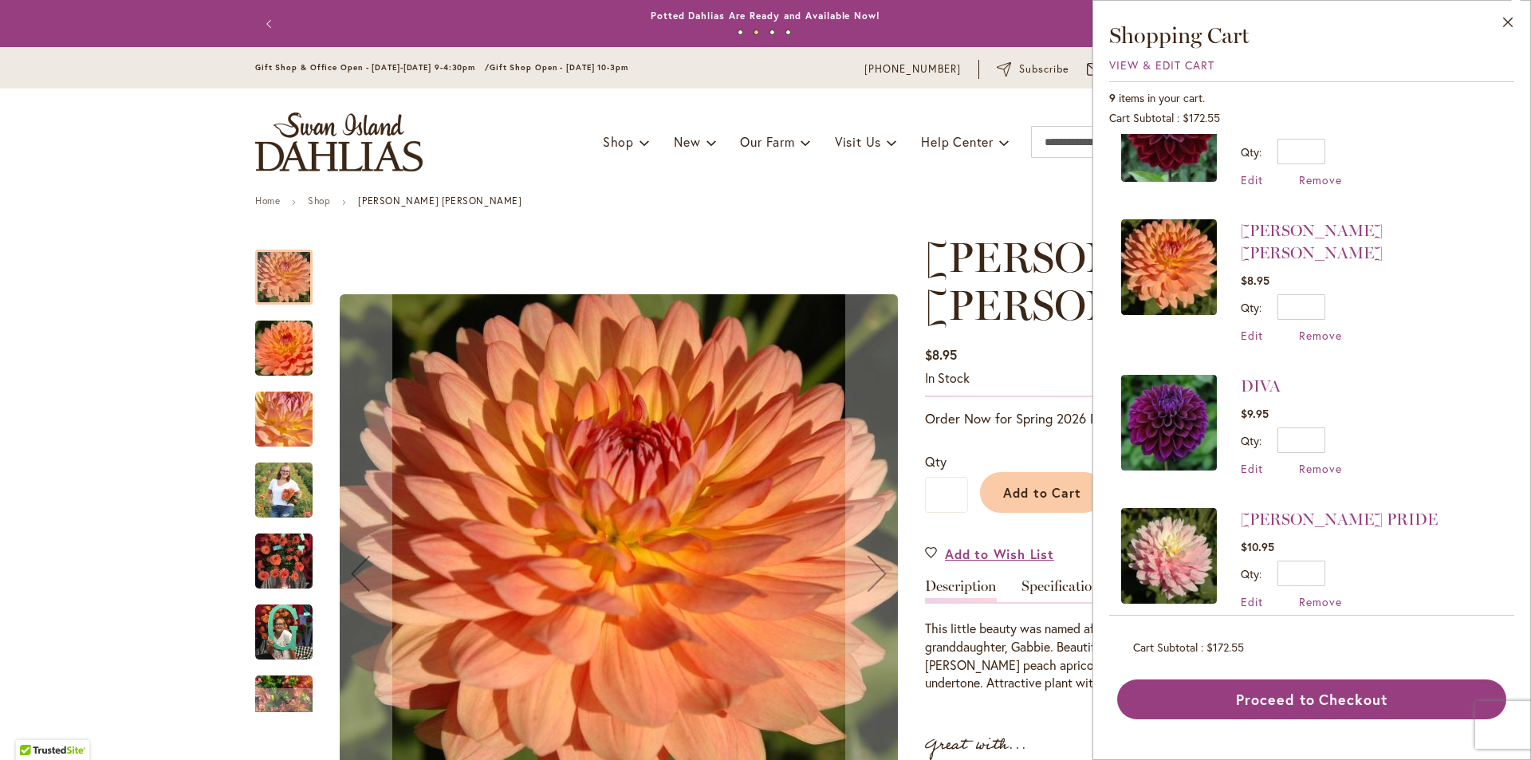
scroll to position [400, 0]
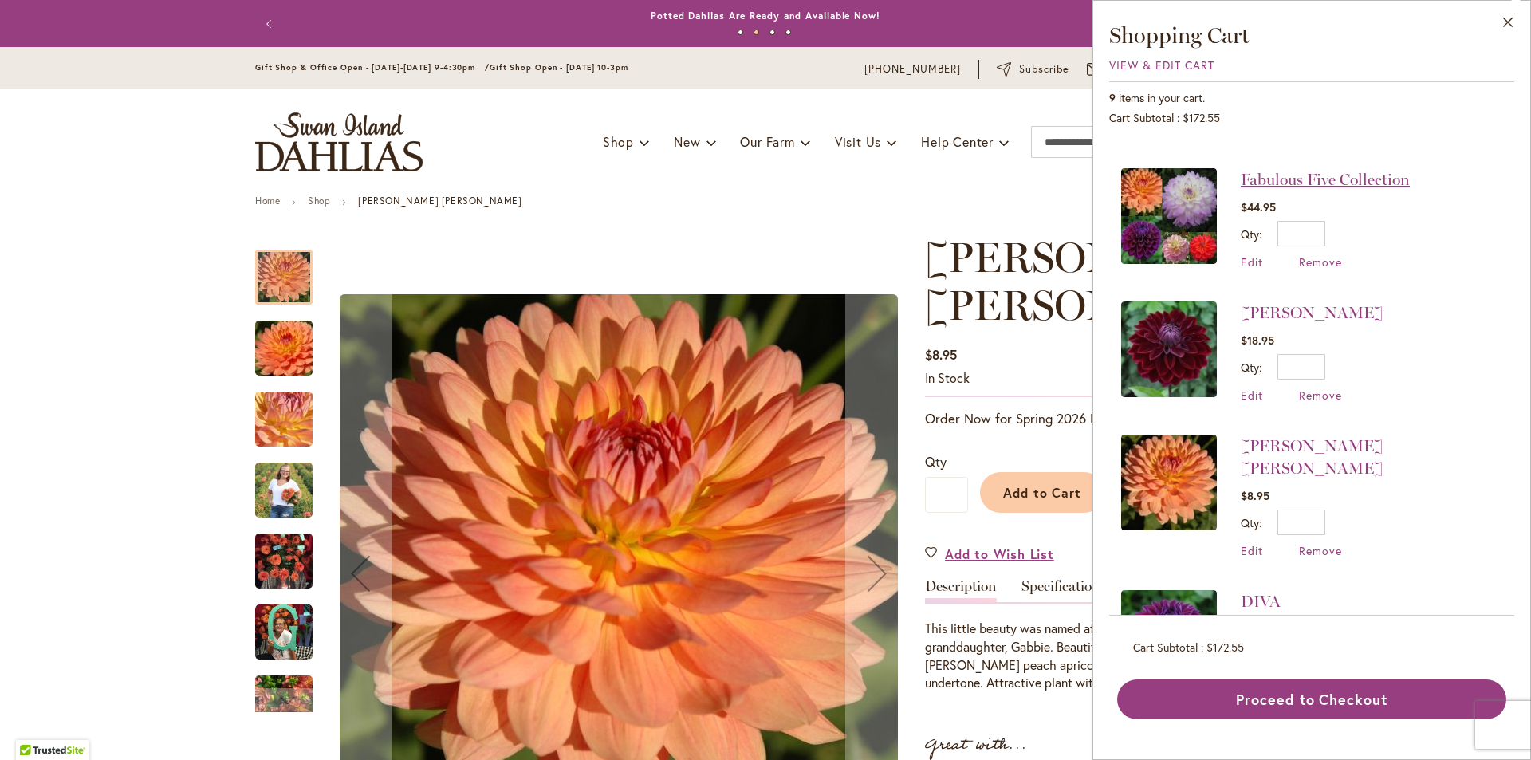
click at [1301, 170] on link "Fabulous Five Collection" at bounding box center [1325, 179] width 169 height 19
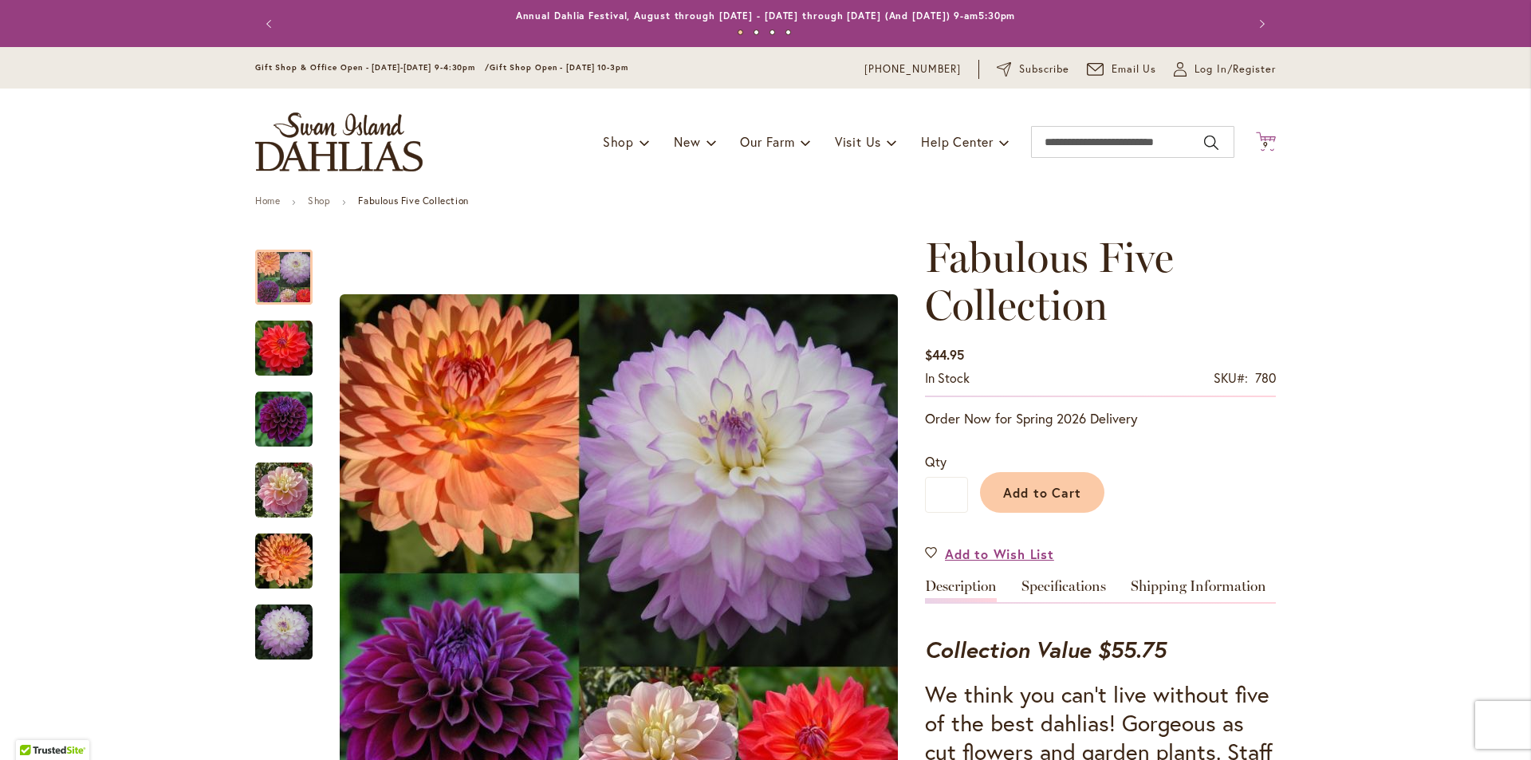
click at [1262, 149] on icon "Cart .cls-1 { fill: #231f20; }" at bounding box center [1266, 142] width 20 height 20
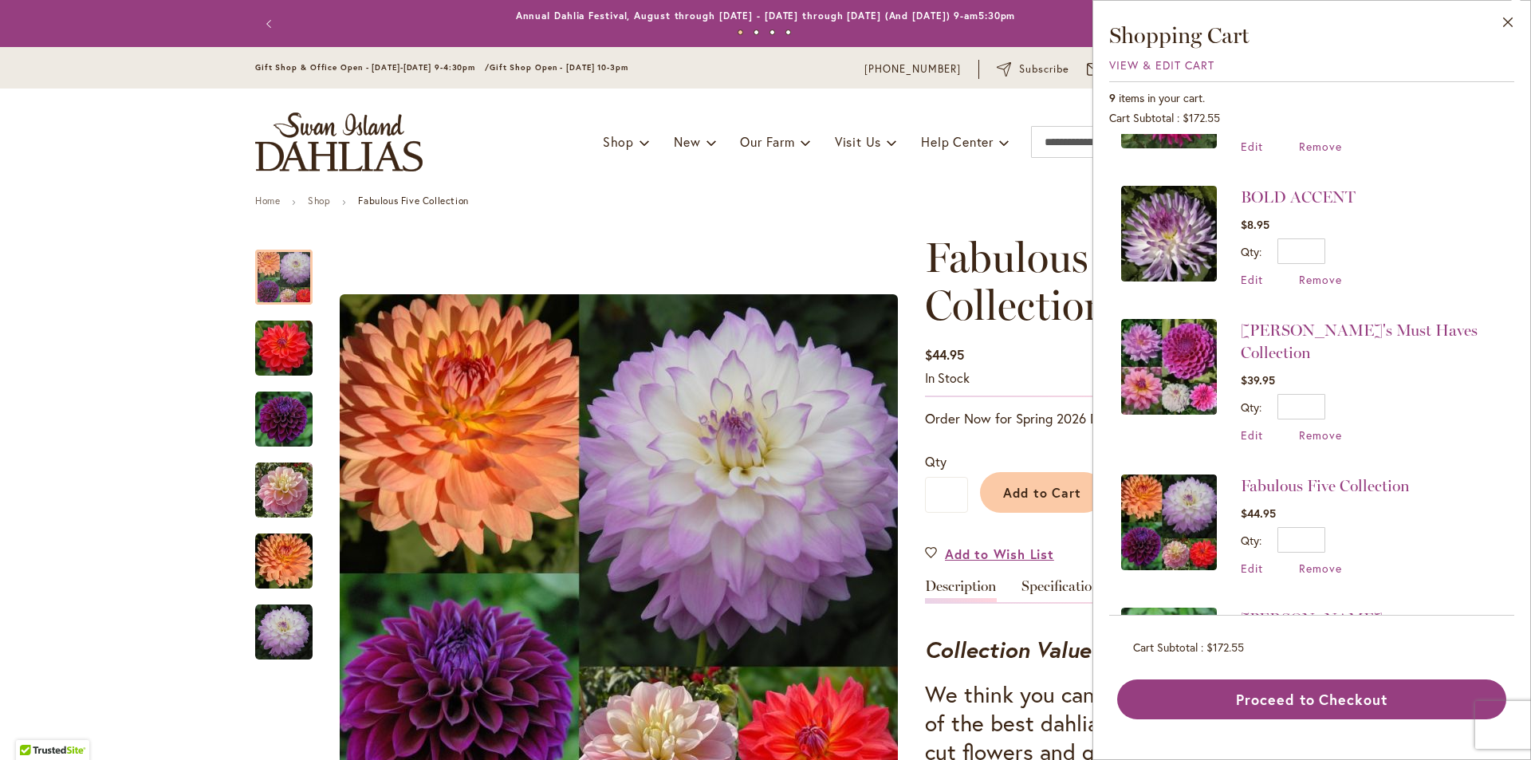
scroll to position [399, 0]
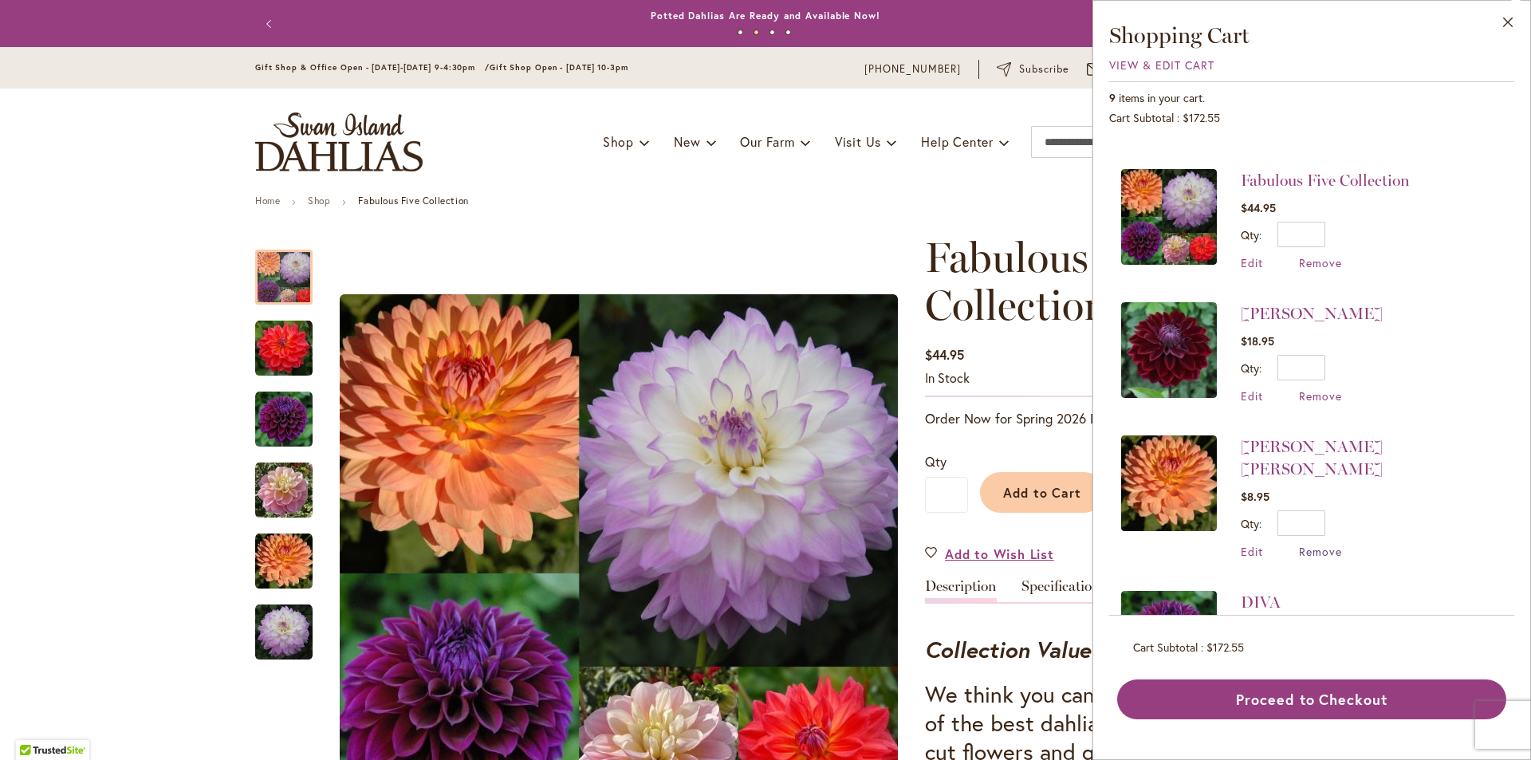
click at [1308, 544] on span "Remove" at bounding box center [1320, 551] width 43 height 15
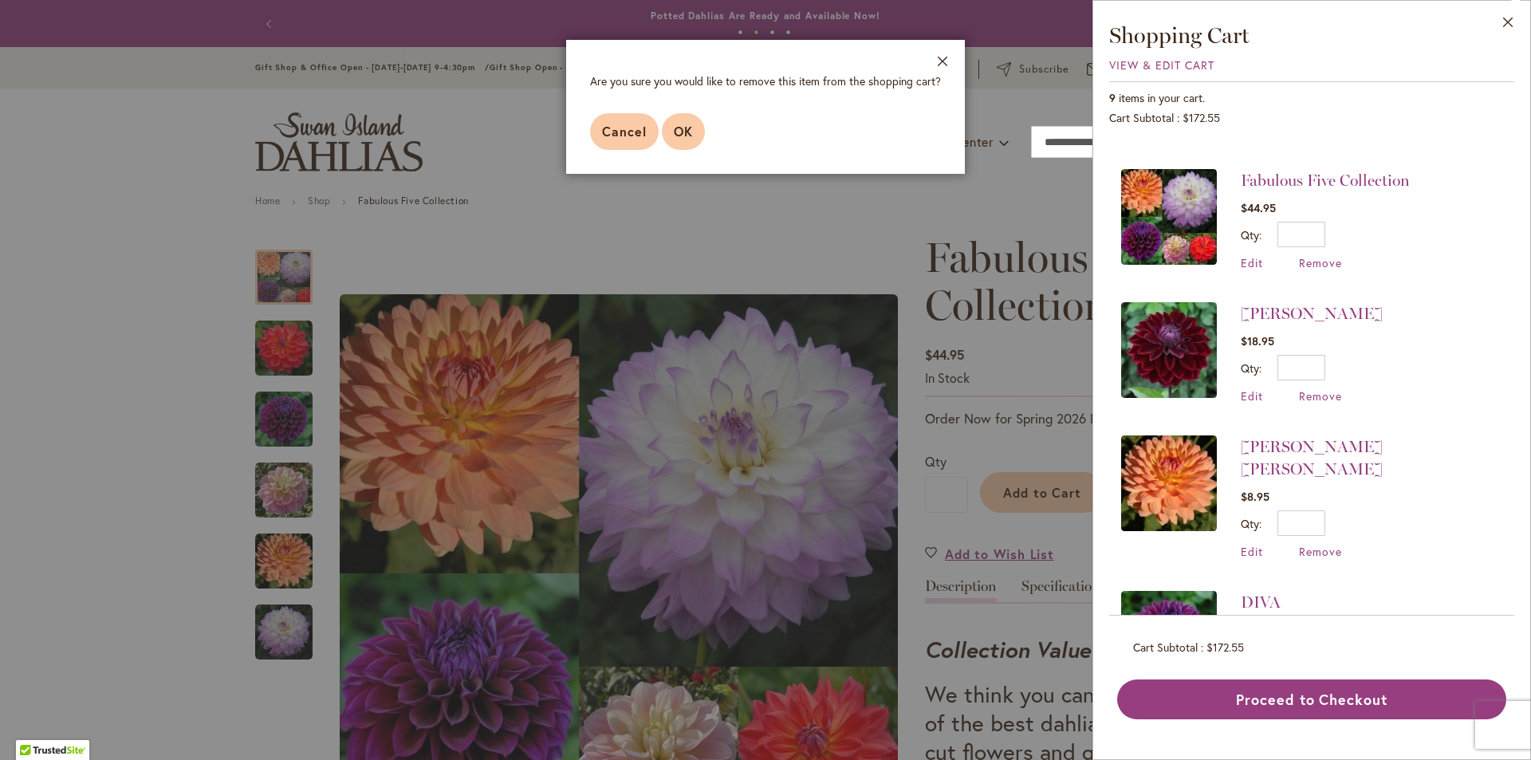
click at [689, 127] on span "OK" at bounding box center [683, 131] width 19 height 17
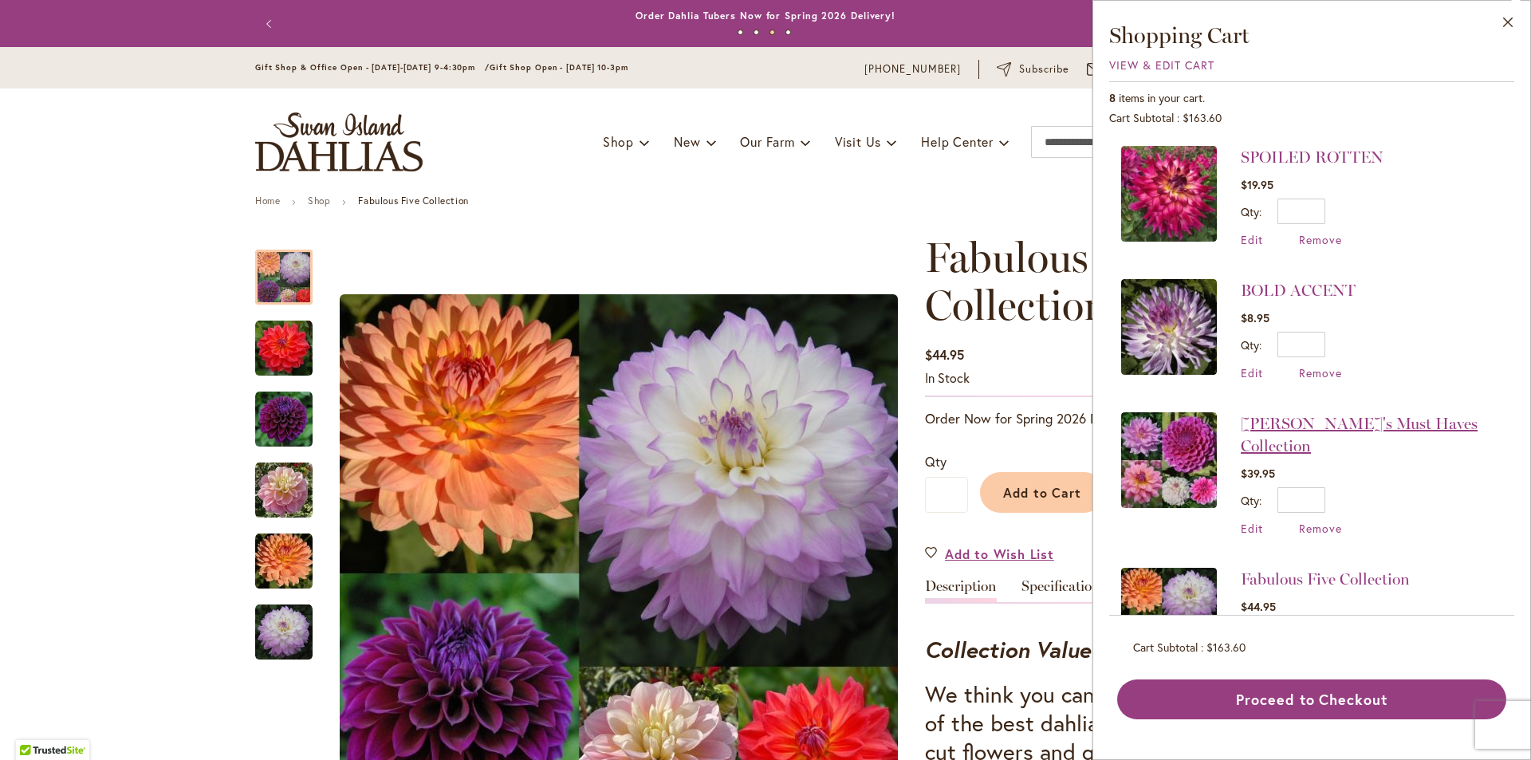
click at [1340, 423] on link "Heather's Must Haves Collection" at bounding box center [1359, 434] width 237 height 41
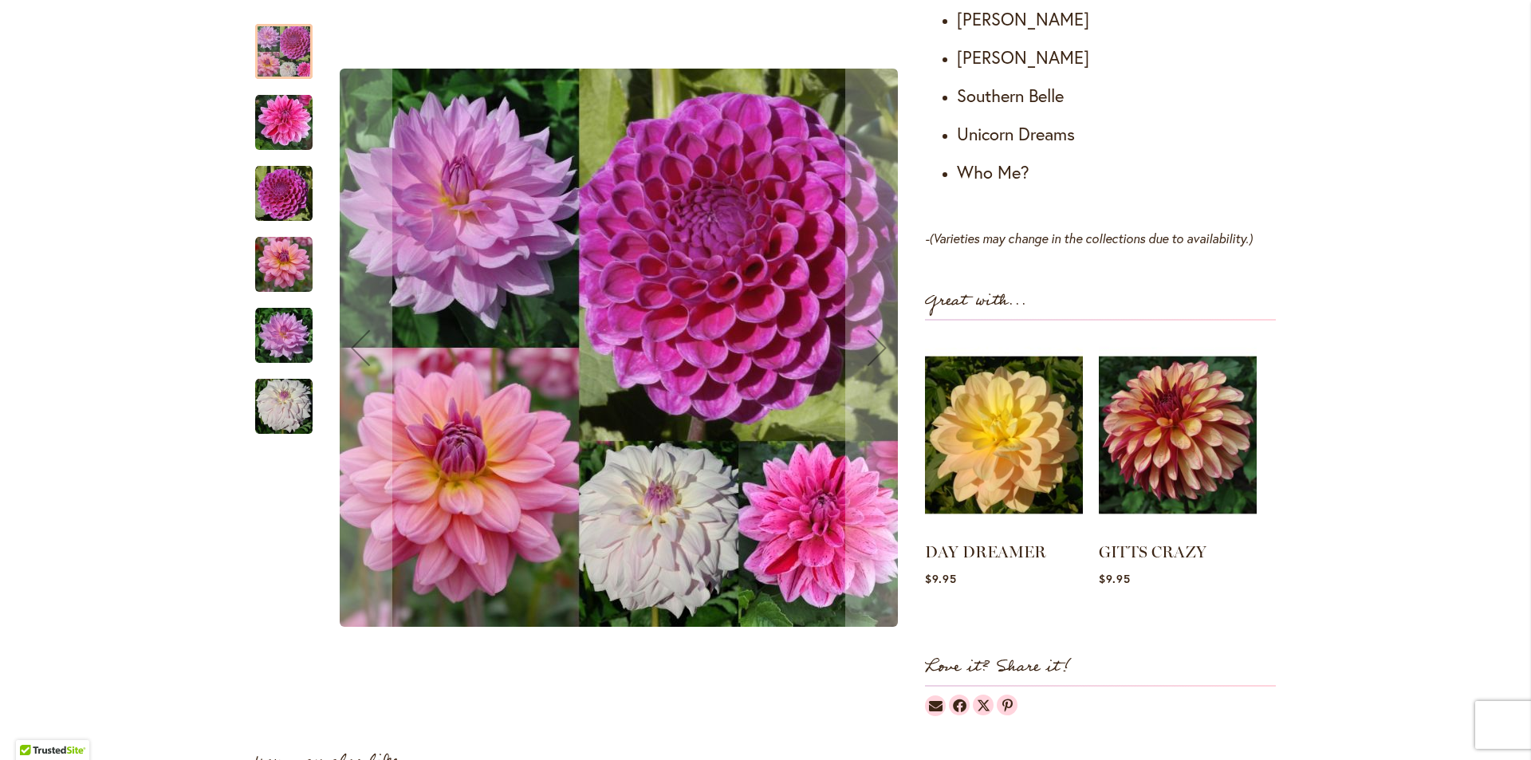
scroll to position [1675, 0]
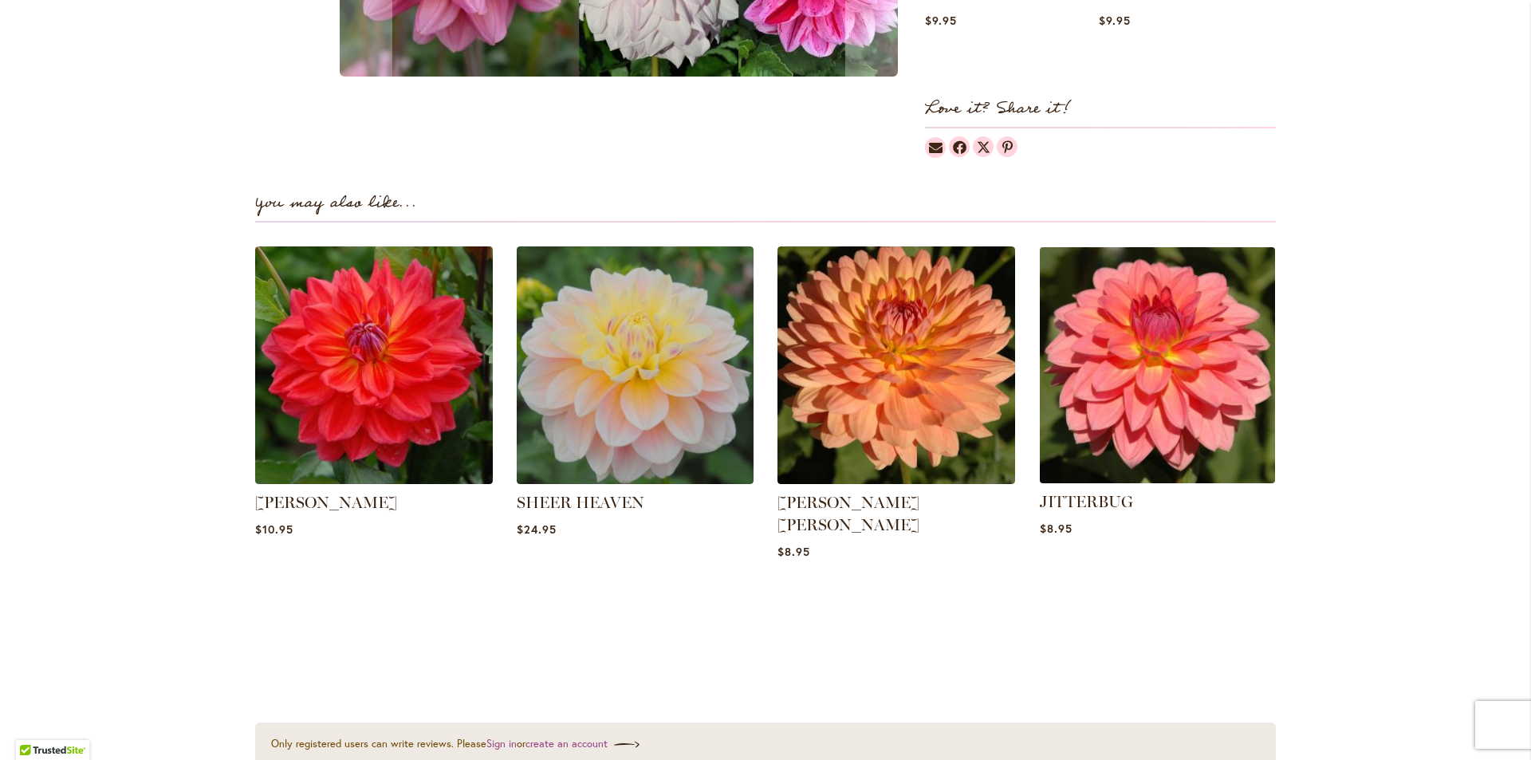
click at [1111, 366] on img at bounding box center [1157, 365] width 247 height 247
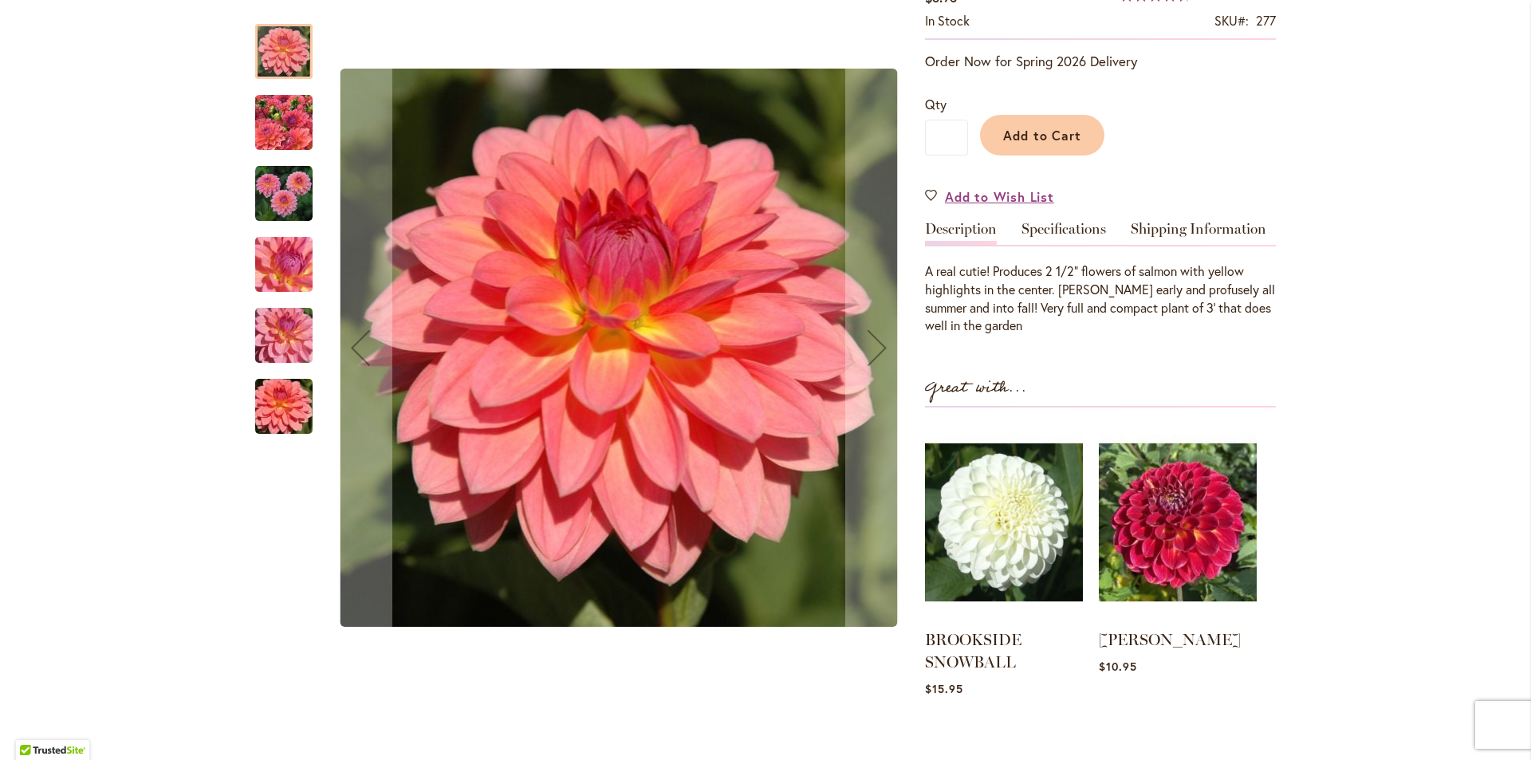
scroll to position [399, 0]
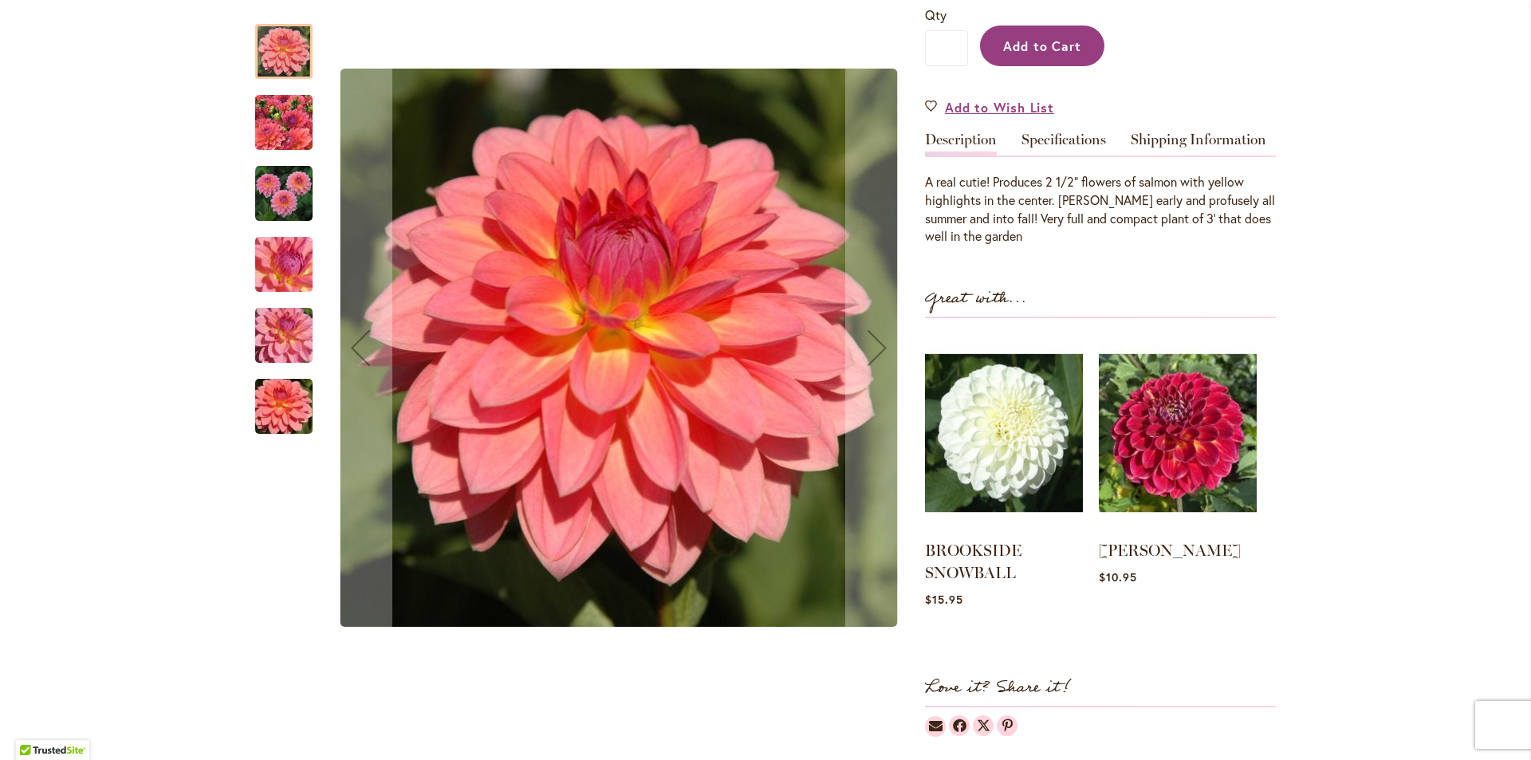
click at [1026, 38] on span "Add to Cart" at bounding box center [1042, 45] width 79 height 17
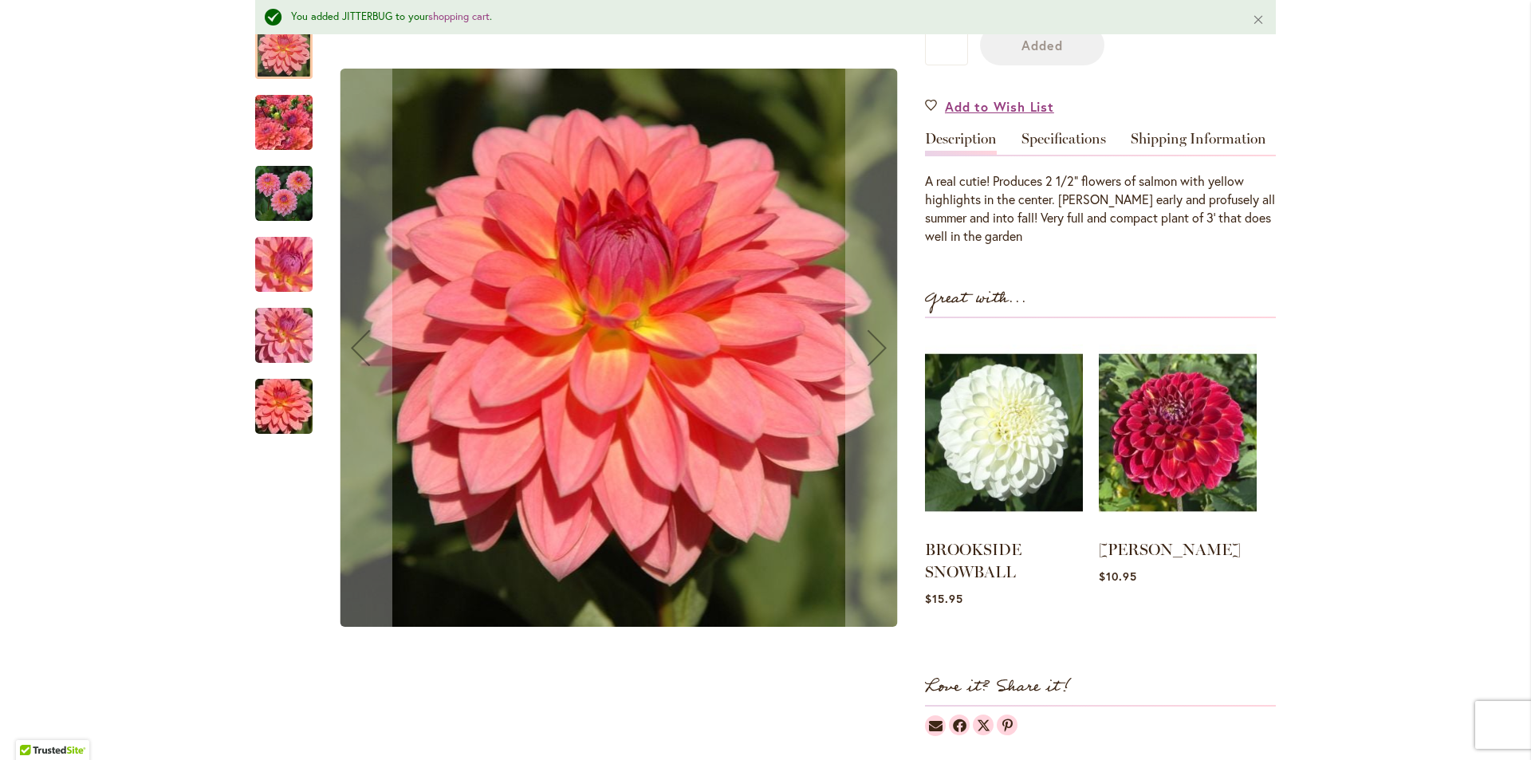
scroll to position [0, 0]
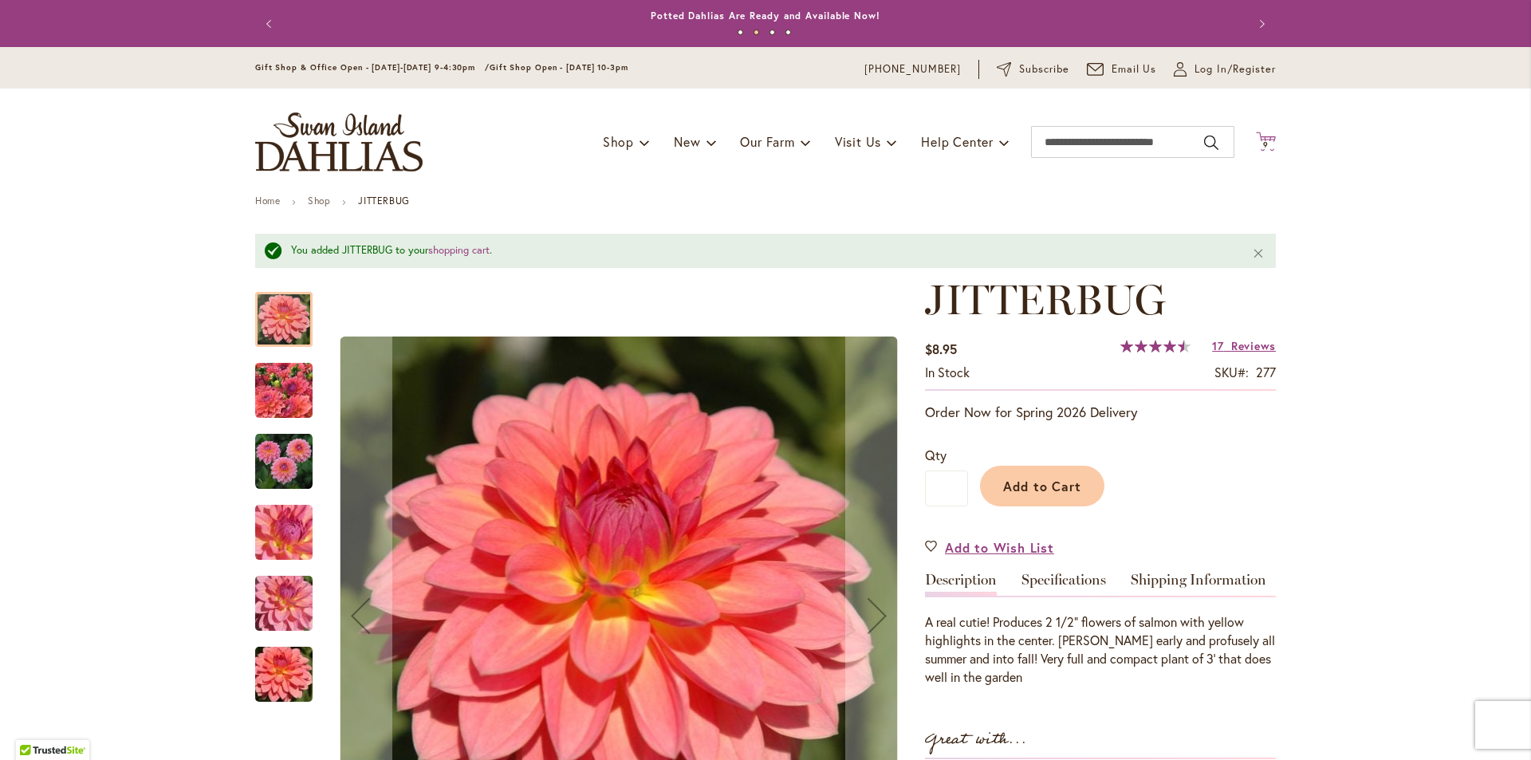
click at [1267, 138] on icon "Cart .cls-1 { fill: #231f20; }" at bounding box center [1266, 142] width 20 height 20
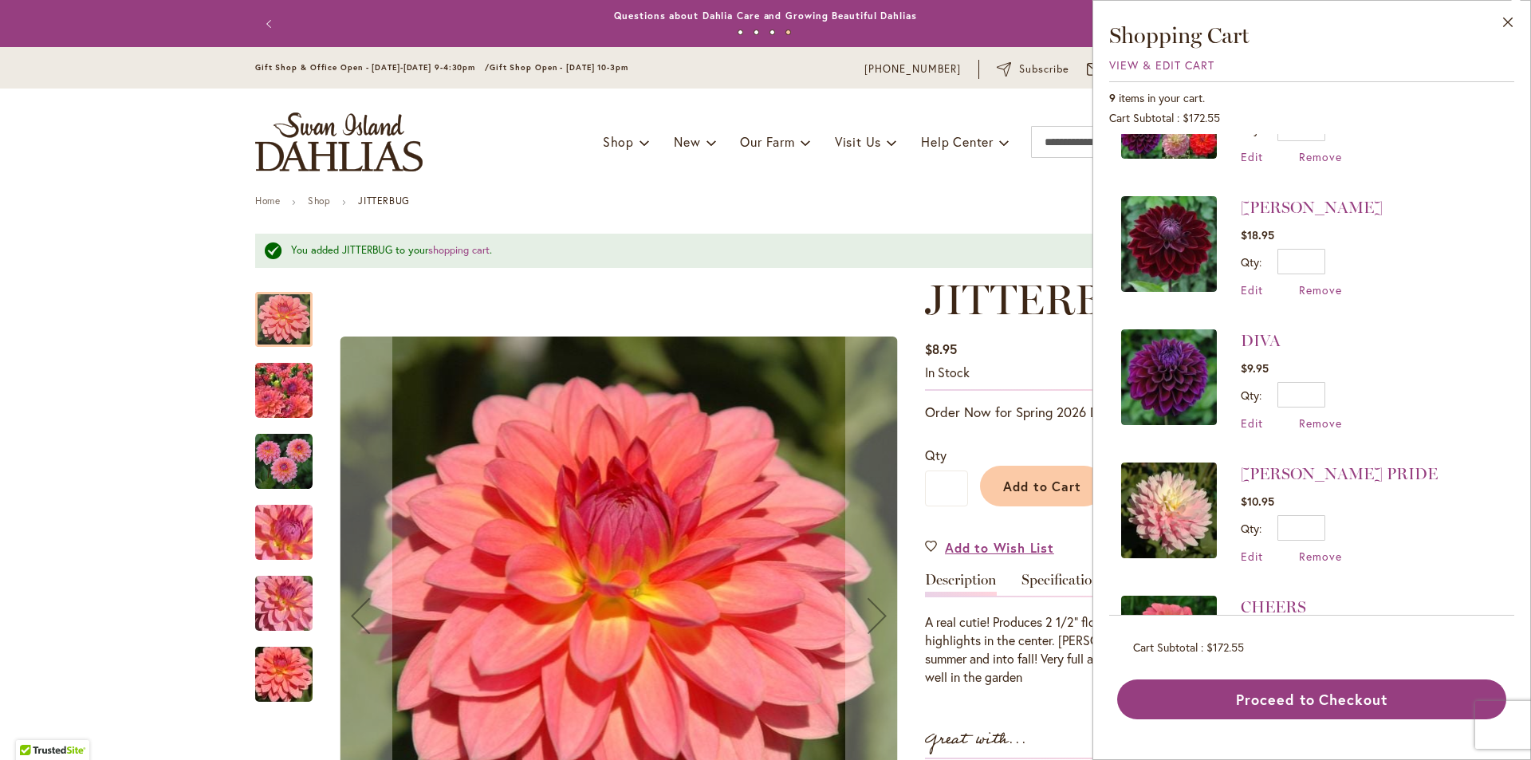
scroll to position [719, 0]
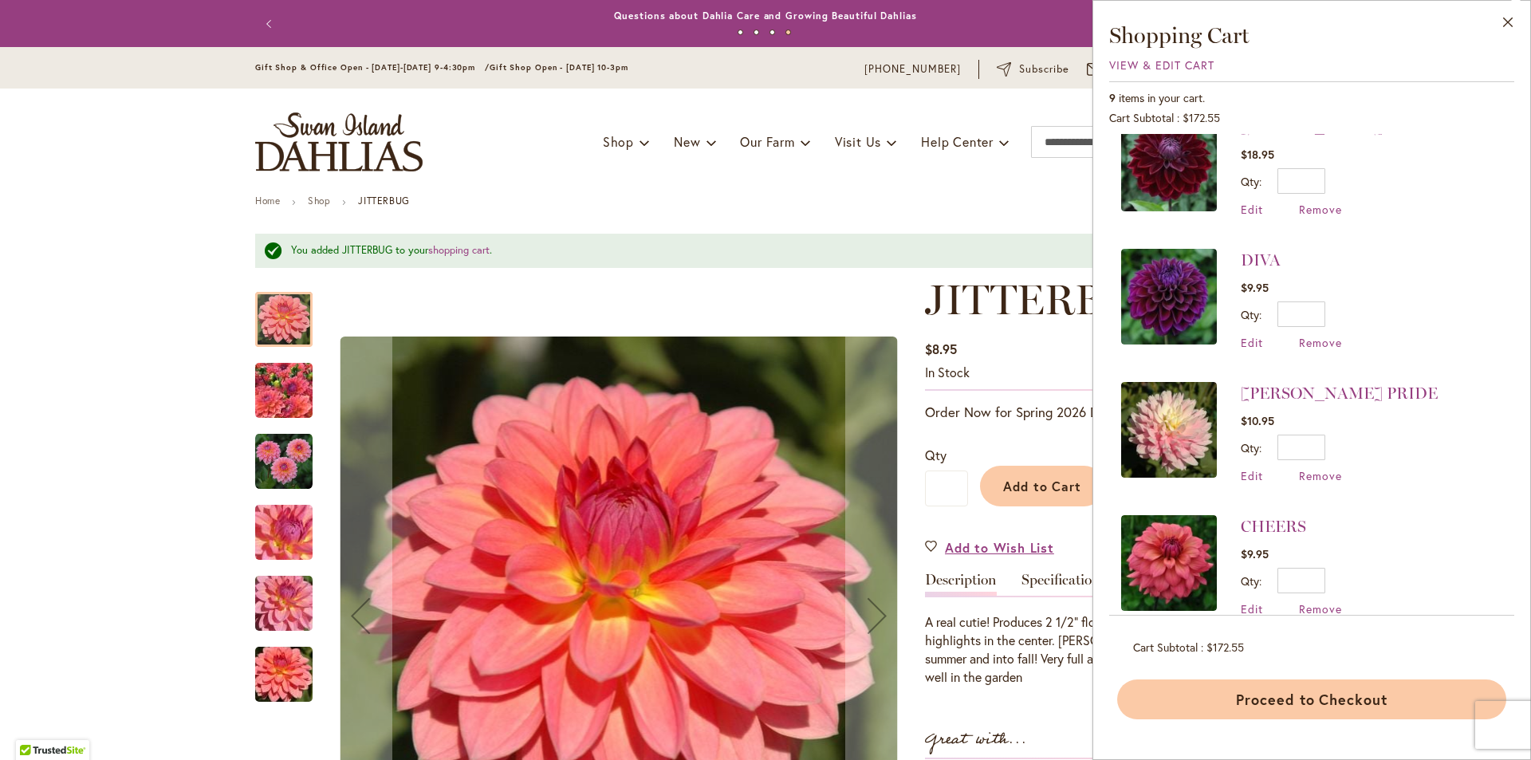
click at [1305, 701] on button "Proceed to Checkout" at bounding box center [1311, 699] width 389 height 40
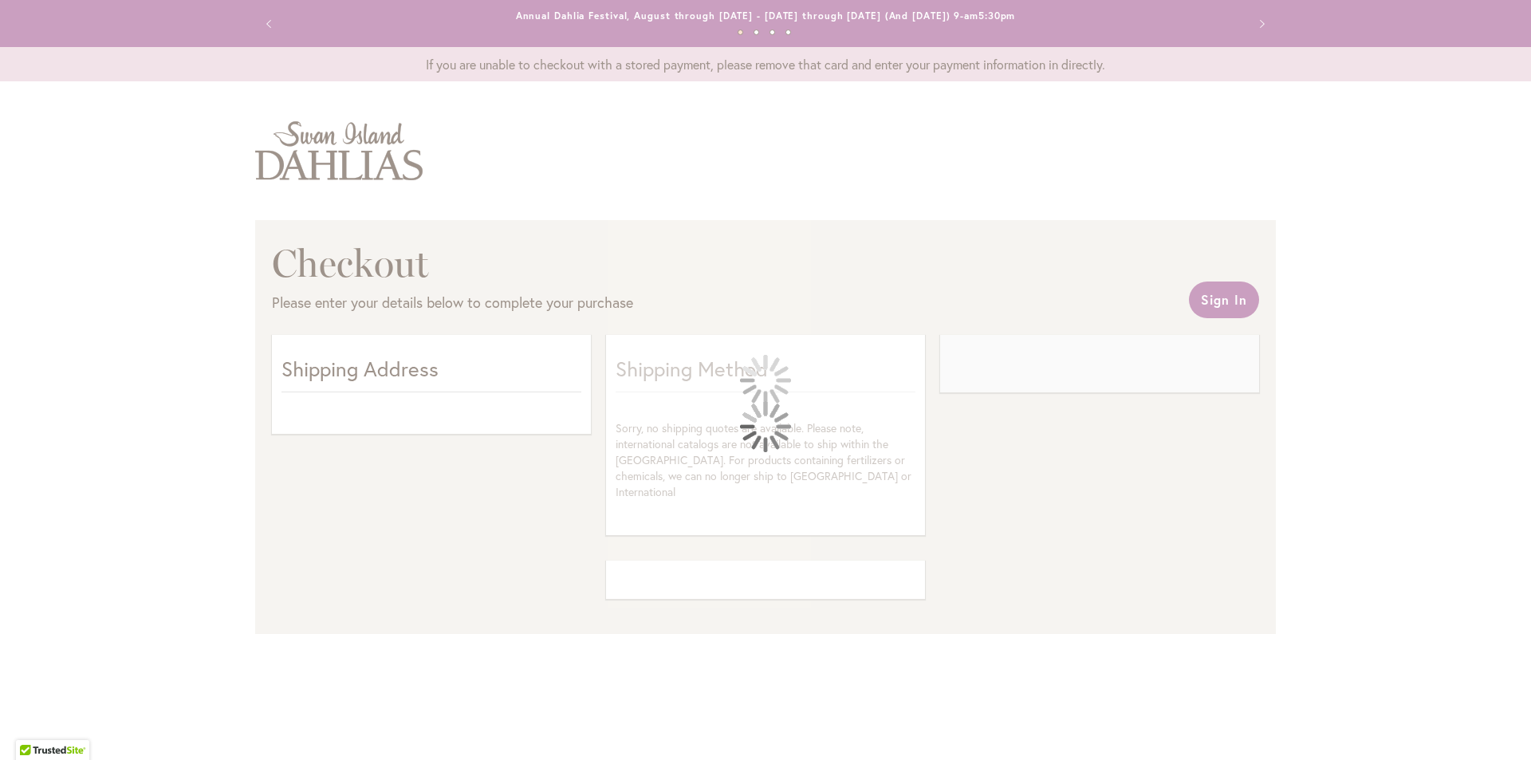
select select "**"
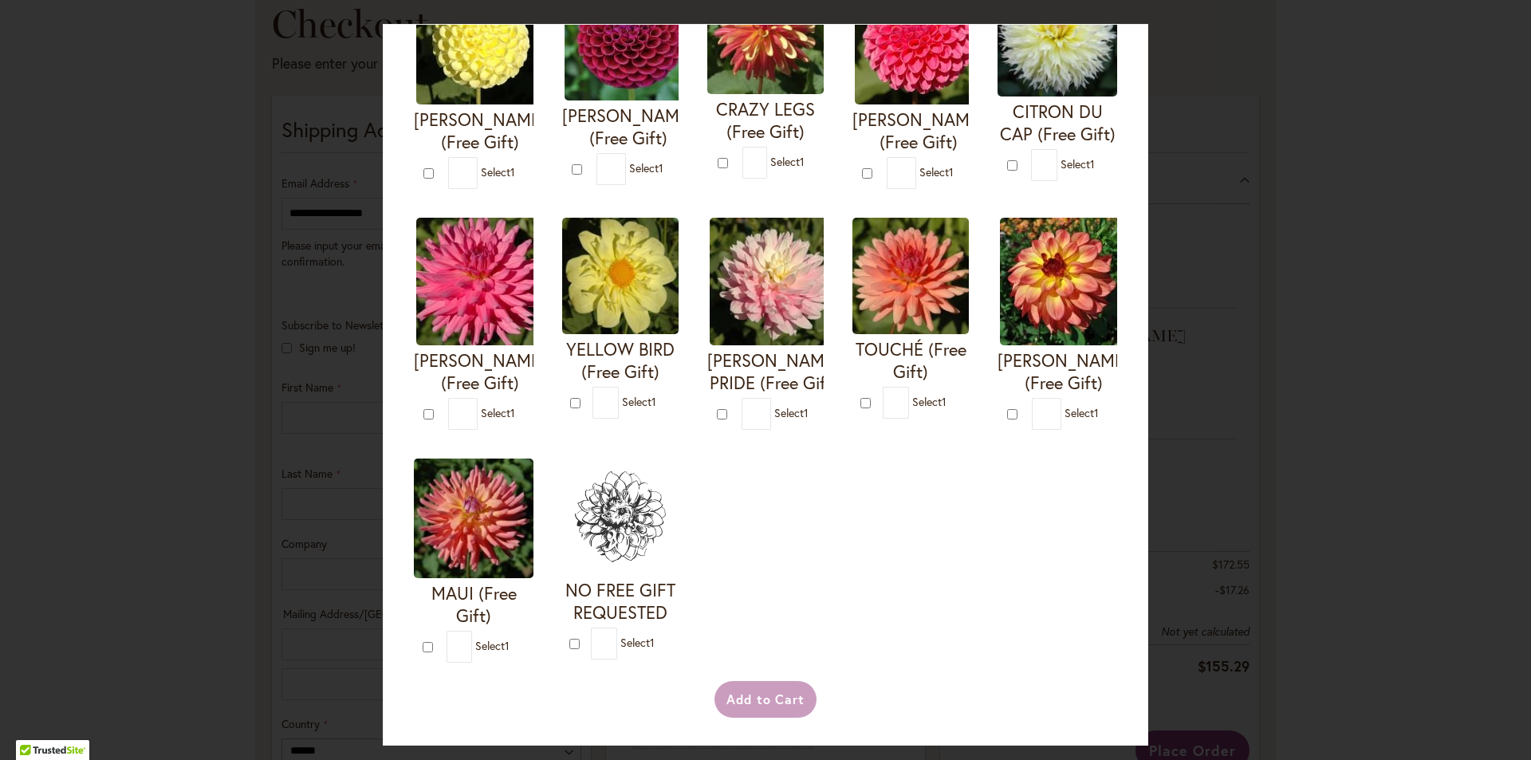
scroll to position [558, 0]
type input "*"
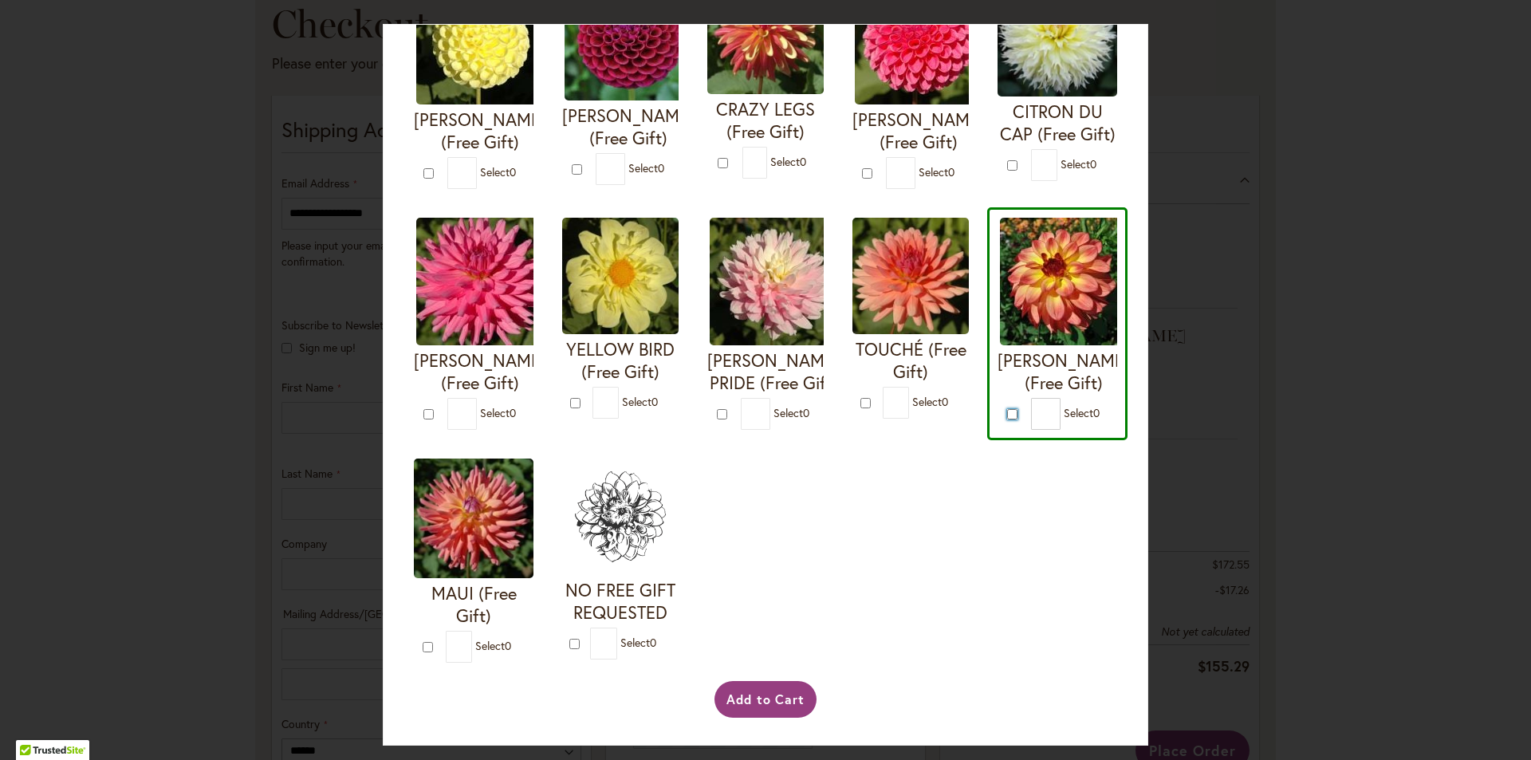
scroll to position [675, 0]
click at [765, 697] on button "Add to Cart" at bounding box center [766, 699] width 103 height 37
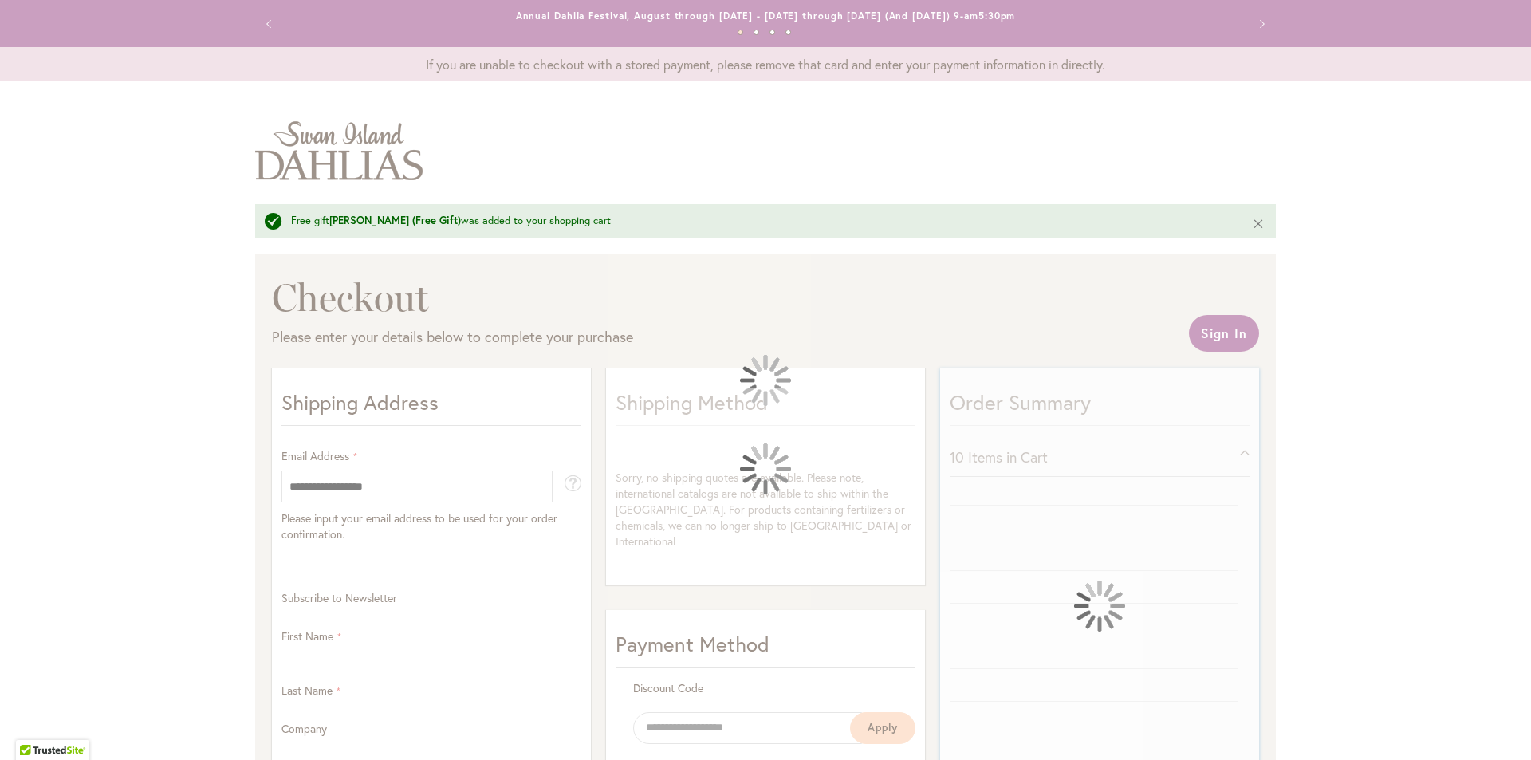
select select "**"
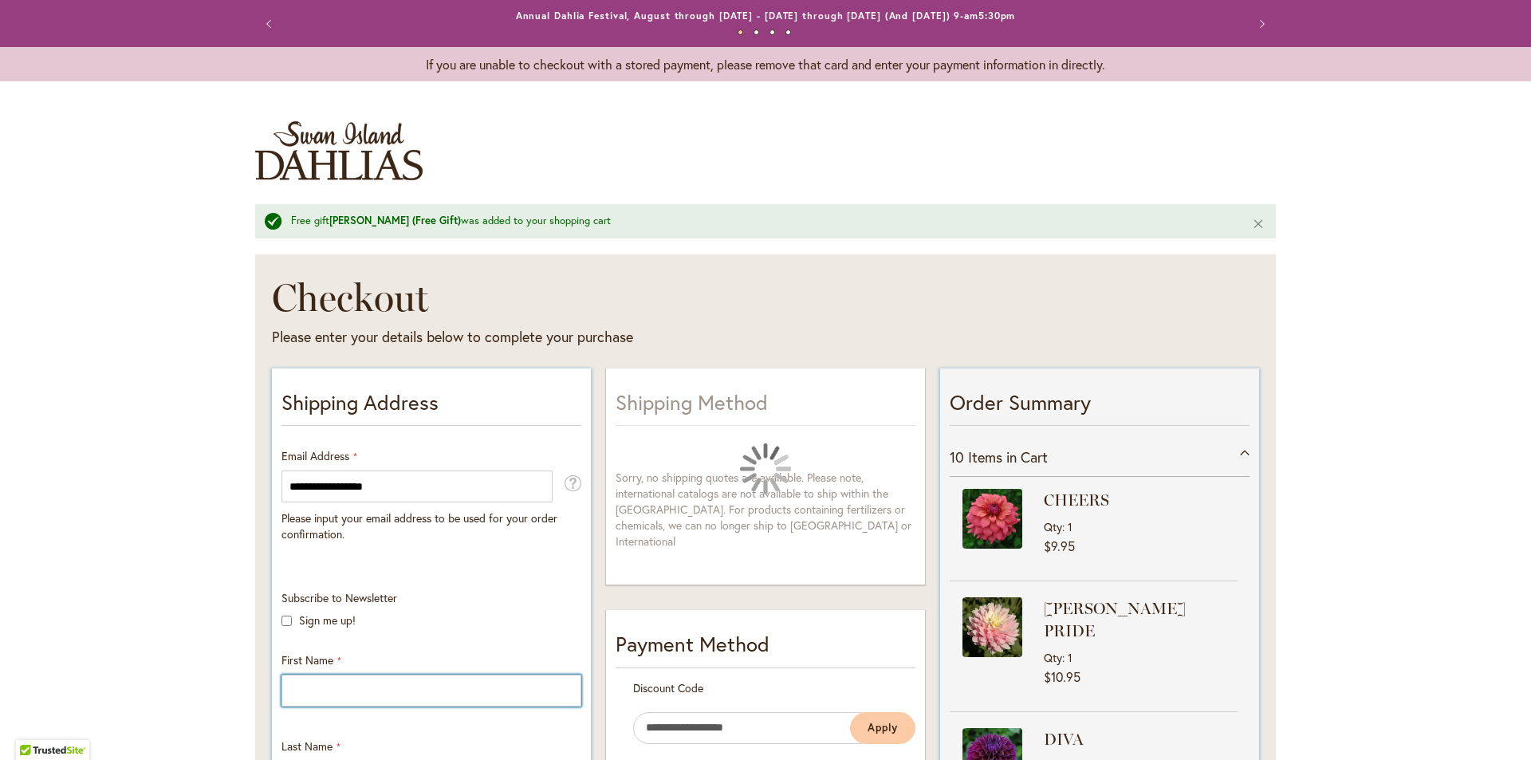
click at [346, 692] on input "First Name" at bounding box center [432, 691] width 300 height 32
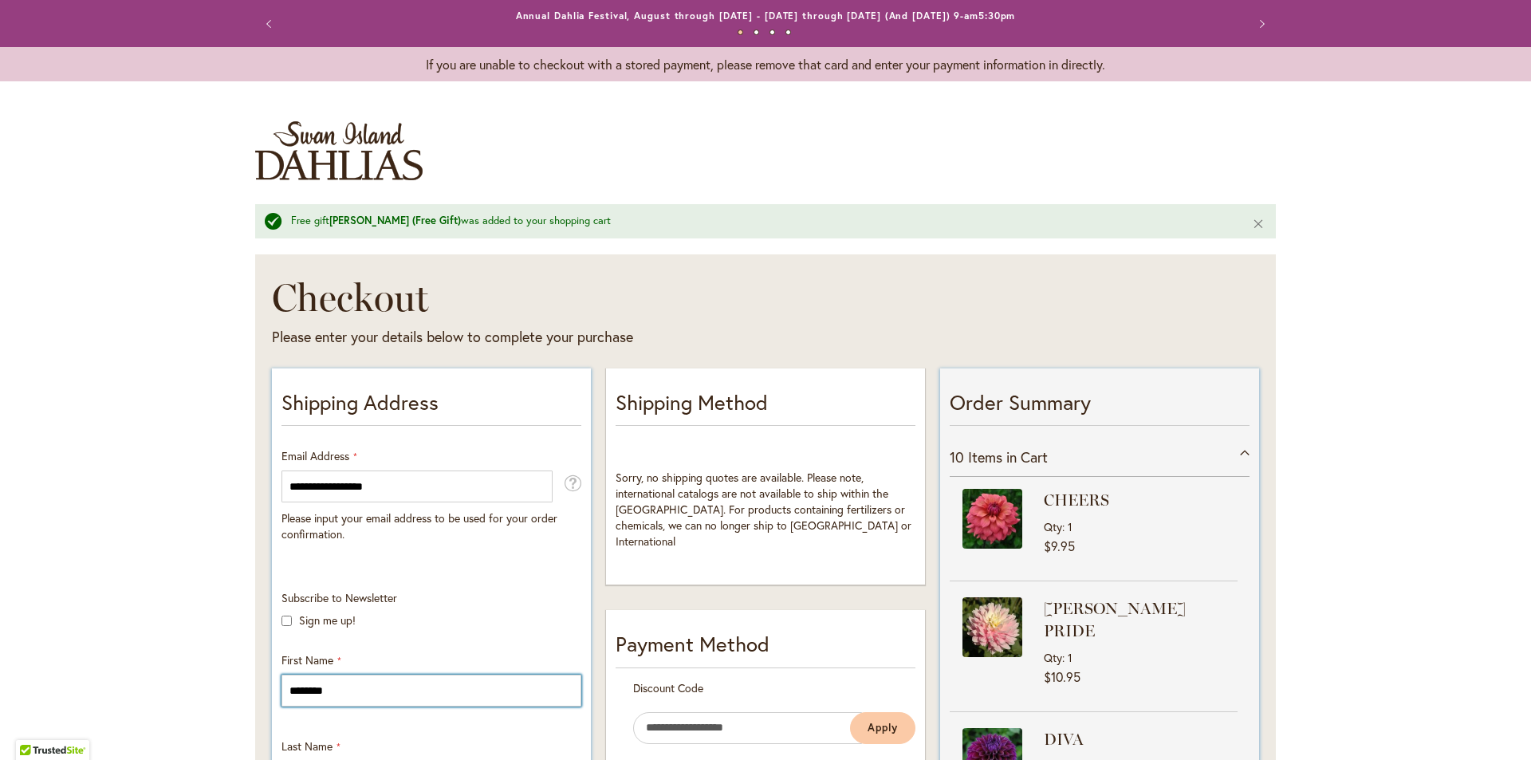
type input "*******"
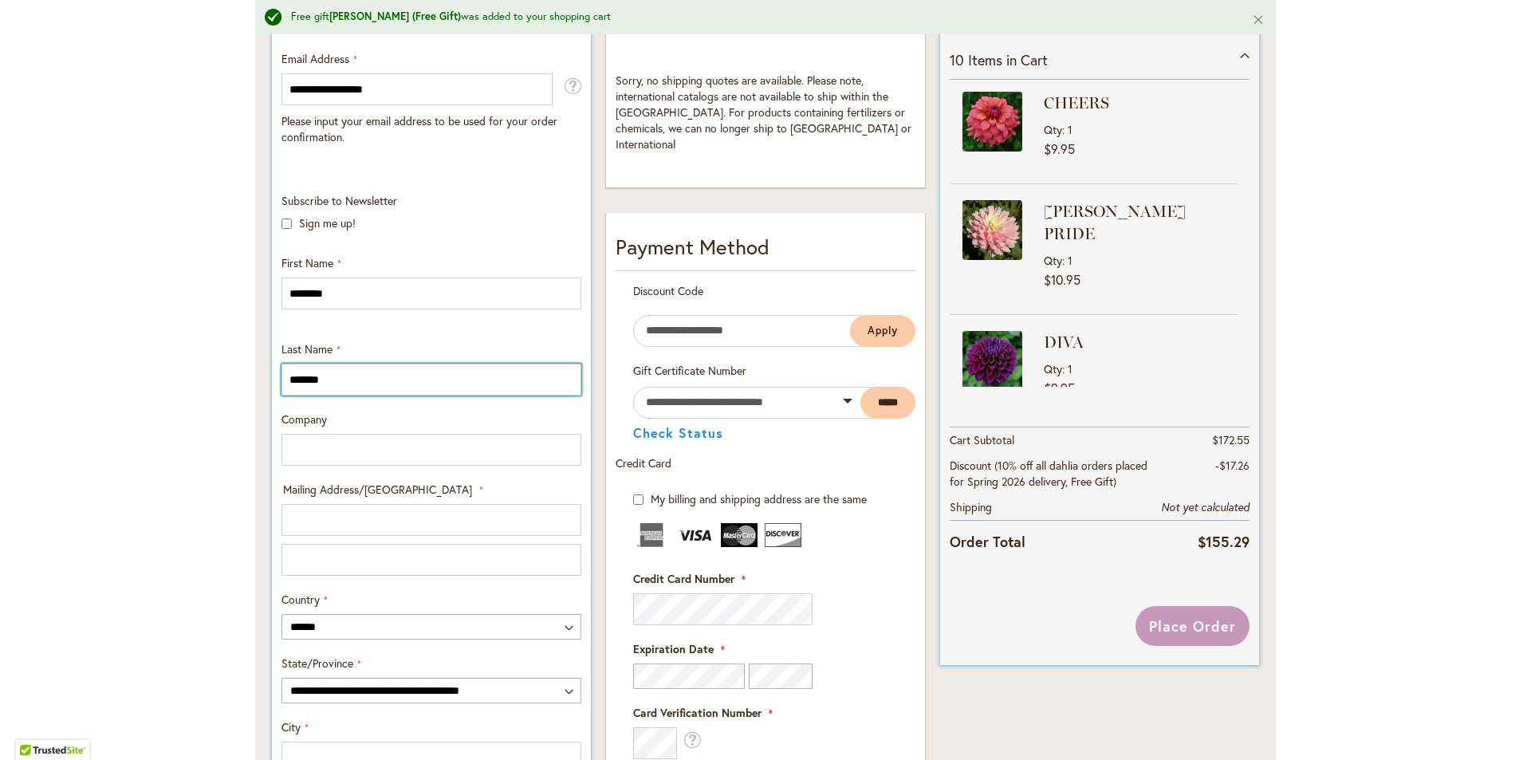
type input "*******"
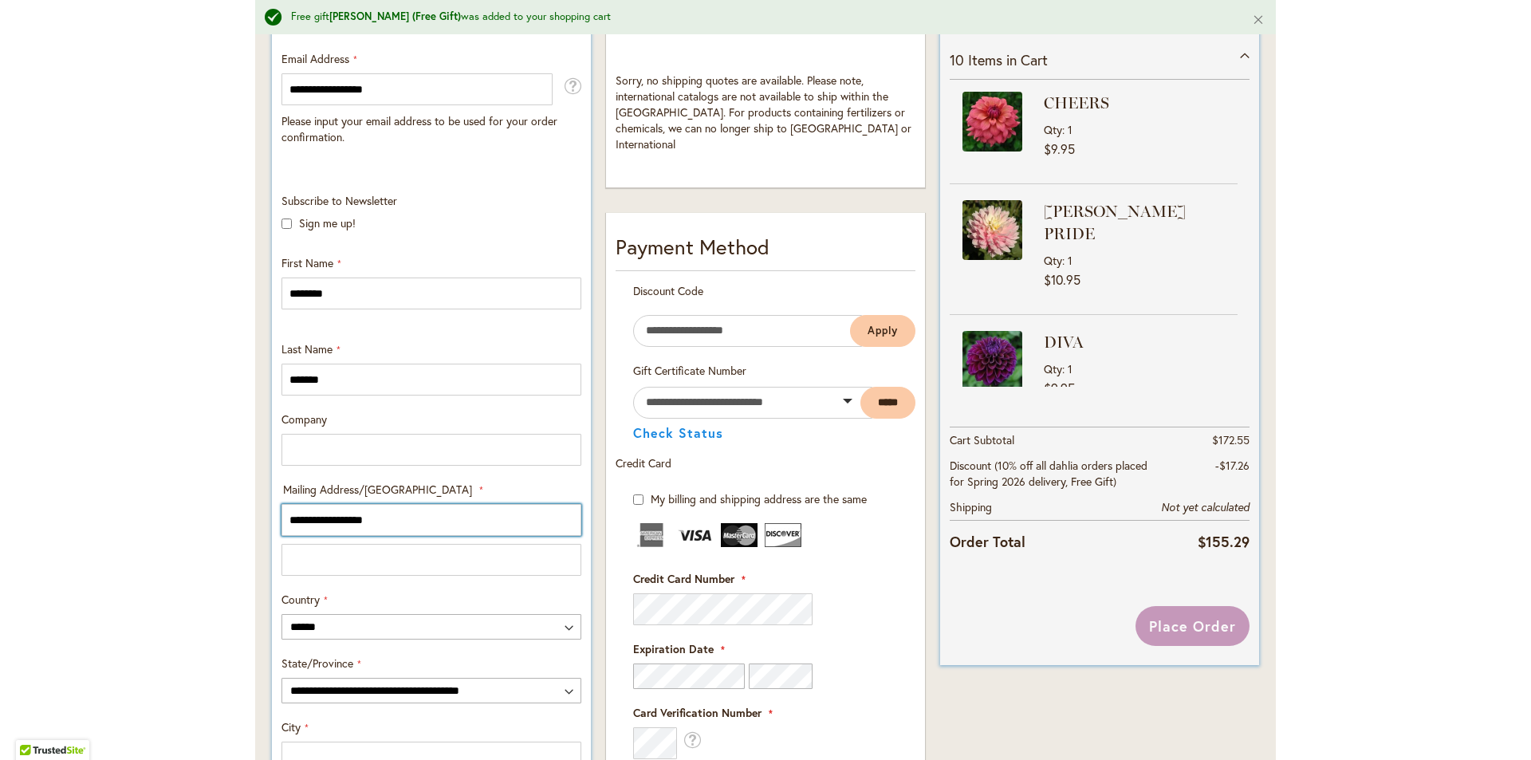
type input "**********"
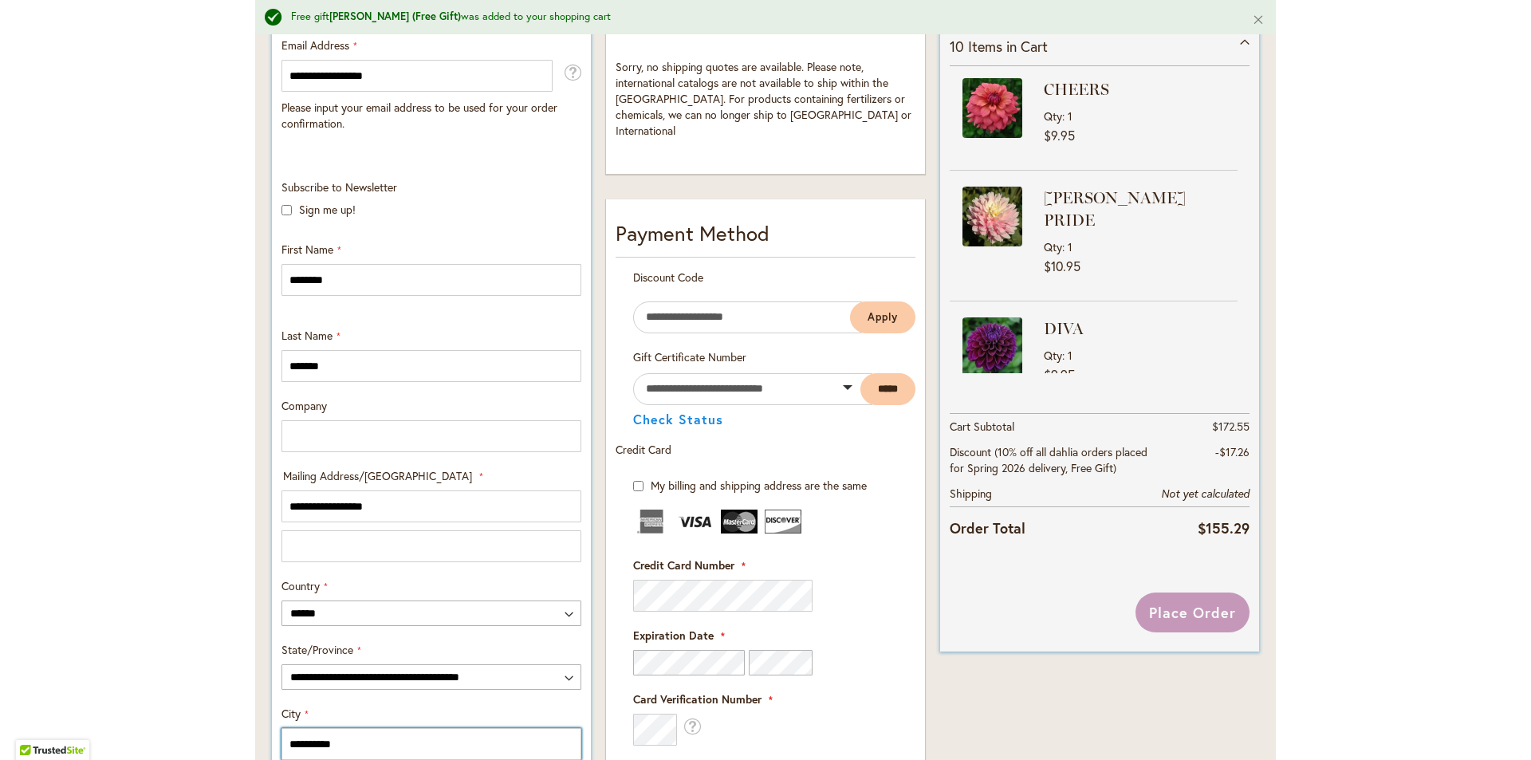
type input "**********"
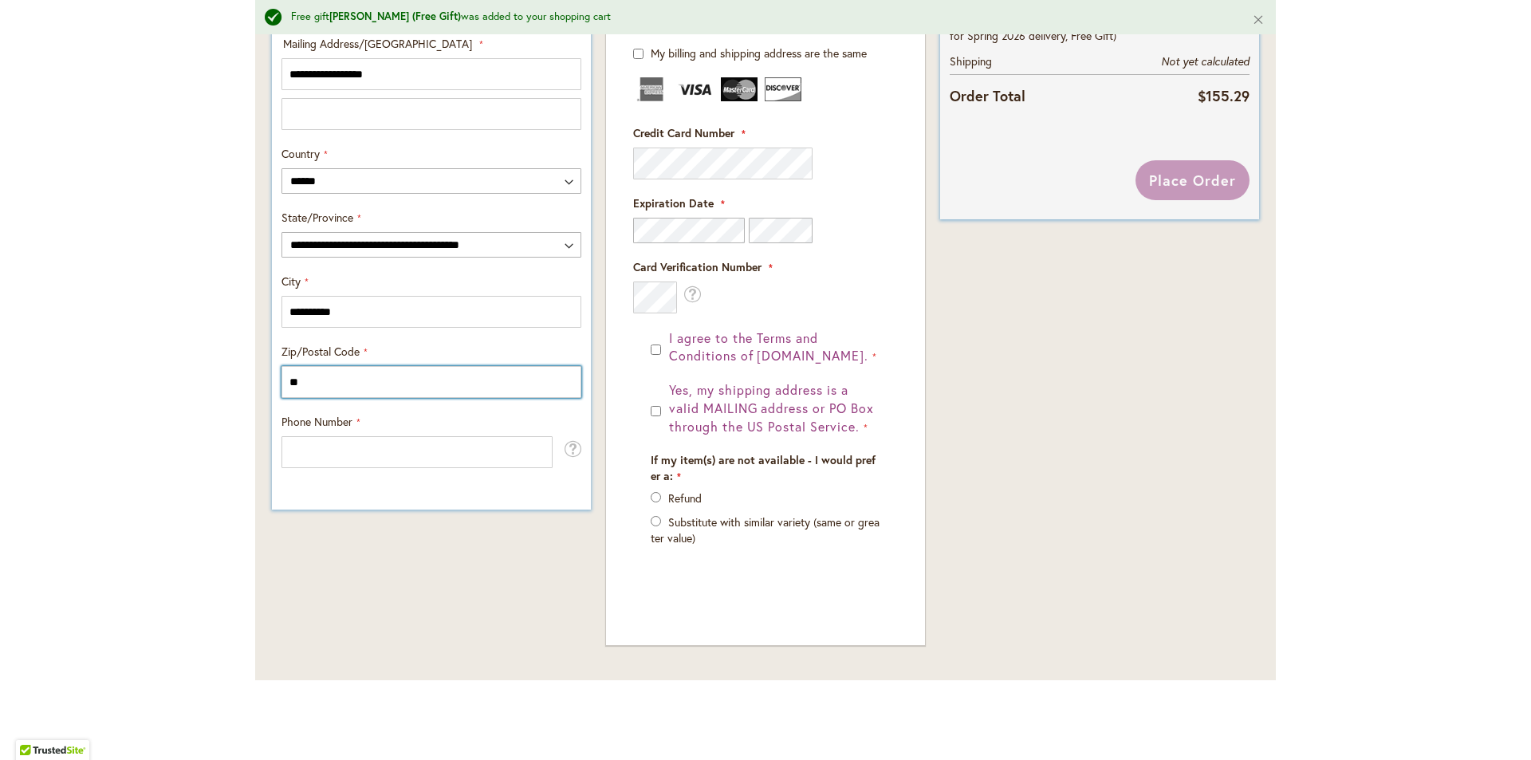
type input "**"
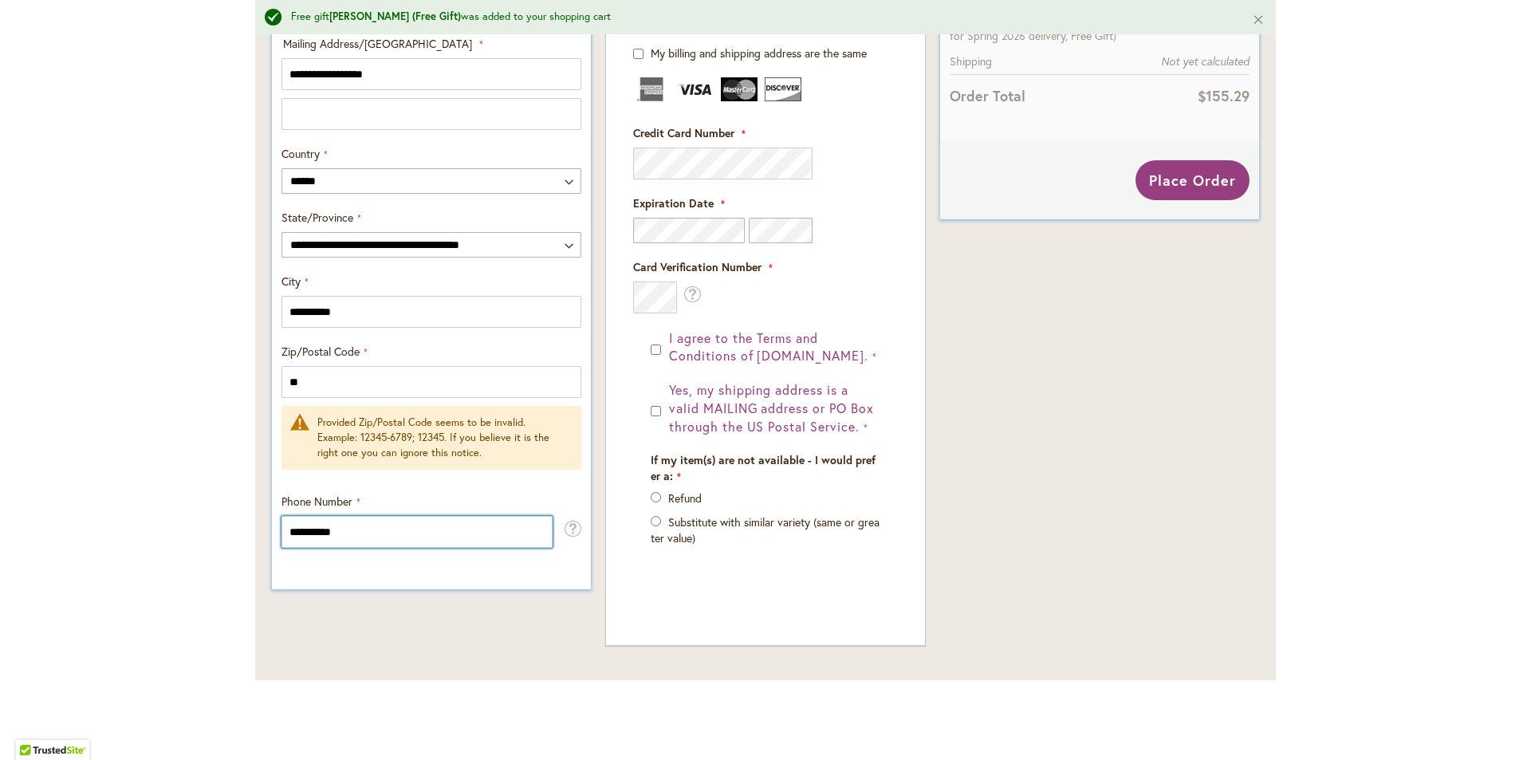
type input "**********"
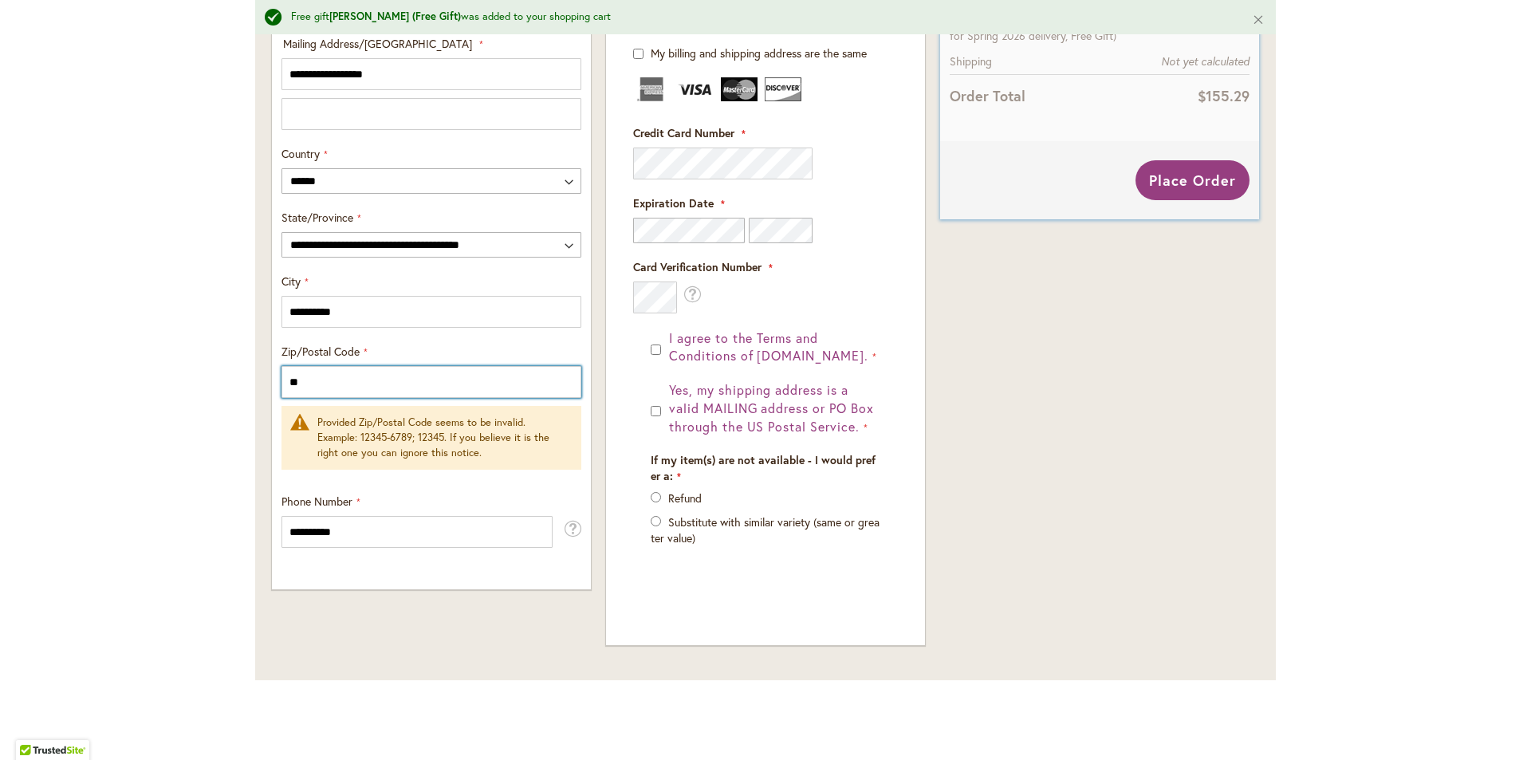
drag, startPoint x: 327, startPoint y: 388, endPoint x: 1, endPoint y: 388, distance: 326.2
click at [5, 387] on div "Toggle Nav Free gift MAI TAI (Free Gift) was added to your shopping cart Close …" at bounding box center [765, 15] width 1531 height 1522
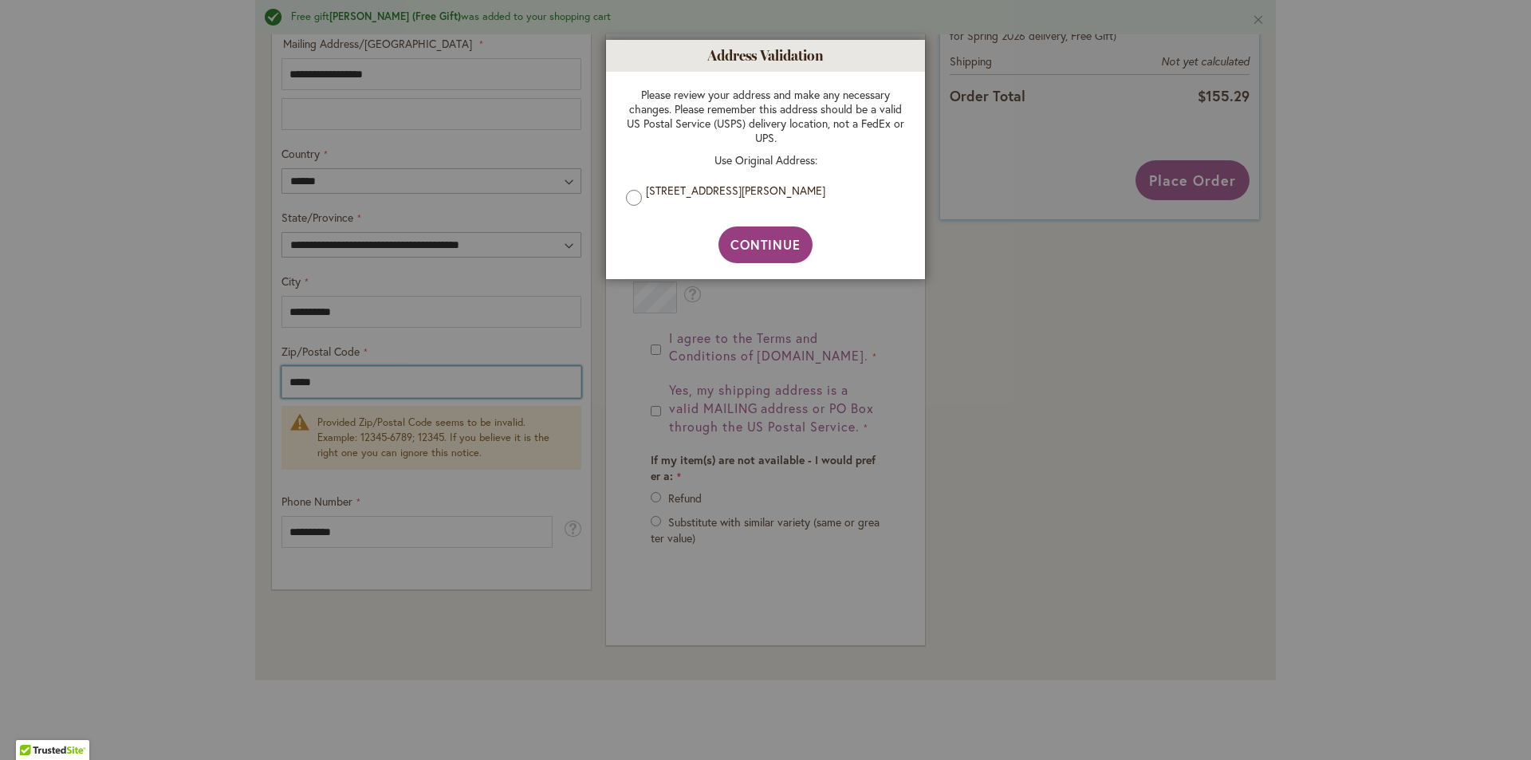
type input "*****"
click at [646, 194] on label "42 Rainbow Hill Rd, Flemington, NJ, United States" at bounding box center [771, 190] width 251 height 14
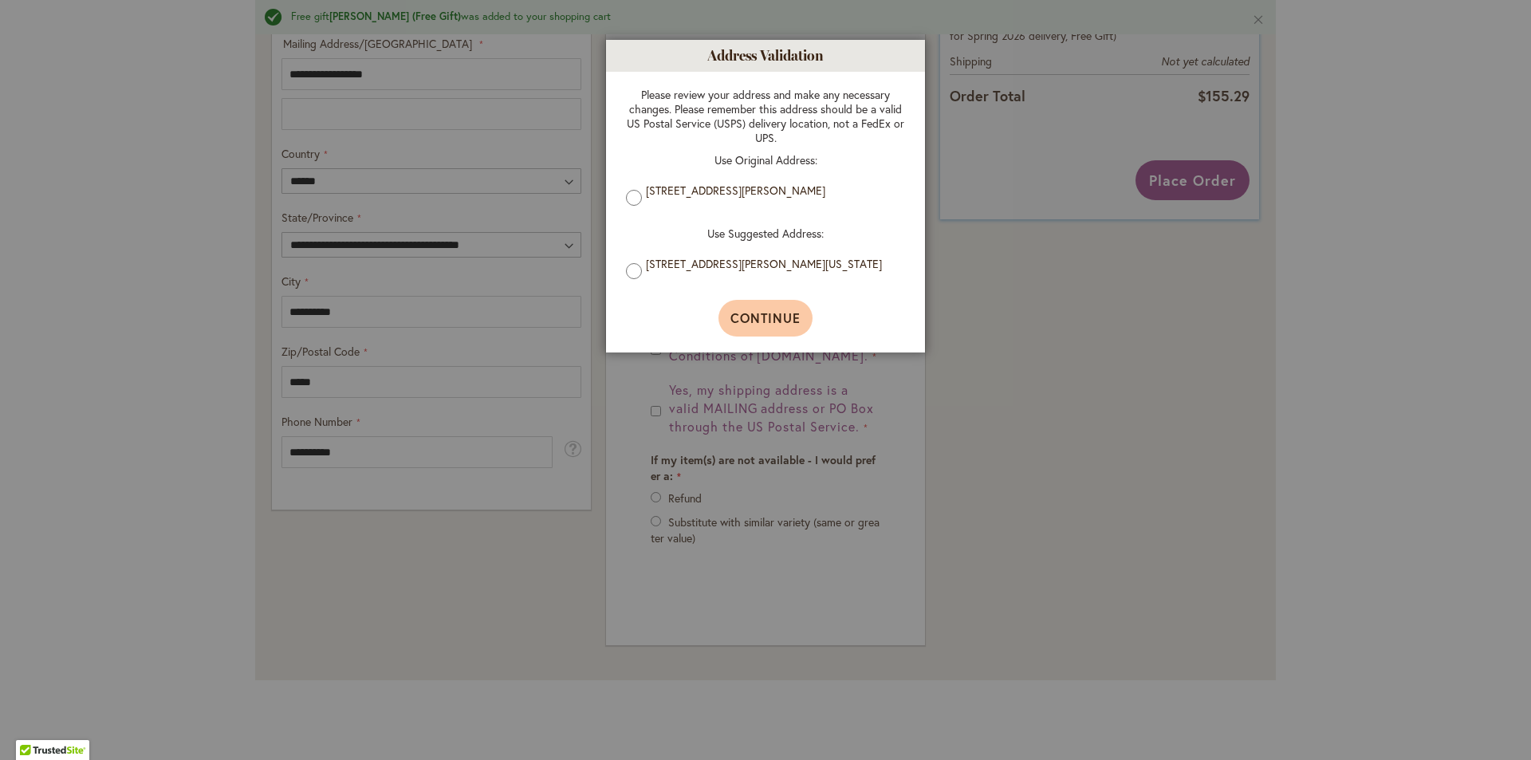
click at [777, 325] on span "Continue" at bounding box center [766, 317] width 71 height 17
type input "**********"
select select "**"
type input "**********"
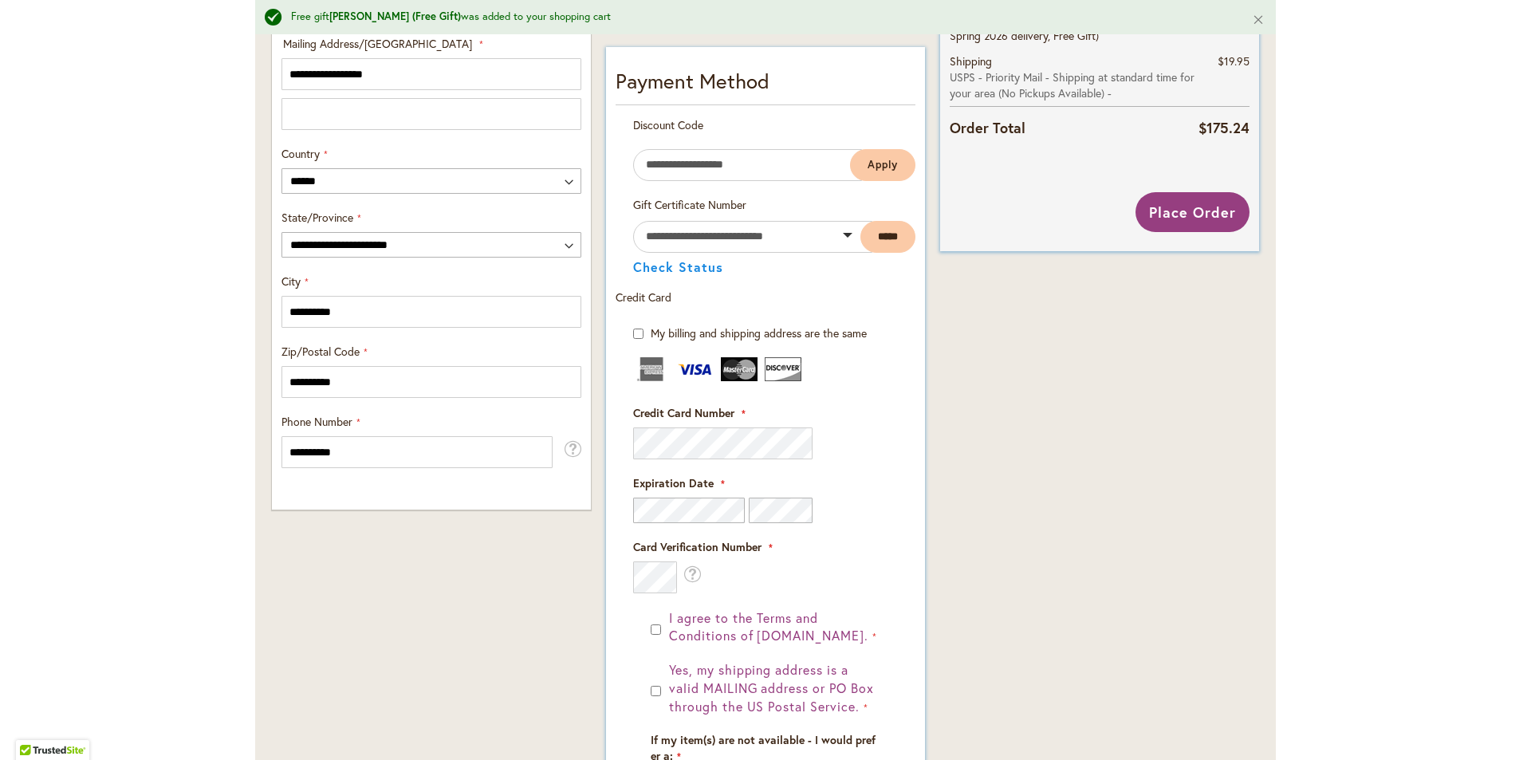
click at [792, 523] on fieldset "Credit Card Information Credit Card Number" at bounding box center [765, 475] width 265 height 236
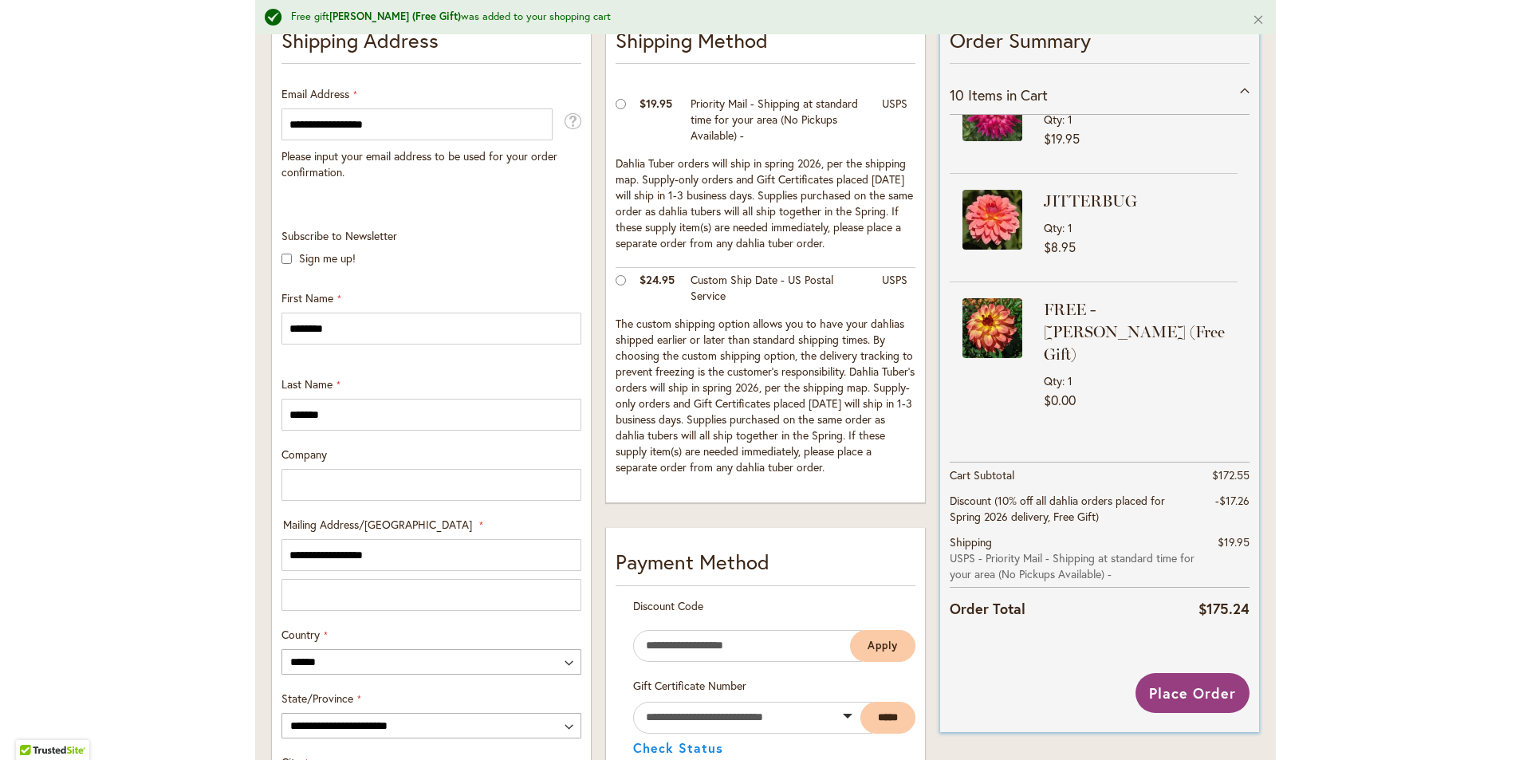
scroll to position [501, 0]
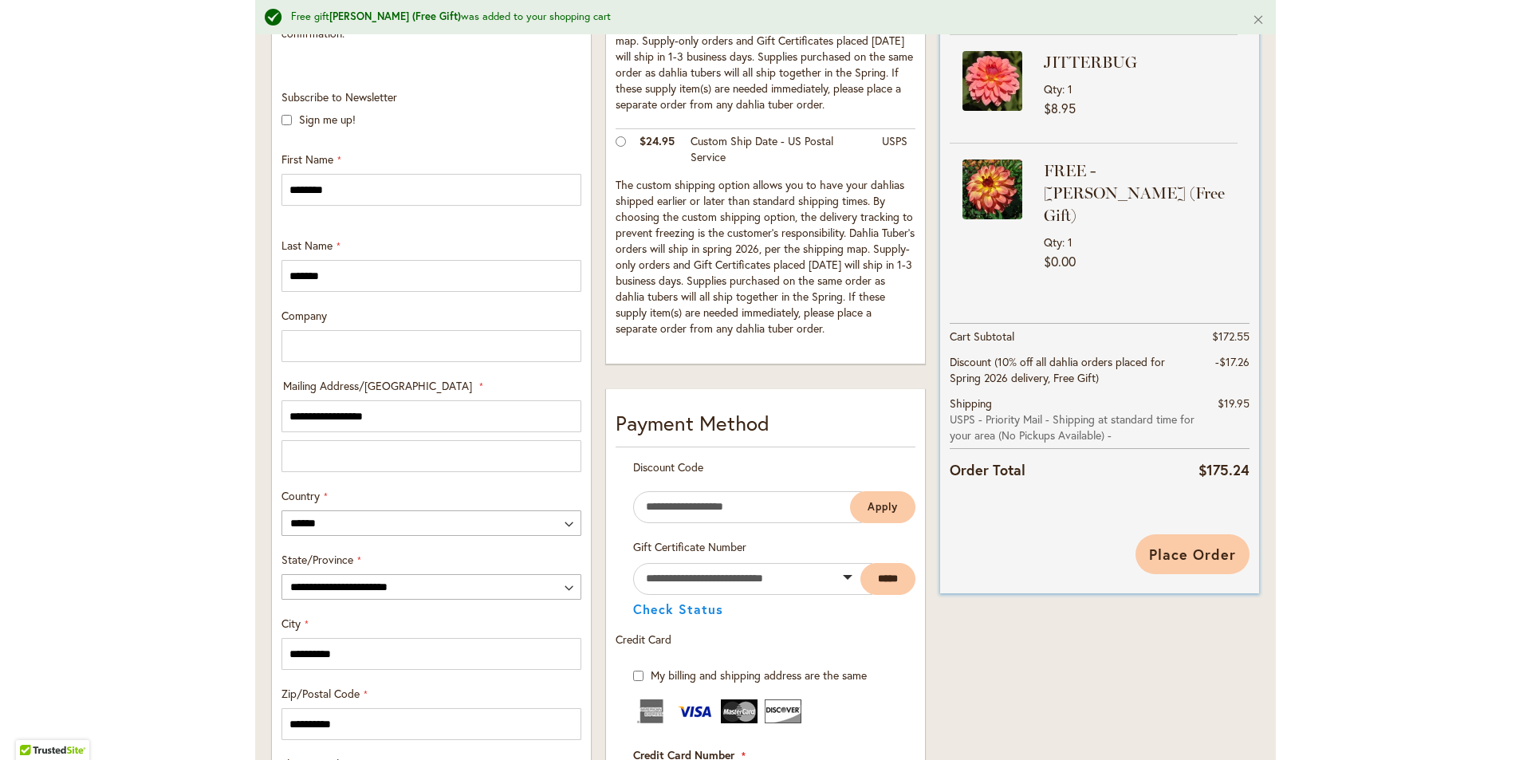
click at [1168, 548] on span "Place Order" at bounding box center [1192, 554] width 87 height 19
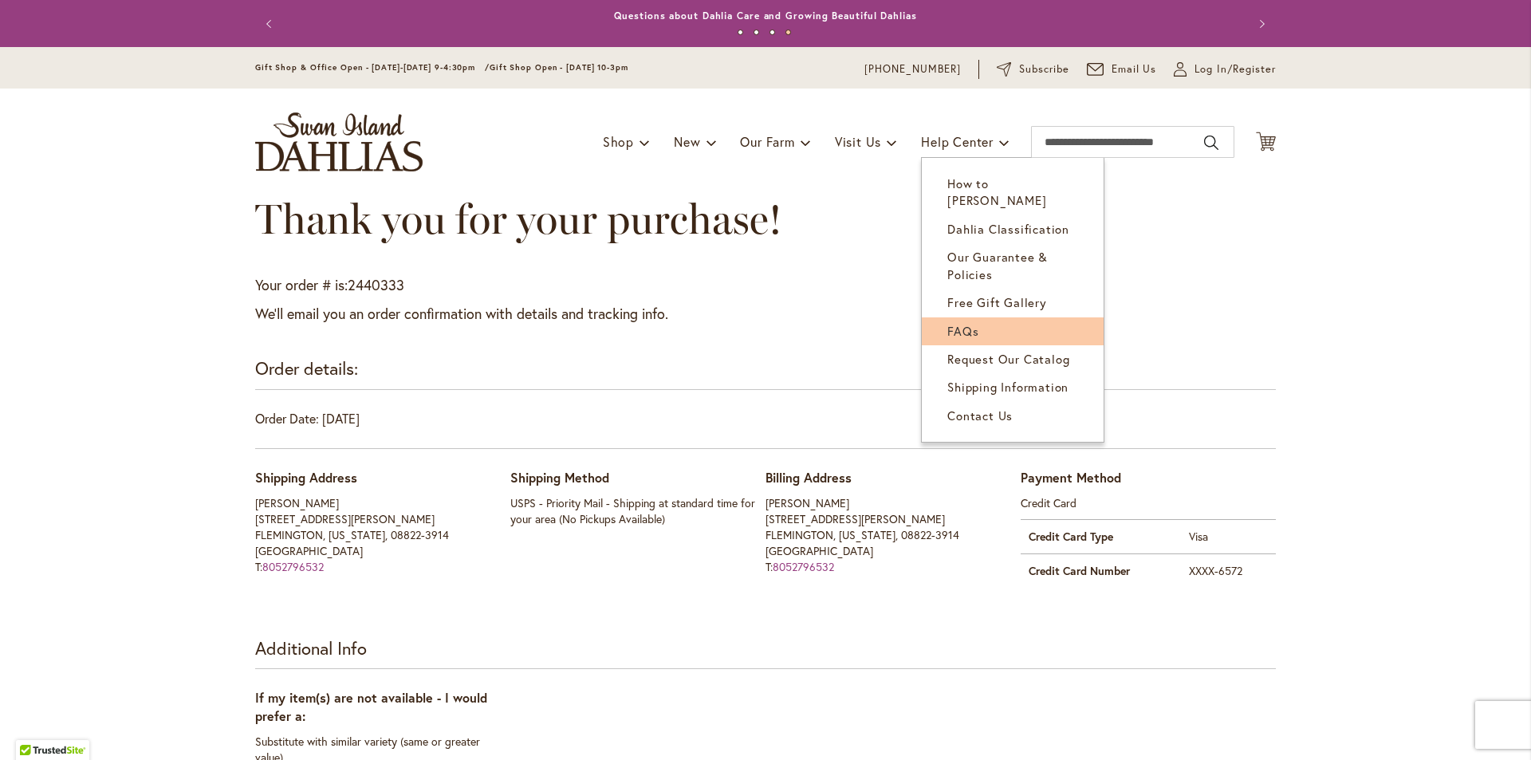
click at [1022, 320] on link "FAQs" at bounding box center [1013, 331] width 182 height 28
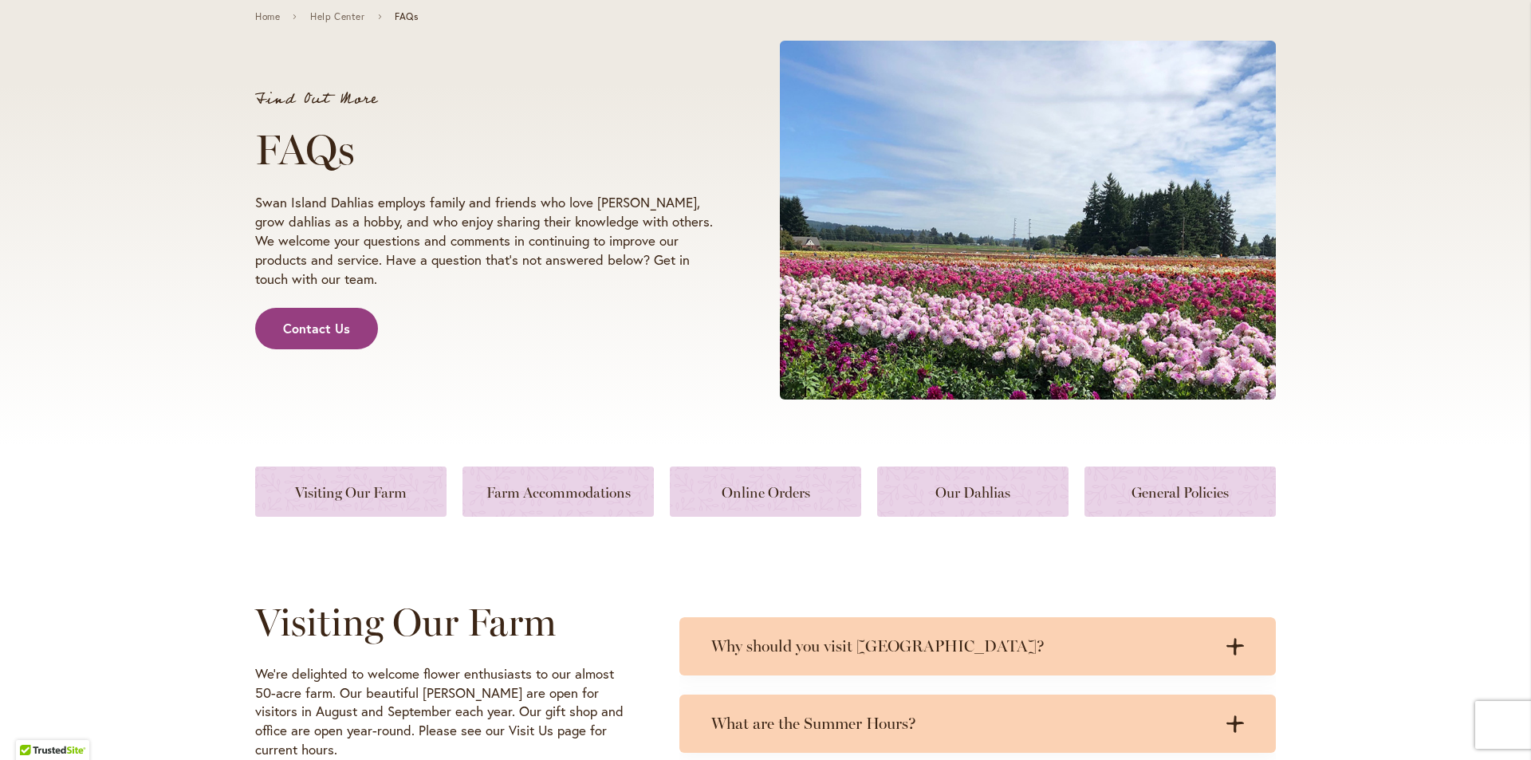
scroll to position [478, 0]
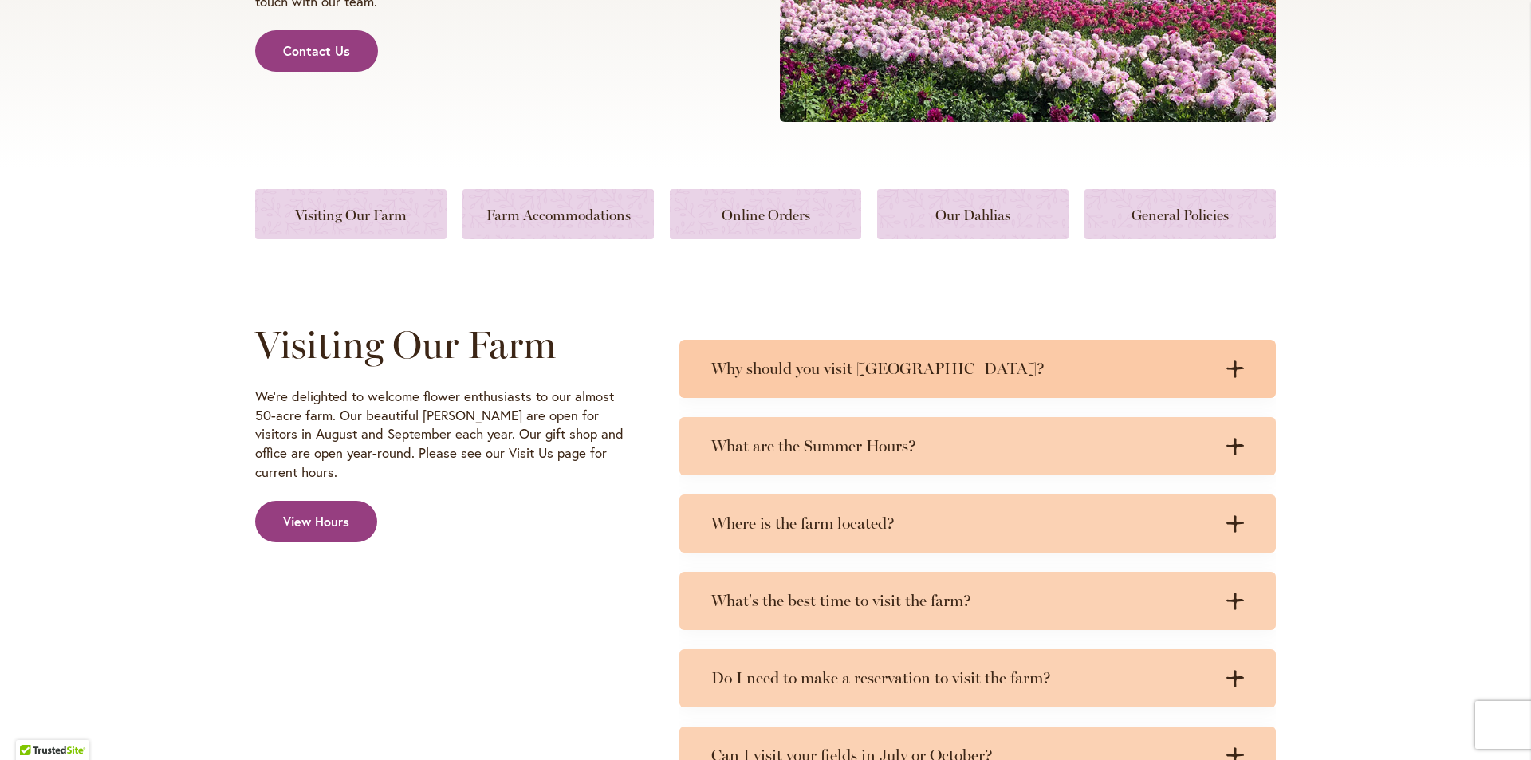
click at [1228, 368] on icon at bounding box center [1236, 368] width 18 height 17
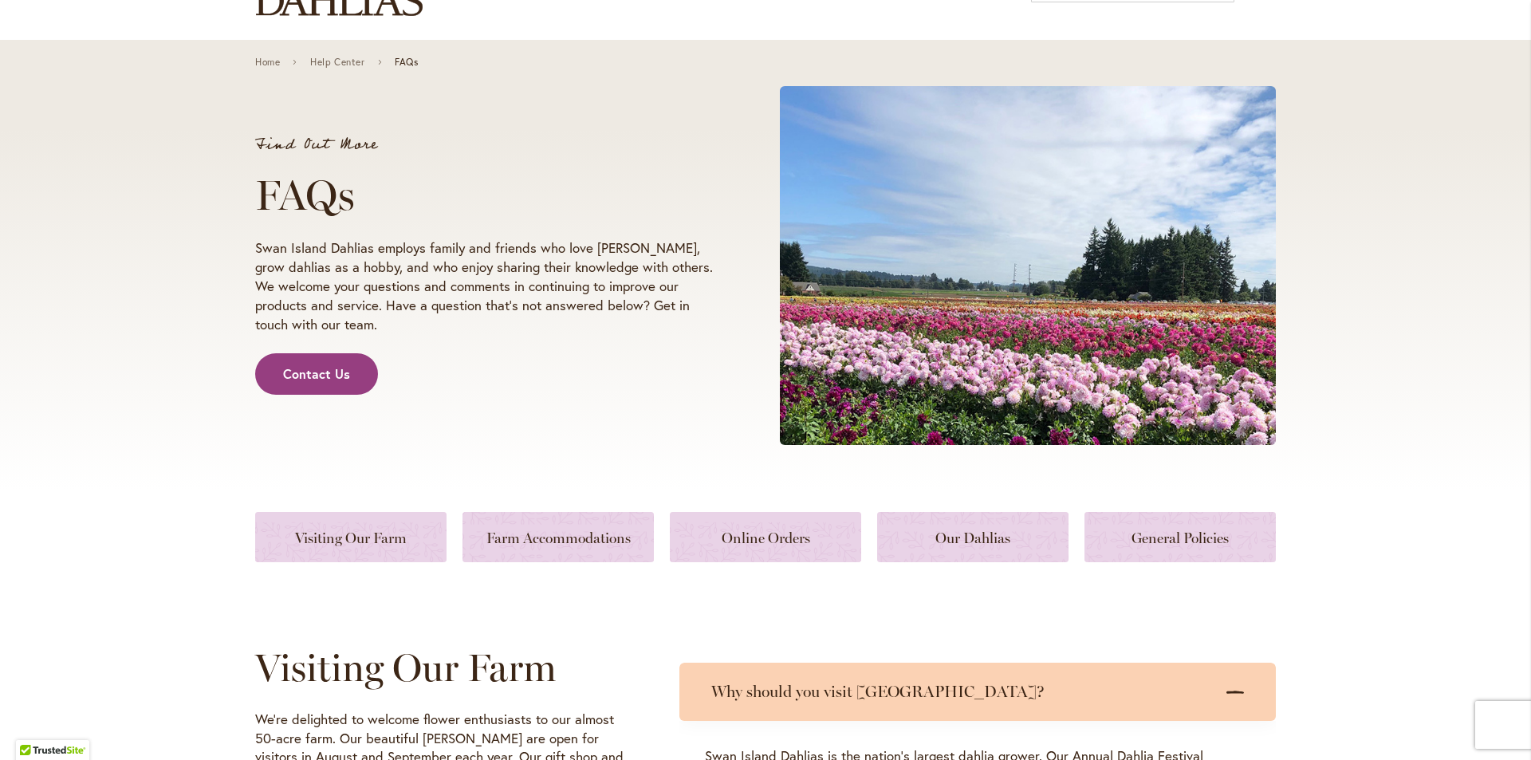
scroll to position [0, 0]
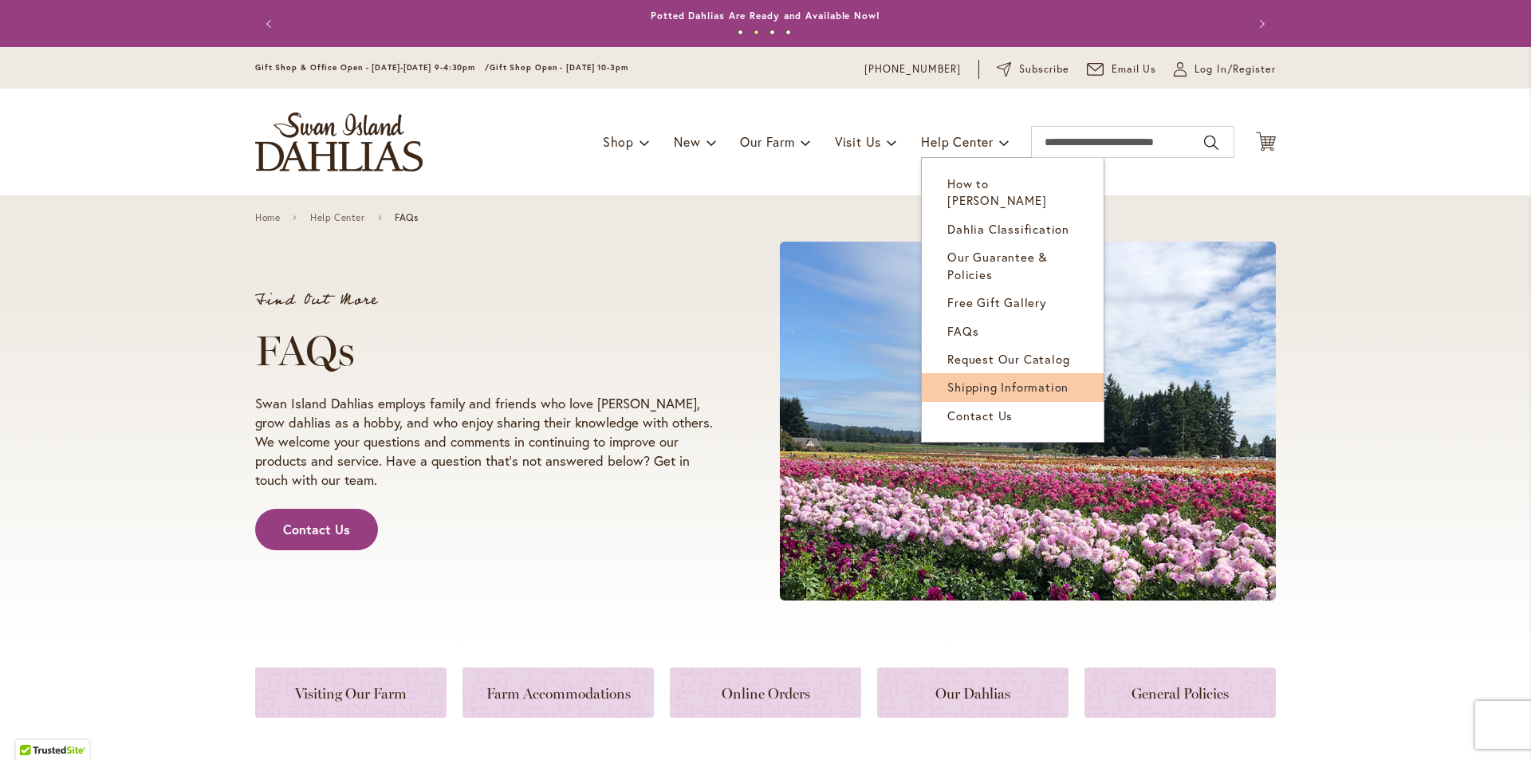
click at [1003, 379] on span "Shipping Information" at bounding box center [1007, 387] width 121 height 16
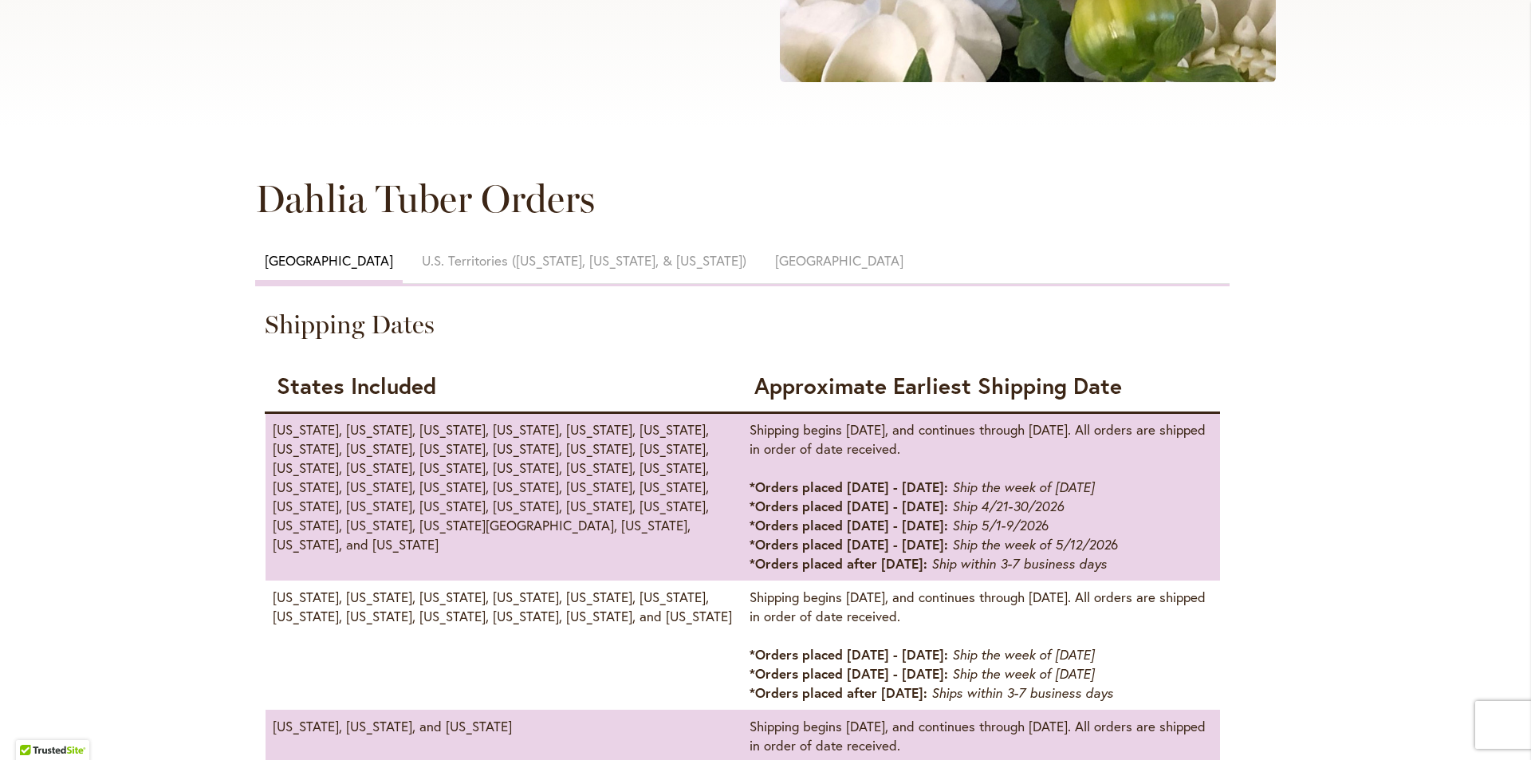
scroll to position [1196, 0]
